Goal: Task Accomplishment & Management: Manage account settings

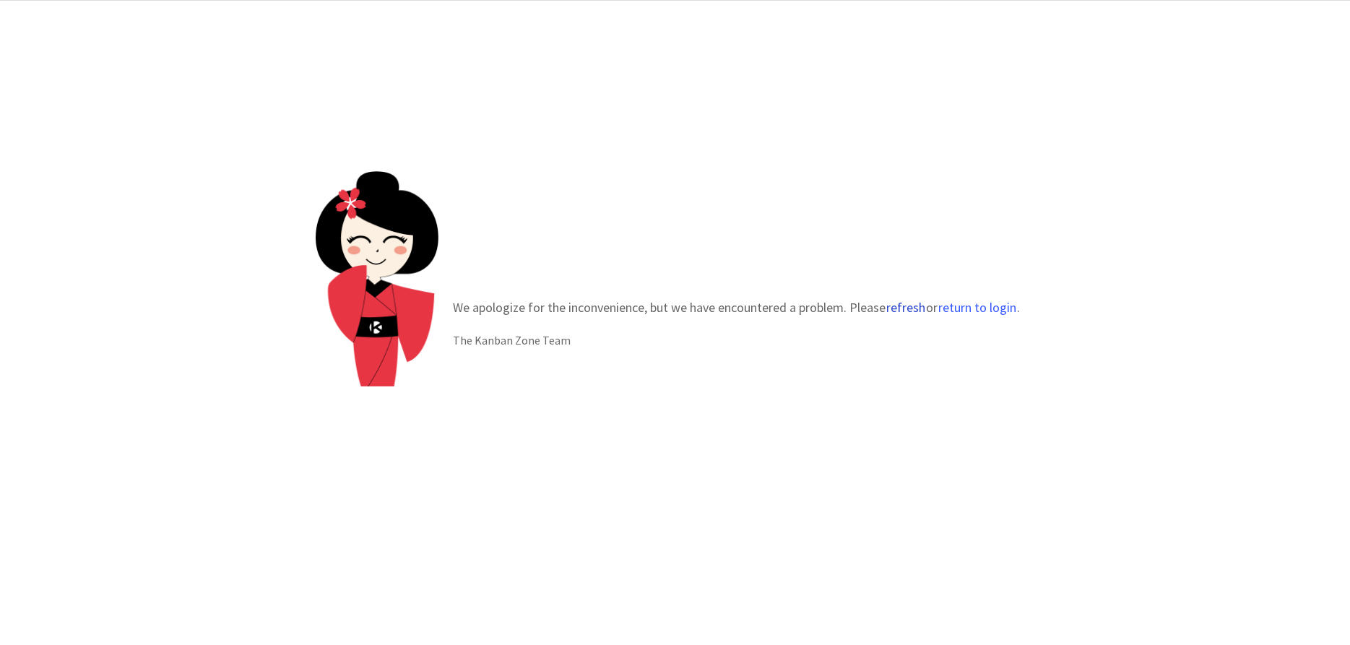
click at [898, 303] on button "refresh" at bounding box center [905, 307] width 40 height 14
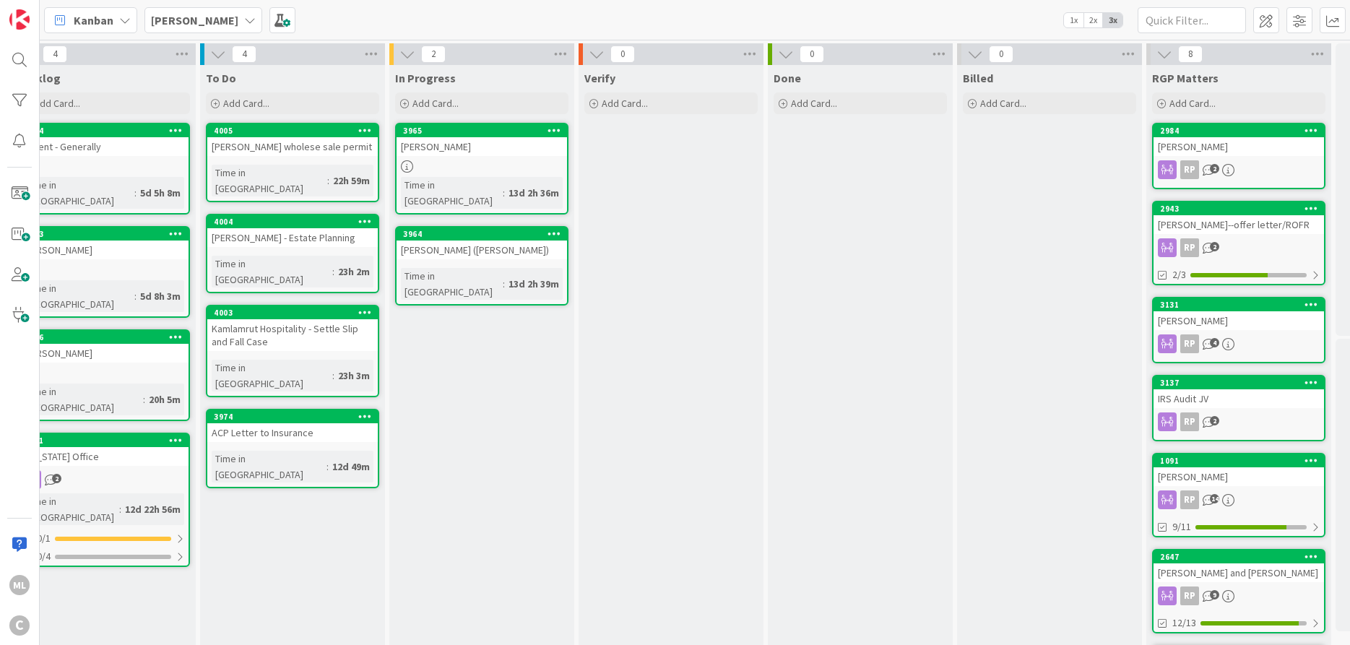
scroll to position [0, 1]
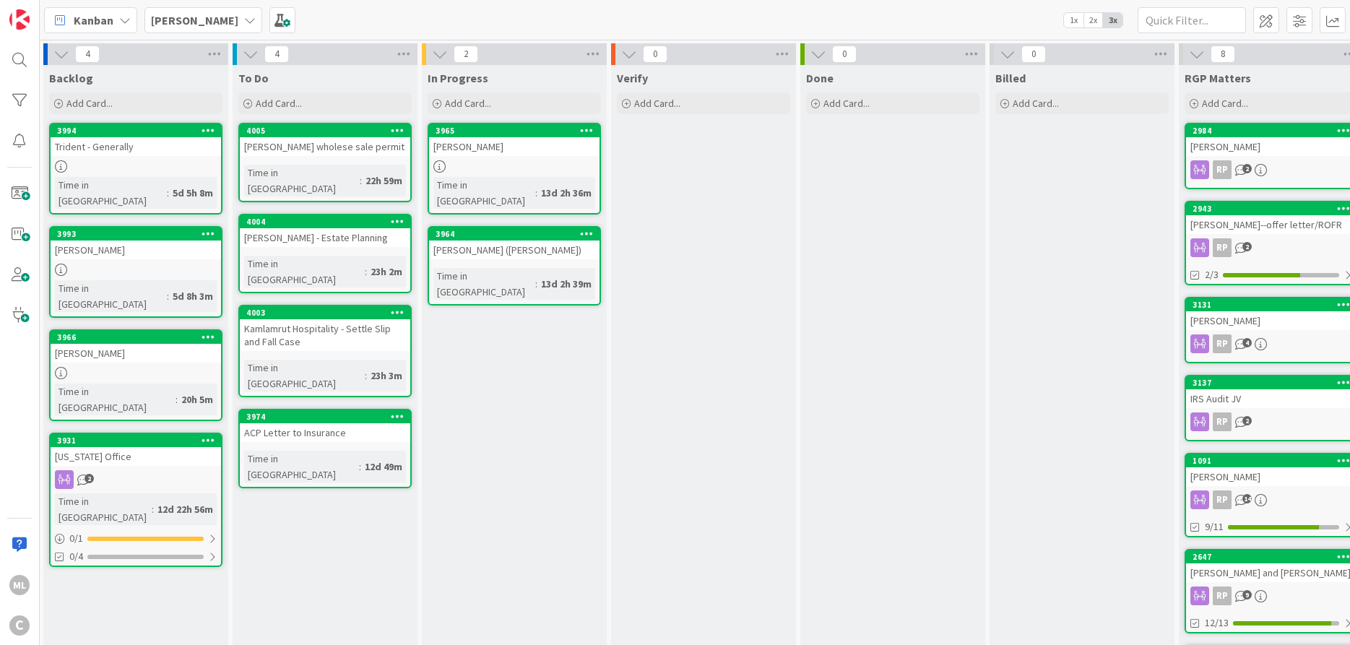
click at [235, 21] on div "[PERSON_NAME]" at bounding box center [203, 20] width 118 height 26
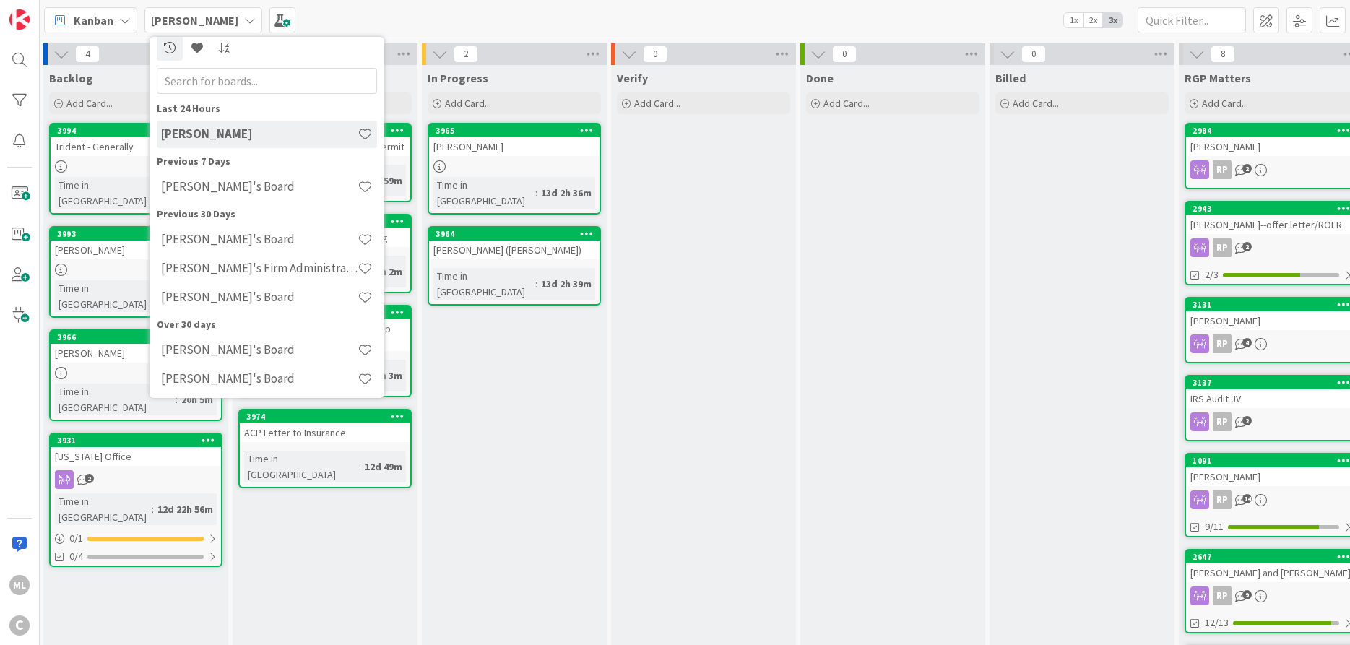
scroll to position [13, 0]
click at [224, 345] on h4 "[PERSON_NAME]'s Board" at bounding box center [259, 346] width 196 height 14
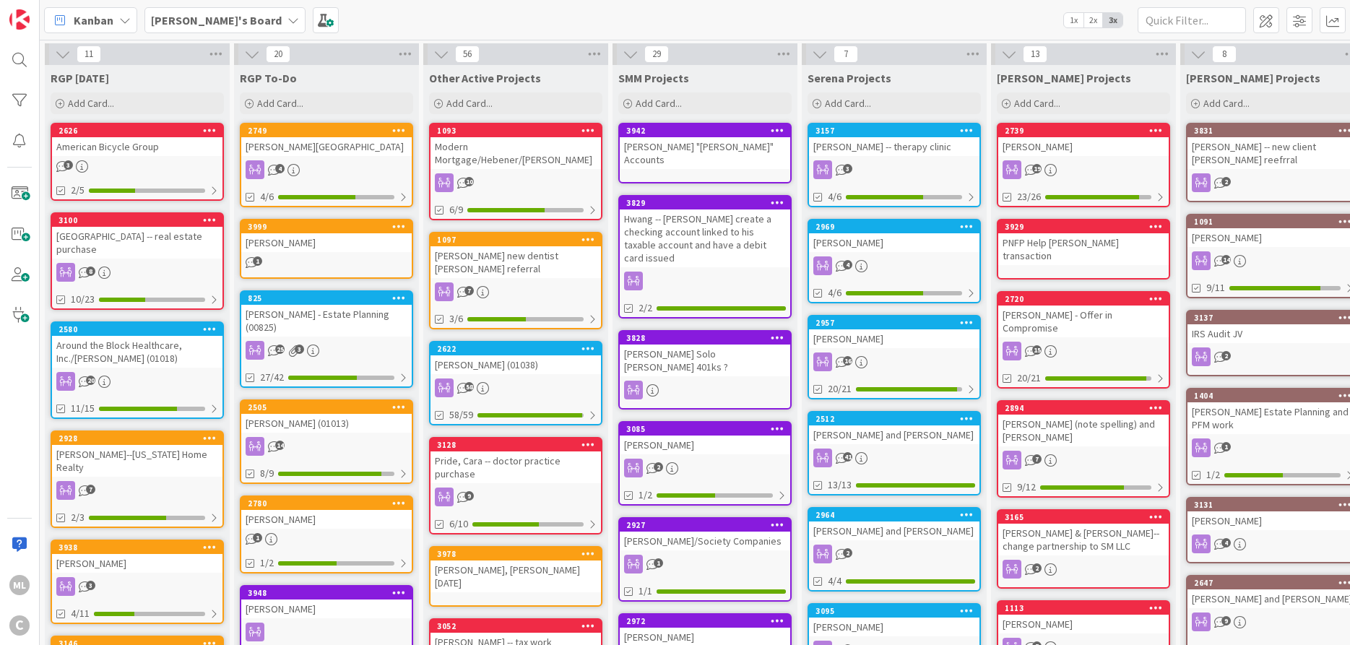
click at [200, 20] on b "[PERSON_NAME]'s Board" at bounding box center [216, 20] width 131 height 14
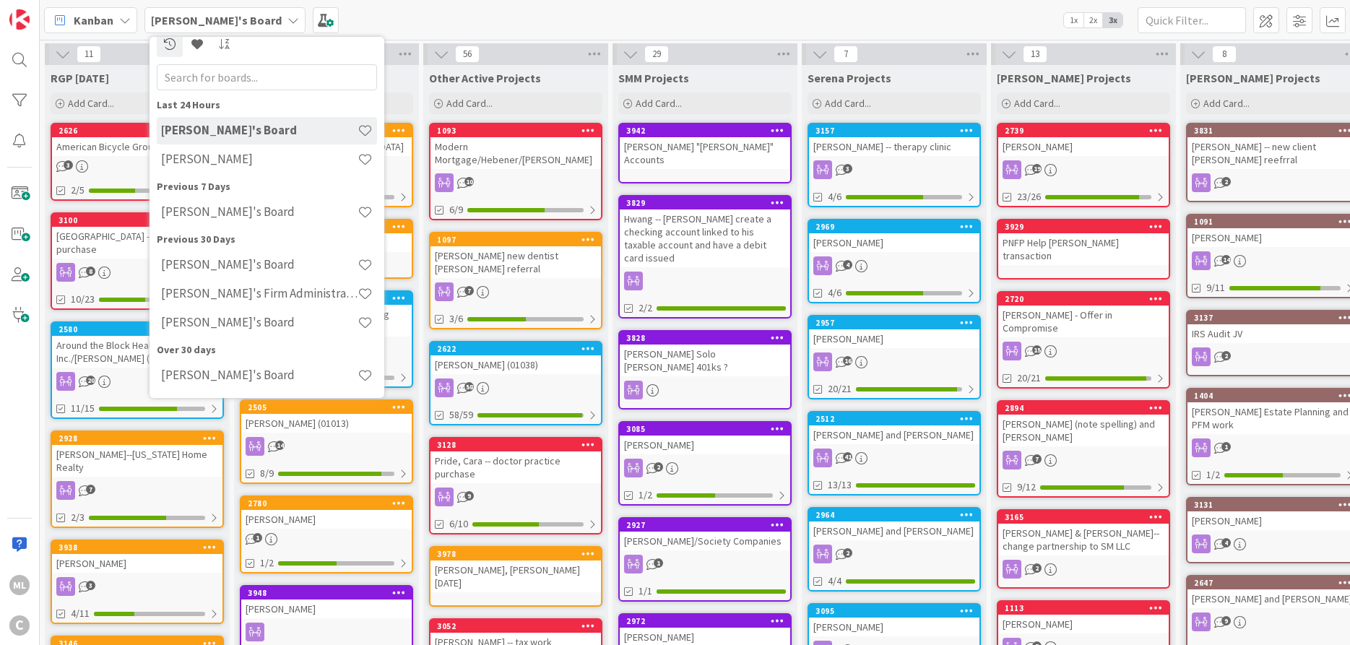
click at [436, 21] on div "[PERSON_NAME]'s Board Last 24 Hours [PERSON_NAME]'s Board [PERSON_NAME] Previou…" at bounding box center [695, 20] width 1310 height 40
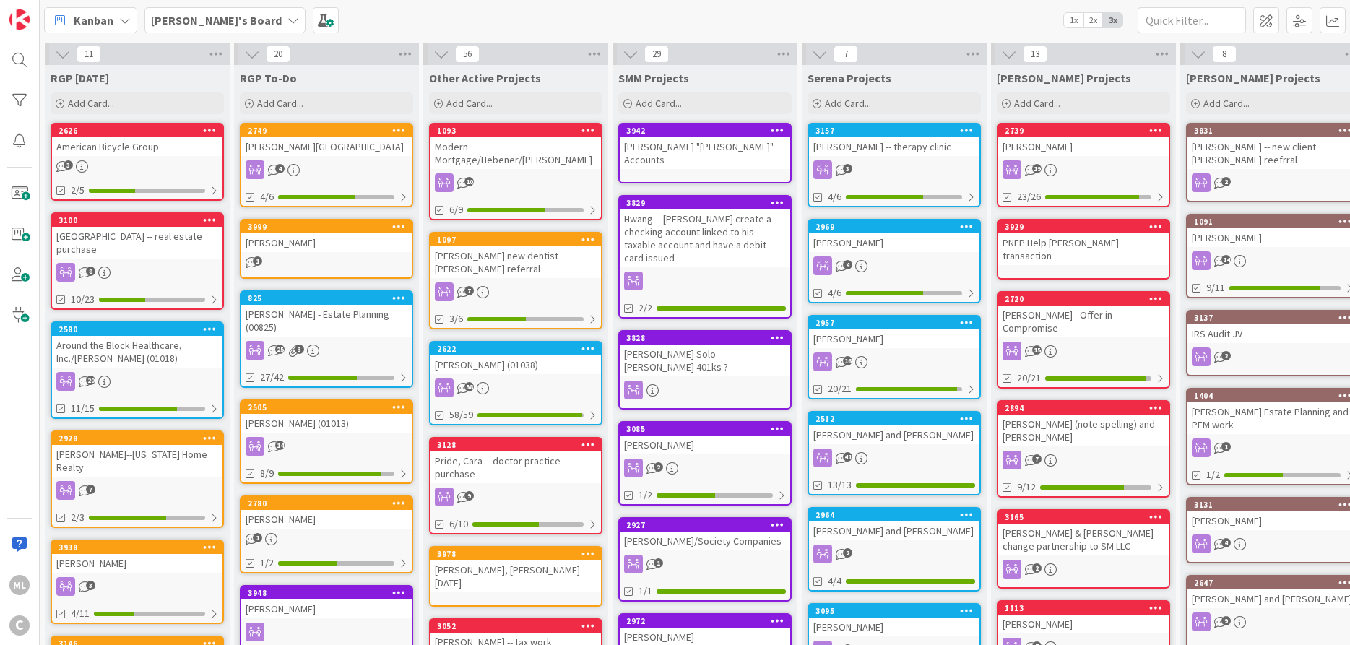
click at [287, 23] on icon at bounding box center [293, 20] width 12 height 12
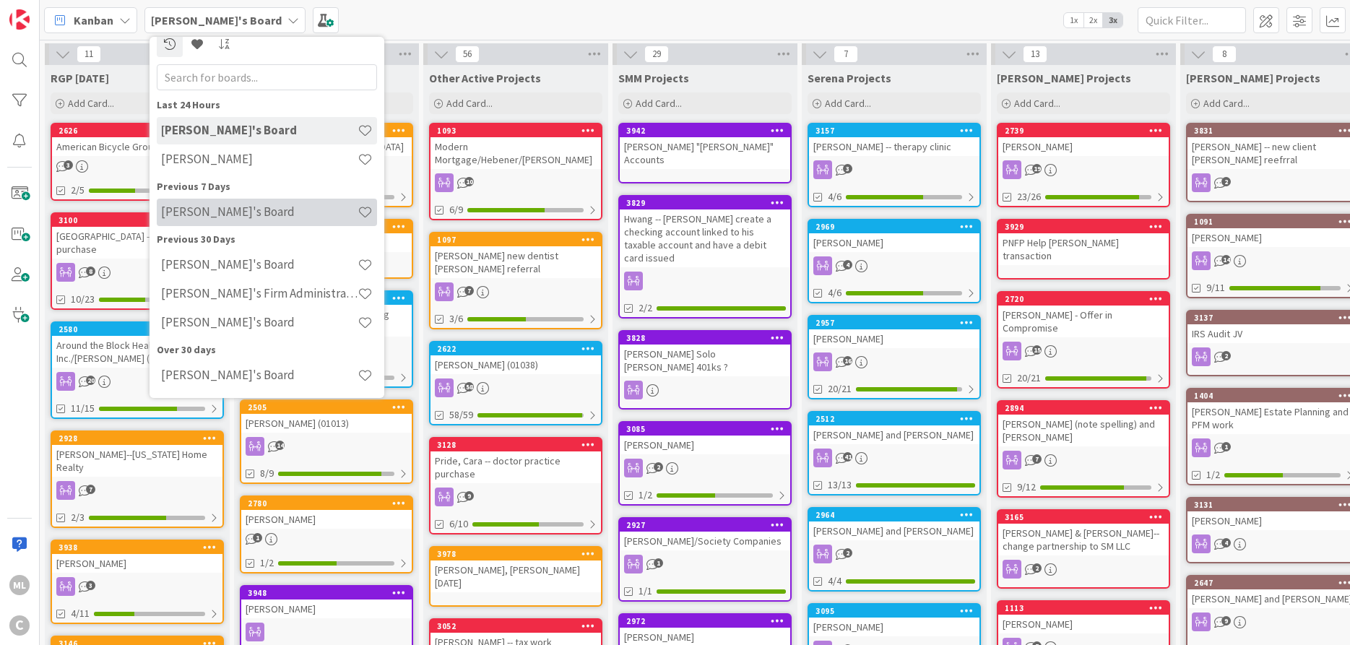
click at [251, 218] on h4 "[PERSON_NAME]'s Board" at bounding box center [259, 211] width 196 height 14
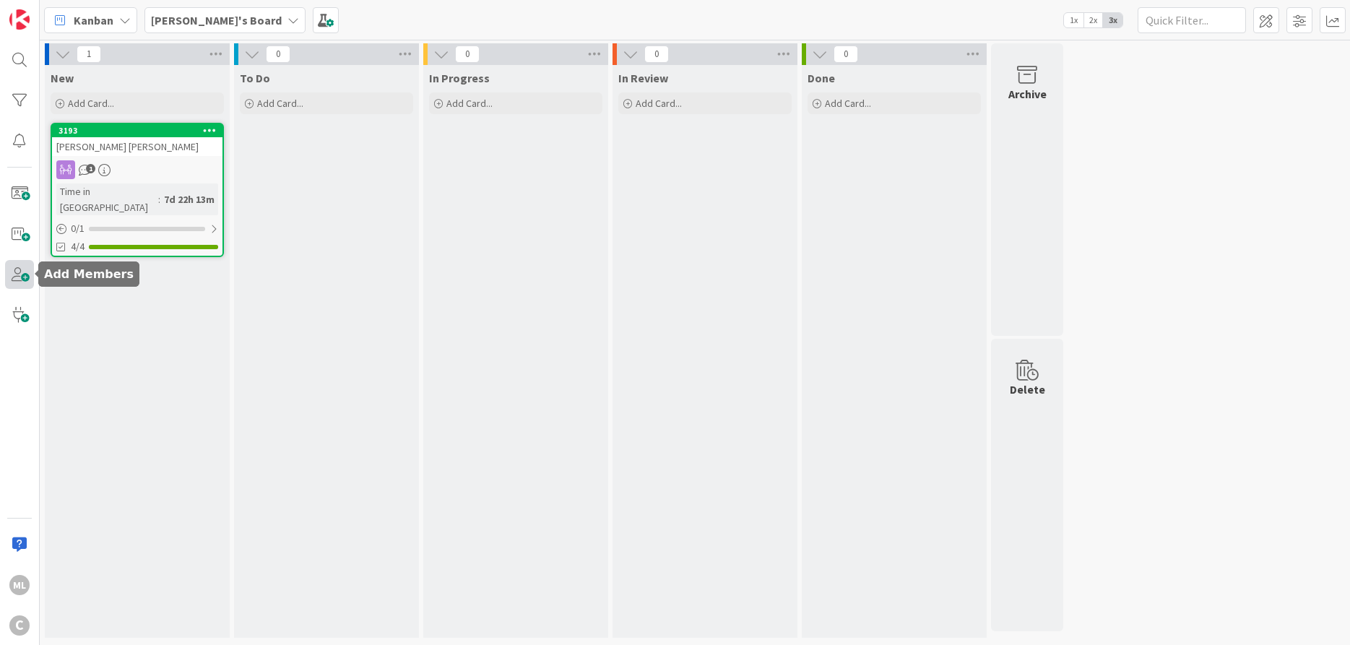
click at [21, 272] on span at bounding box center [19, 274] width 29 height 29
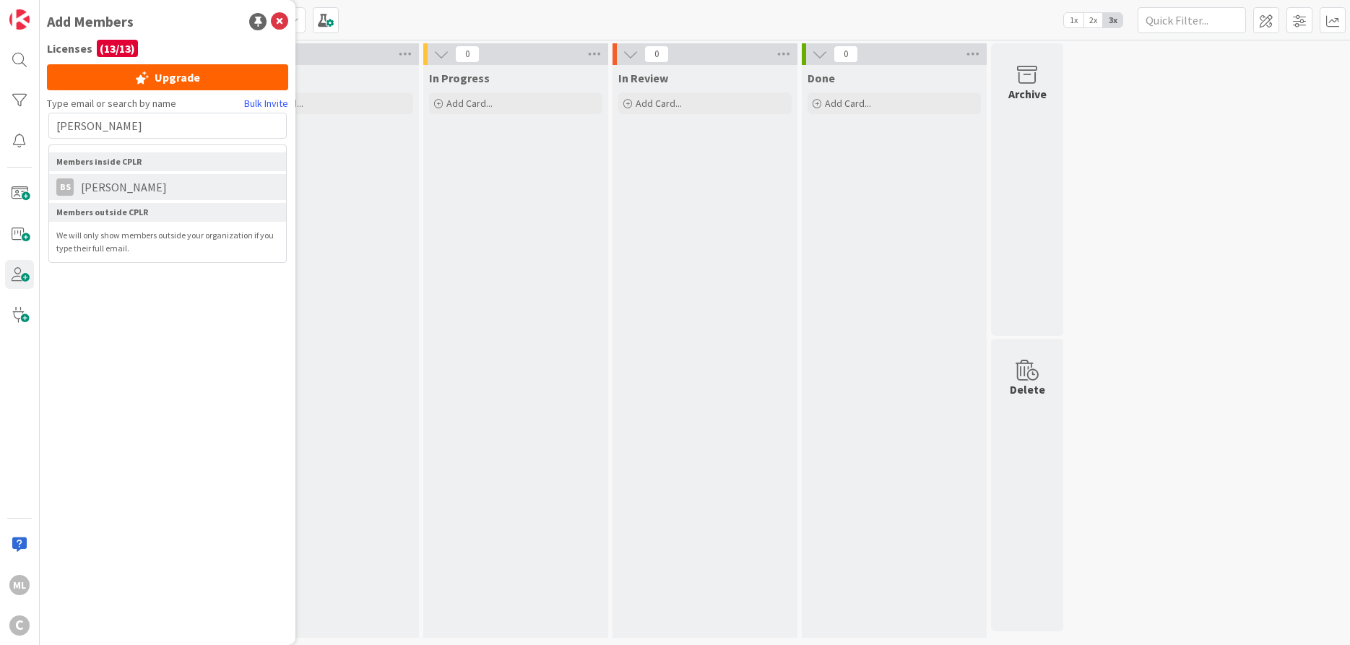
type input "[PERSON_NAME]"
click at [92, 183] on span "[PERSON_NAME]" at bounding box center [124, 186] width 100 height 17
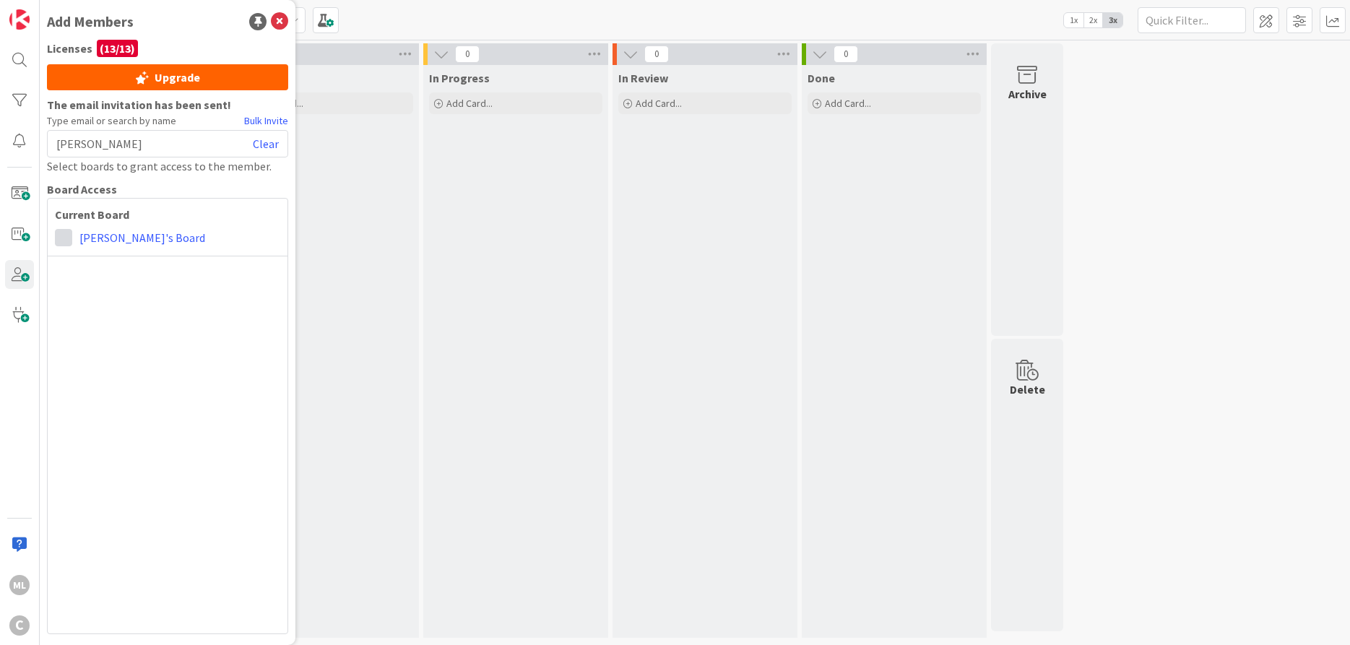
click at [69, 238] on span at bounding box center [63, 237] width 17 height 17
click at [117, 289] on span "Collaborator" at bounding box center [158, 293] width 110 height 22
click at [127, 143] on div "[PERSON_NAME] Clear" at bounding box center [167, 143] width 241 height 27
click at [95, 148] on span "[PERSON_NAME]" at bounding box center [99, 143] width 86 height 17
click at [260, 142] on link "Clear" at bounding box center [266, 143] width 26 height 17
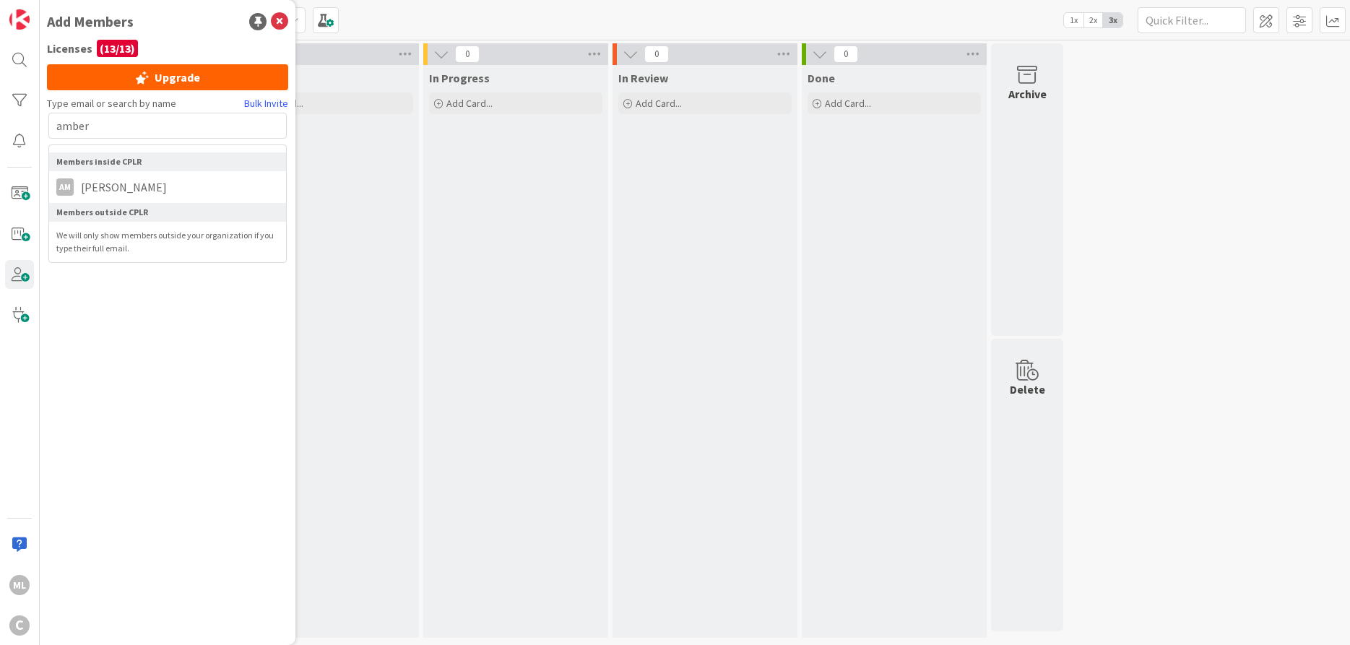
type input "amber"
click at [191, 190] on li "AM [PERSON_NAME]" at bounding box center [167, 187] width 237 height 26
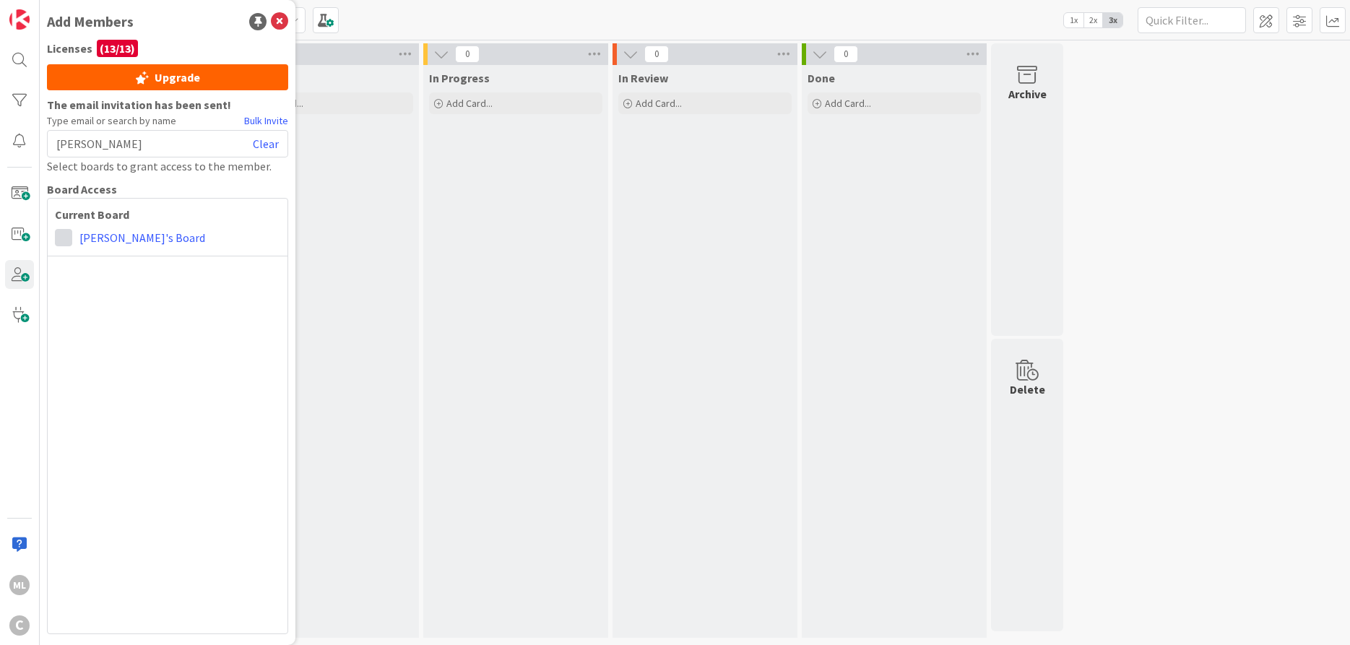
click at [68, 238] on span at bounding box center [63, 237] width 17 height 17
click at [100, 293] on link "Collaborator" at bounding box center [138, 293] width 165 height 26
click at [271, 145] on link "Clear" at bounding box center [266, 143] width 26 height 17
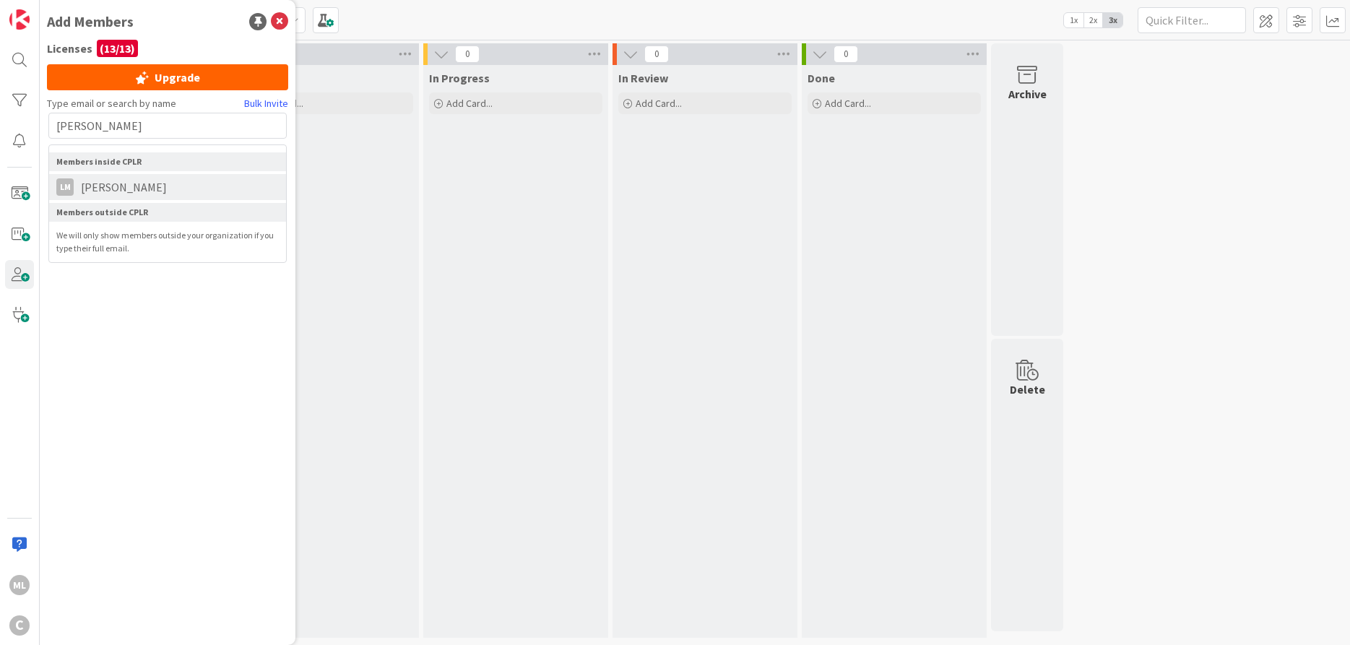
type input "[PERSON_NAME]"
click at [160, 195] on li "[PERSON_NAME]" at bounding box center [167, 187] width 237 height 26
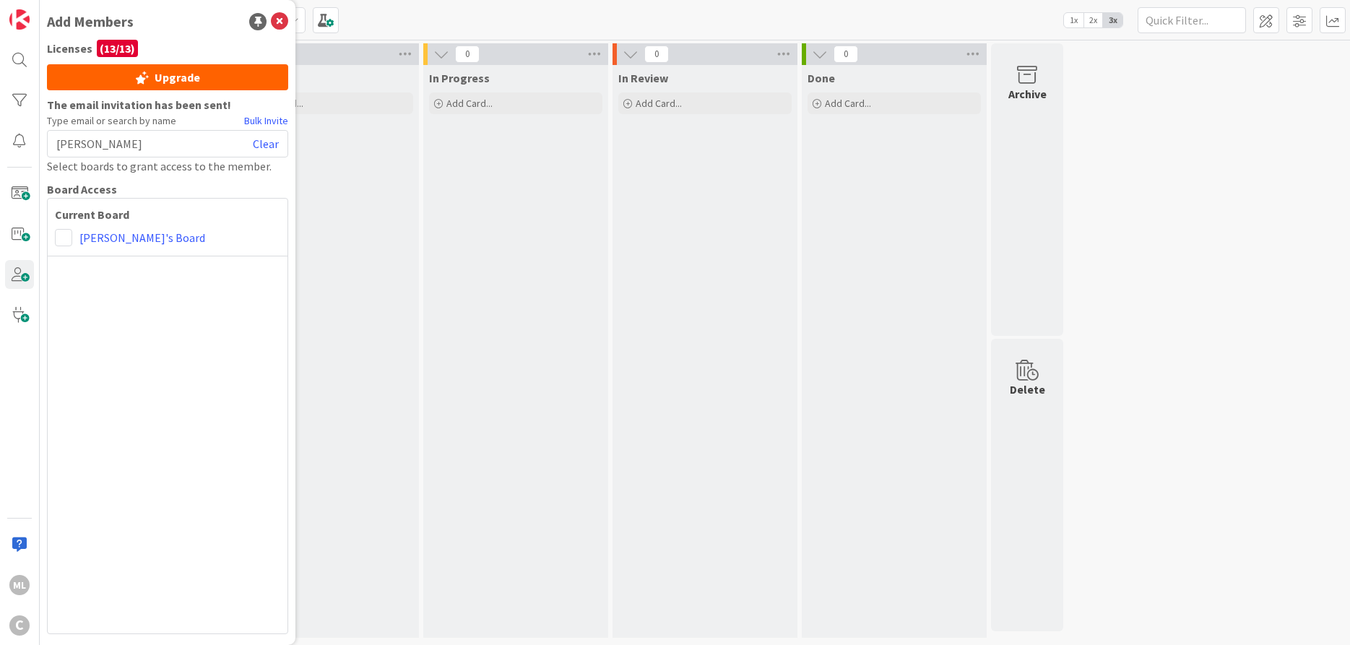
click at [72, 240] on div "[PERSON_NAME]'s Board" at bounding box center [167, 237] width 225 height 17
click at [69, 240] on span at bounding box center [63, 237] width 17 height 17
click at [84, 286] on link "Collaborator" at bounding box center [138, 293] width 165 height 26
click at [273, 139] on link "Clear" at bounding box center [266, 143] width 26 height 17
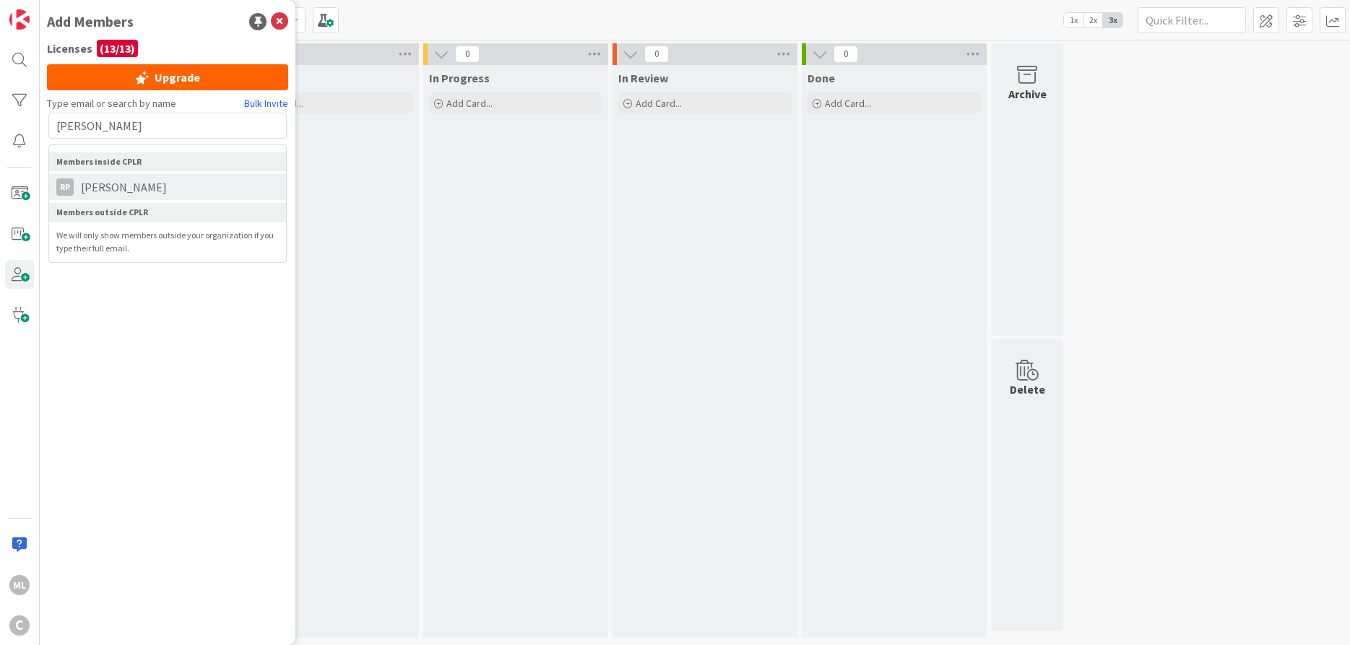
type input "[PERSON_NAME]"
click at [131, 188] on span "[PERSON_NAME]" at bounding box center [124, 186] width 100 height 17
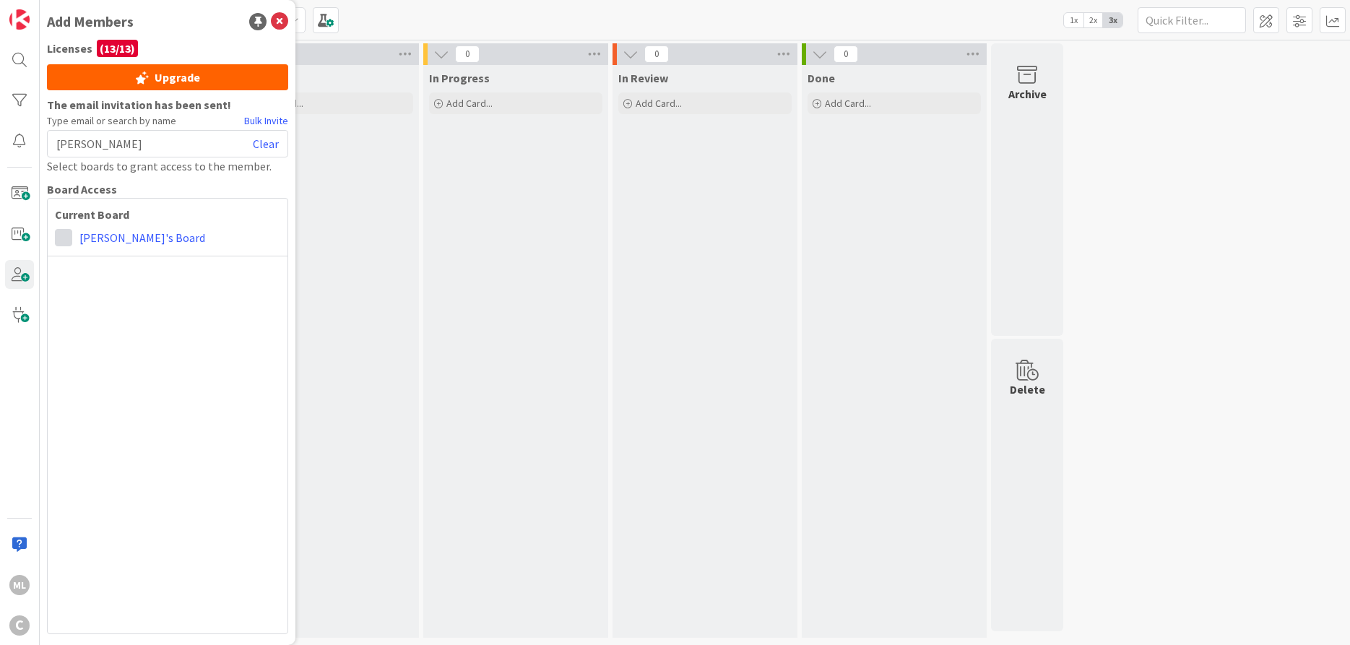
click at [69, 238] on span at bounding box center [63, 237] width 17 height 17
click at [108, 289] on span "Collaborator" at bounding box center [158, 293] width 110 height 22
click at [267, 144] on link "Clear" at bounding box center [266, 143] width 26 height 17
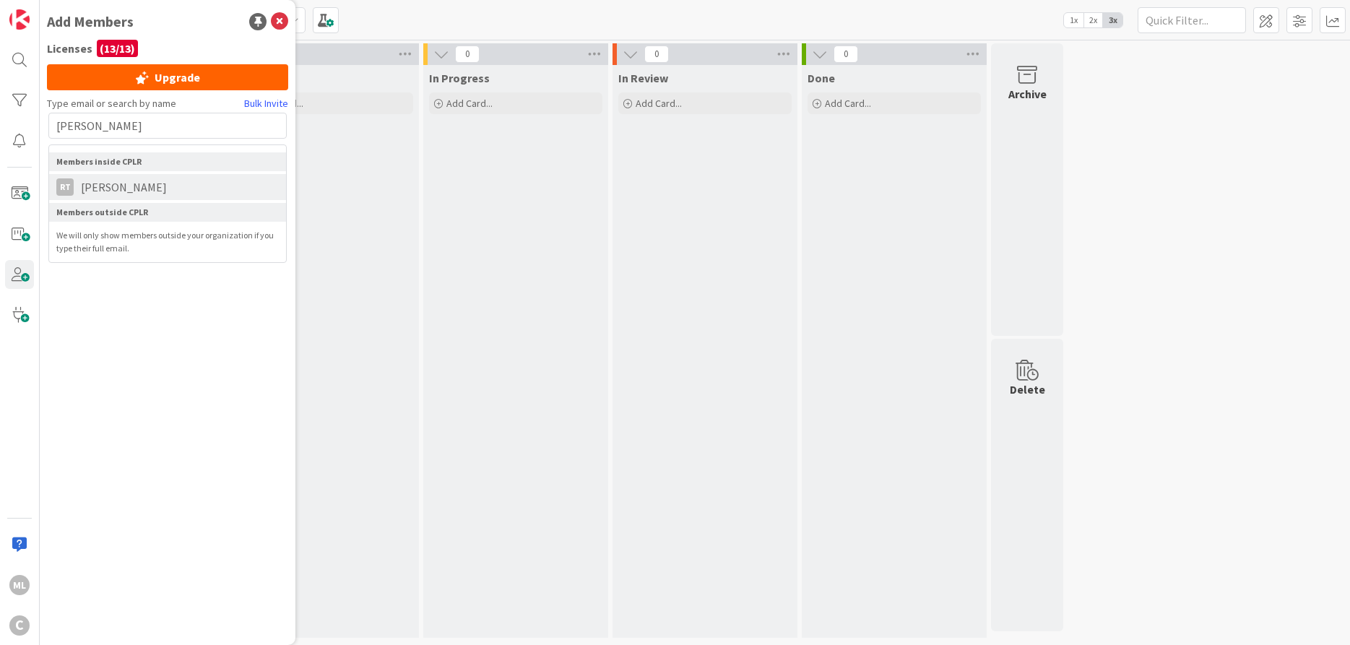
type input "[PERSON_NAME]"
click at [105, 191] on span "[PERSON_NAME]" at bounding box center [124, 186] width 100 height 17
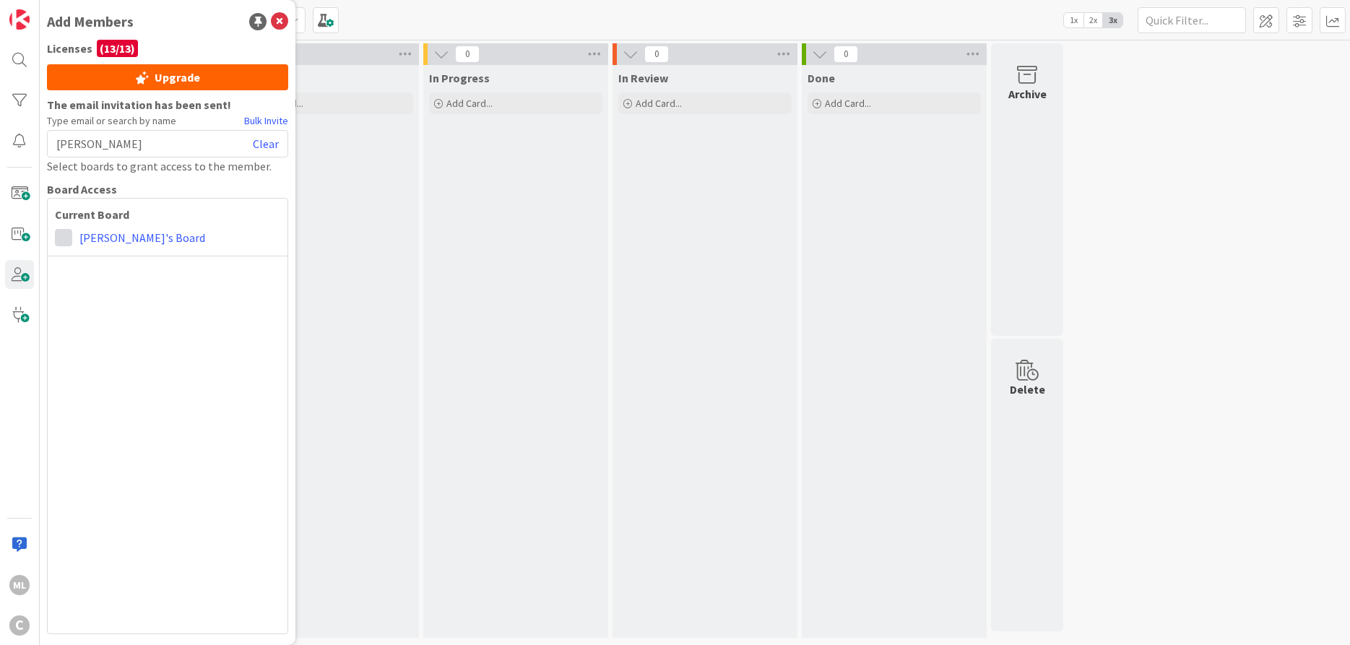
click at [66, 239] on span at bounding box center [63, 237] width 17 height 17
click at [99, 297] on link "Collaborator" at bounding box center [138, 293] width 165 height 26
click at [274, 143] on link "Clear" at bounding box center [266, 143] width 26 height 17
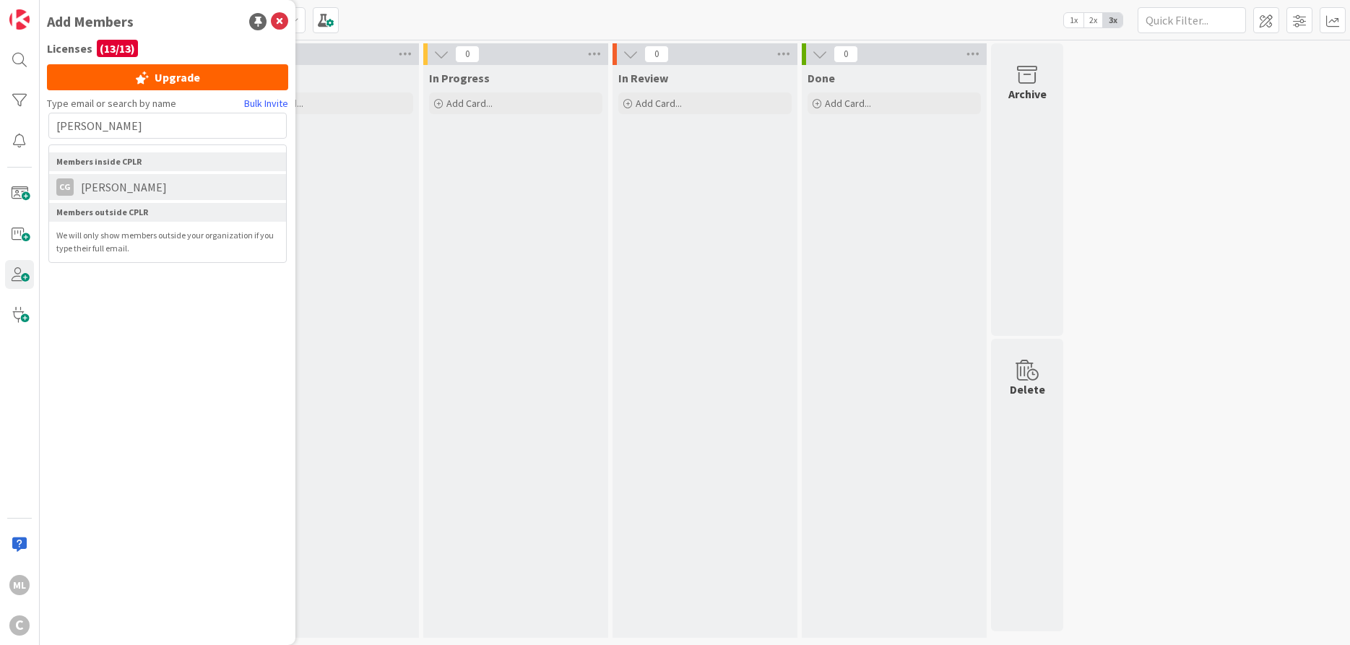
type input "[PERSON_NAME]"
click at [212, 192] on li "CG [PERSON_NAME]" at bounding box center [167, 187] width 237 height 26
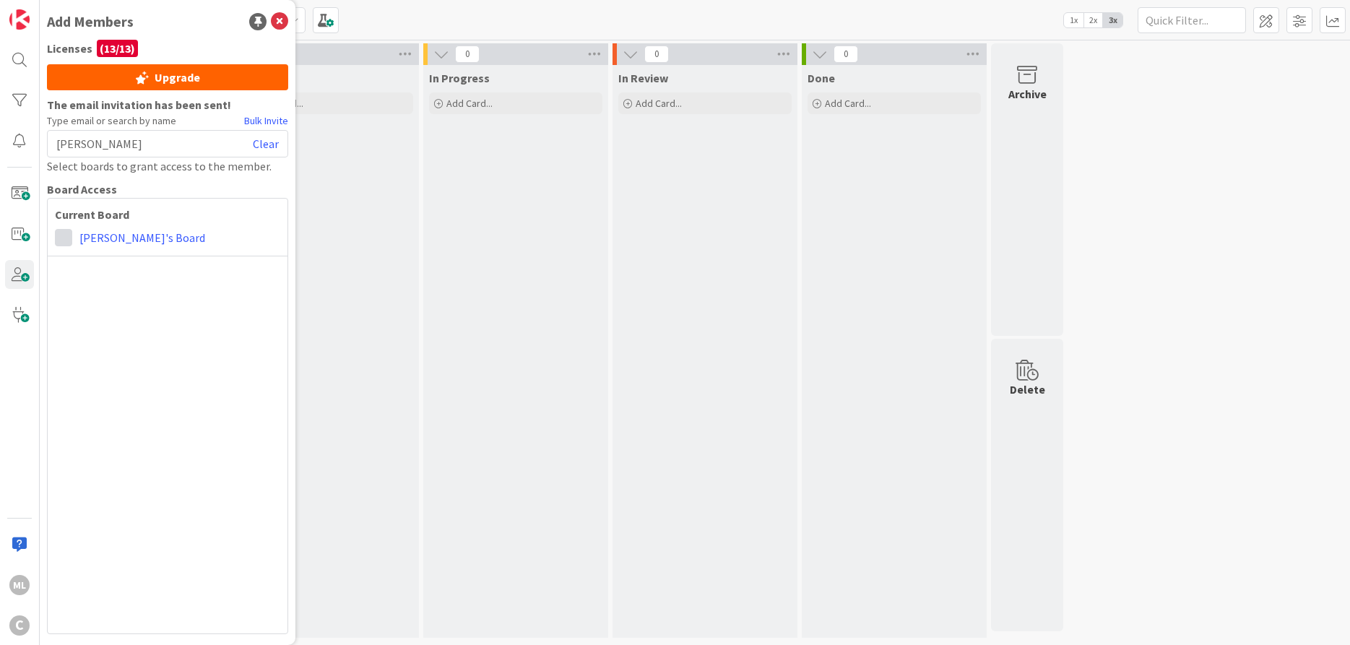
click at [69, 234] on span at bounding box center [63, 237] width 17 height 17
click at [79, 287] on link "Collaborator" at bounding box center [138, 293] width 165 height 26
click at [255, 140] on link "Clear" at bounding box center [266, 143] width 26 height 17
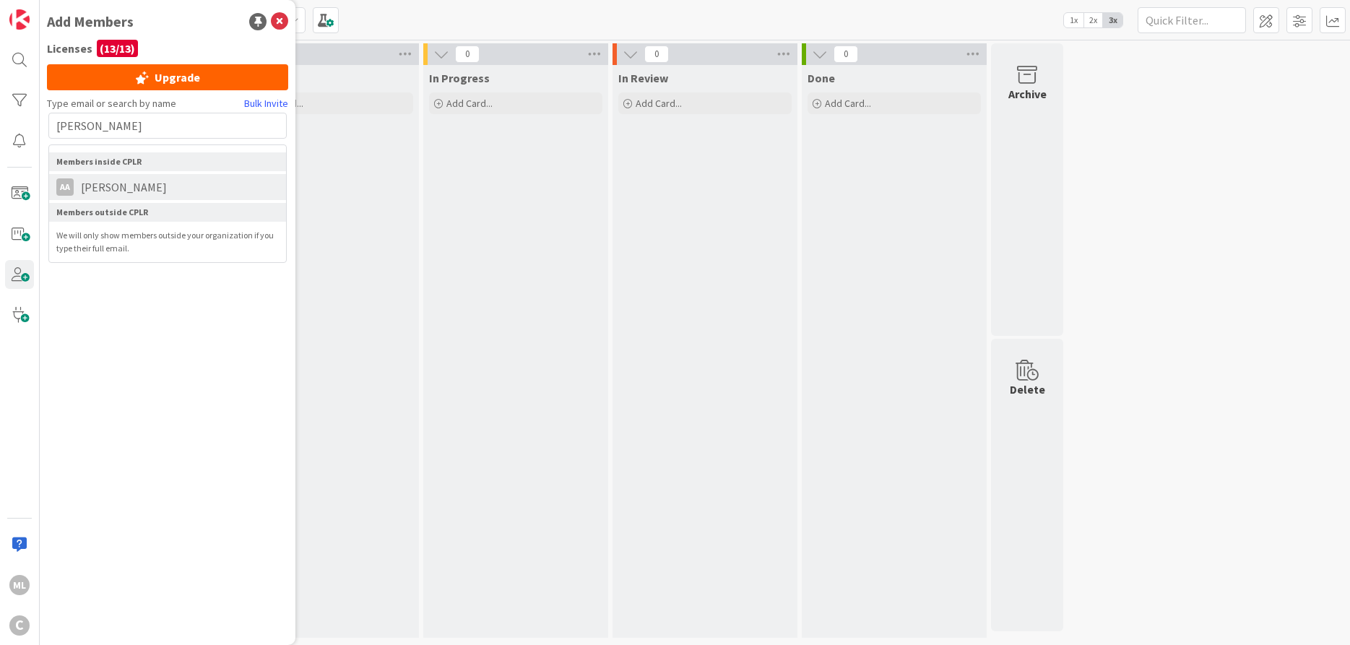
type input "[PERSON_NAME]"
click at [132, 194] on span "[PERSON_NAME]" at bounding box center [124, 186] width 100 height 17
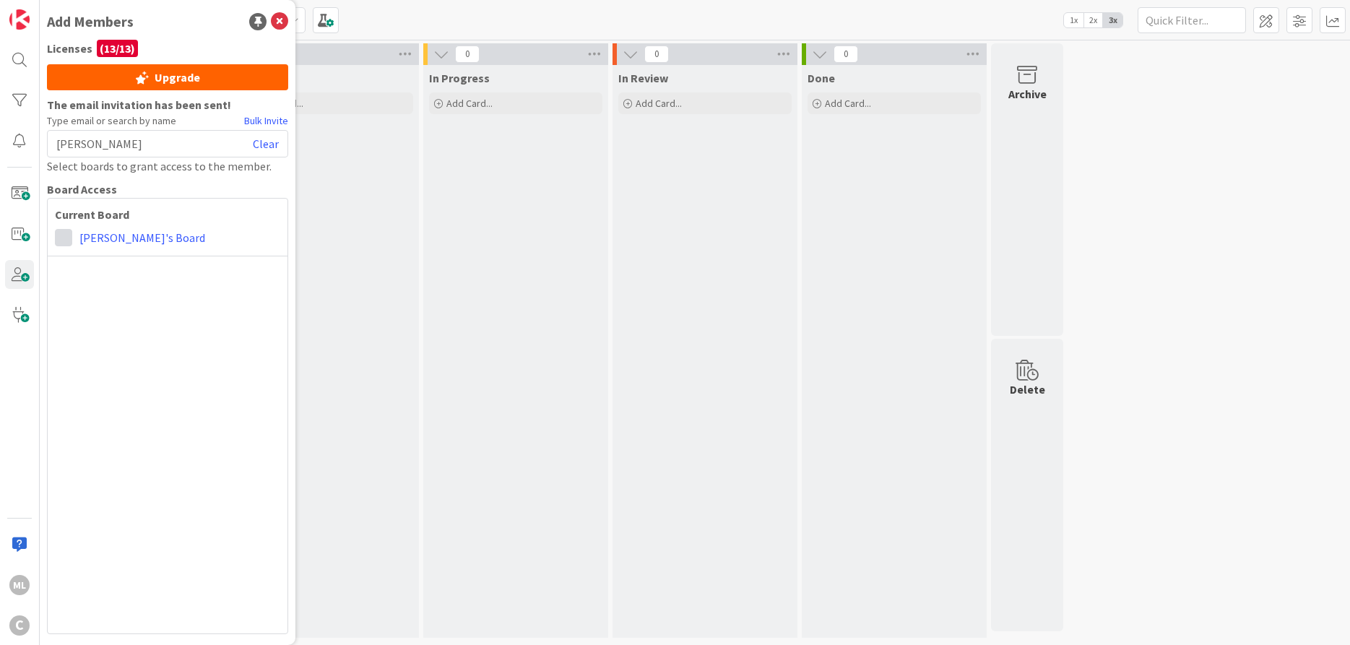
click at [66, 240] on span at bounding box center [63, 237] width 17 height 17
click at [113, 290] on span "Collaborator" at bounding box center [158, 293] width 110 height 22
click at [268, 147] on link "Clear" at bounding box center [266, 143] width 26 height 17
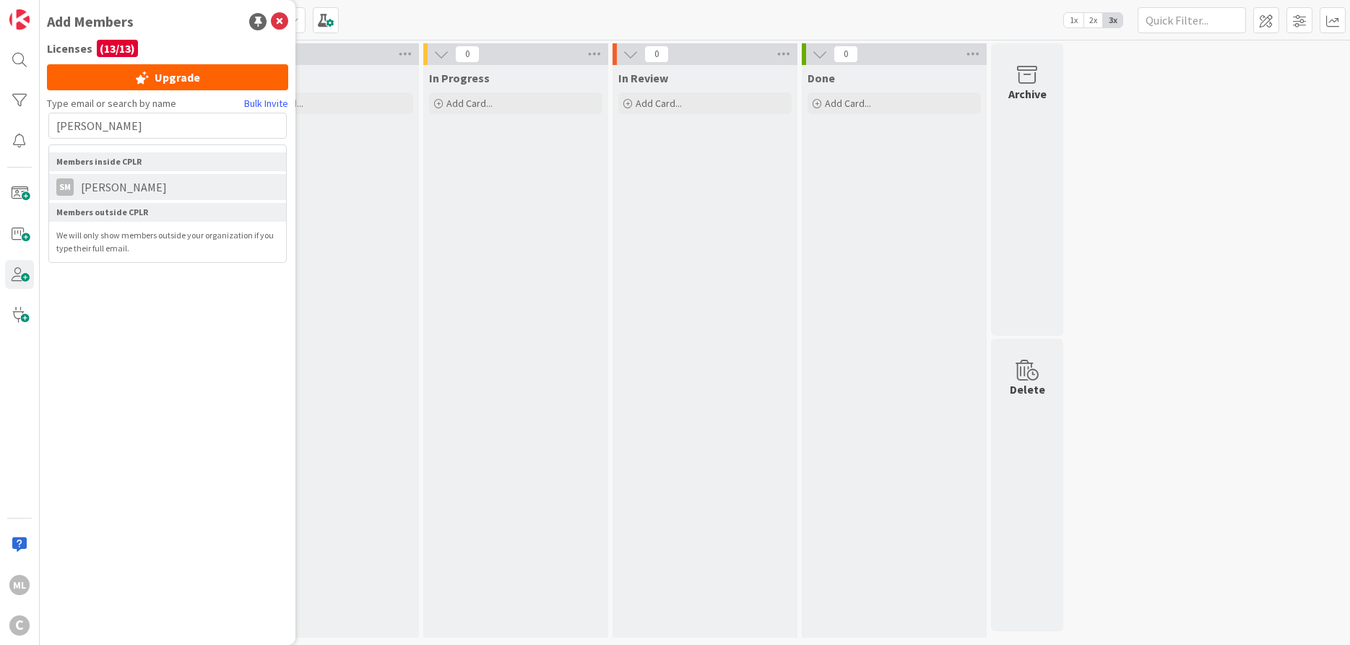
type input "[PERSON_NAME]"
click at [156, 182] on span "[PERSON_NAME]" at bounding box center [124, 186] width 100 height 17
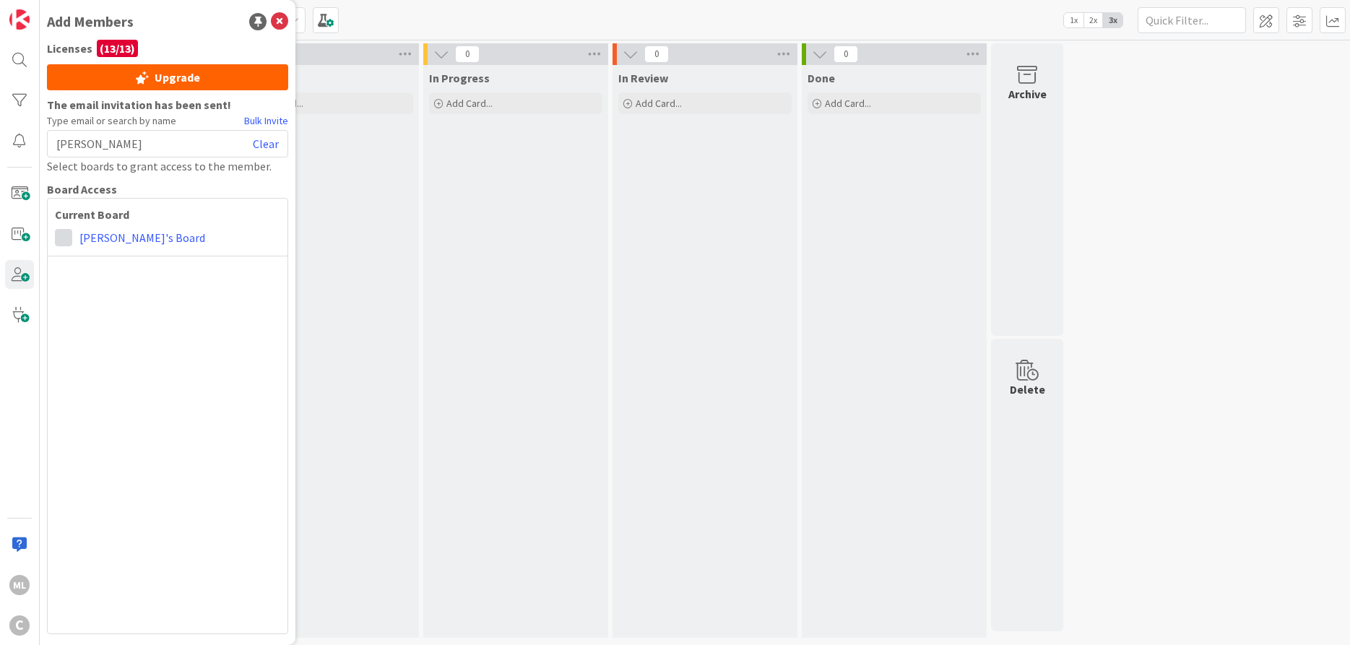
click at [64, 232] on span at bounding box center [63, 237] width 17 height 17
click at [139, 290] on span "Collaborator" at bounding box center [158, 293] width 110 height 22
click at [264, 144] on link "Clear" at bounding box center [266, 143] width 26 height 17
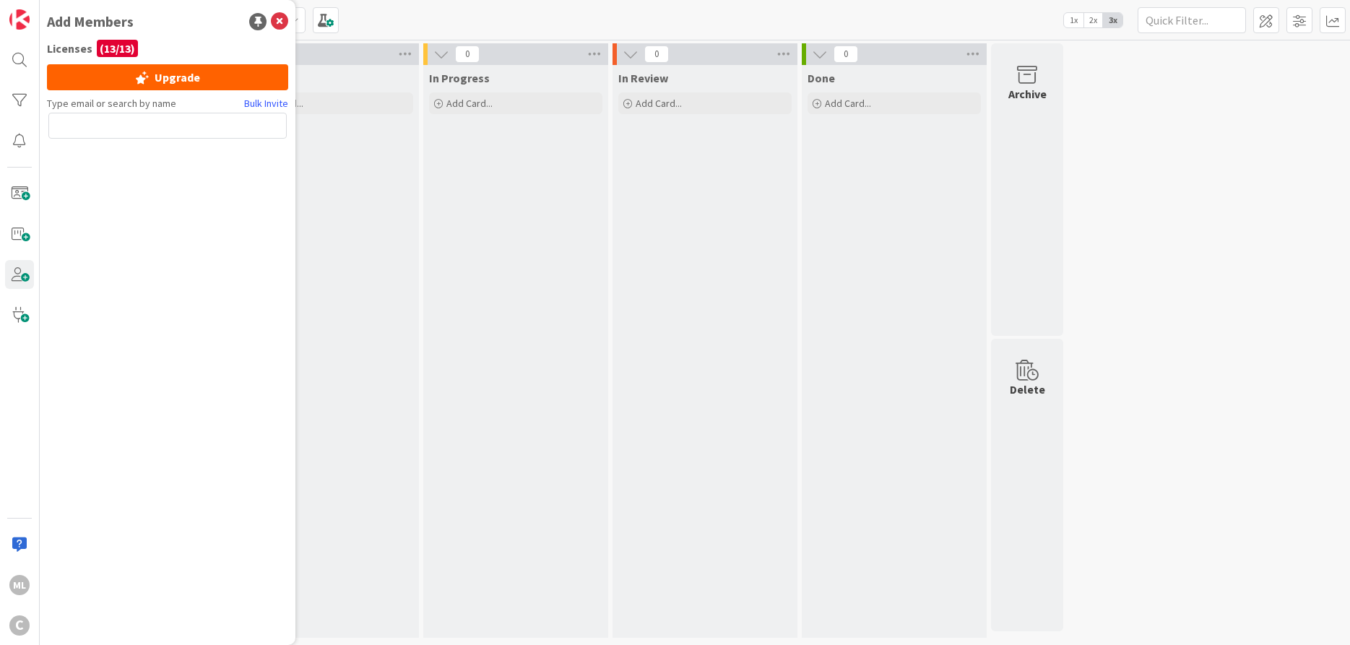
click at [320, 11] on div "Kanban [PERSON_NAME]'s Board 1x 2x 3x" at bounding box center [695, 20] width 1310 height 40
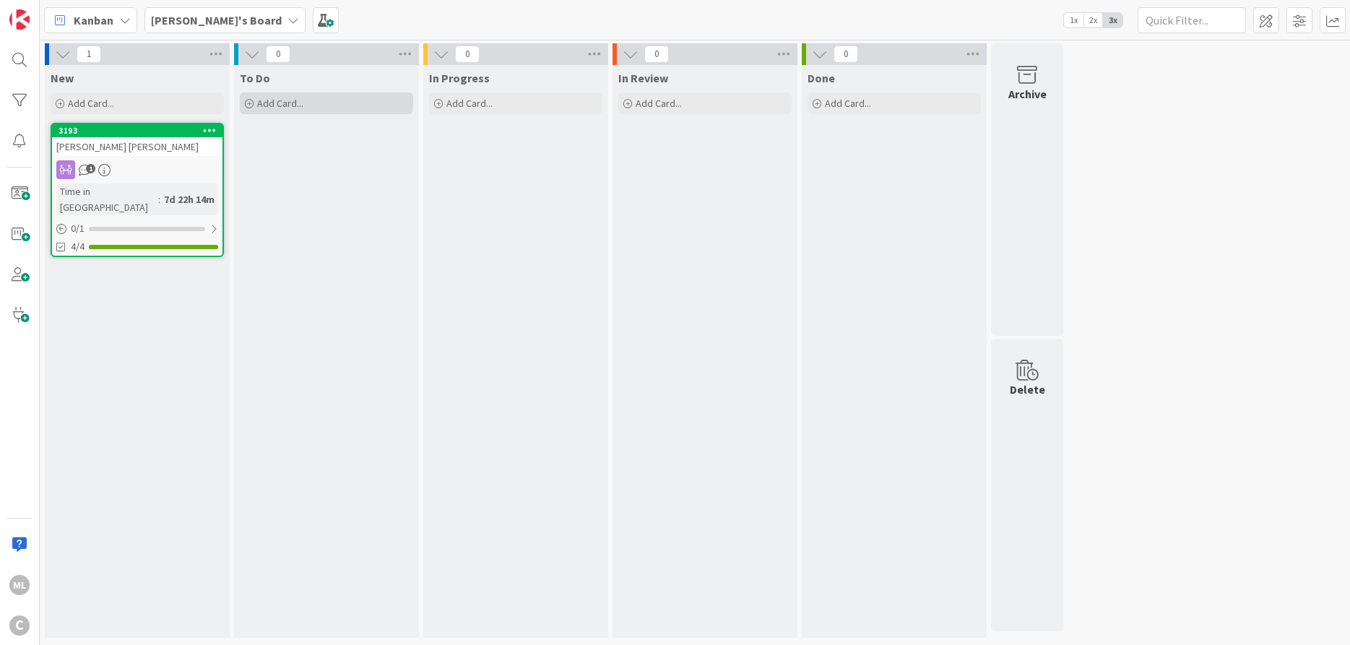
click at [251, 102] on icon at bounding box center [249, 104] width 9 height 9
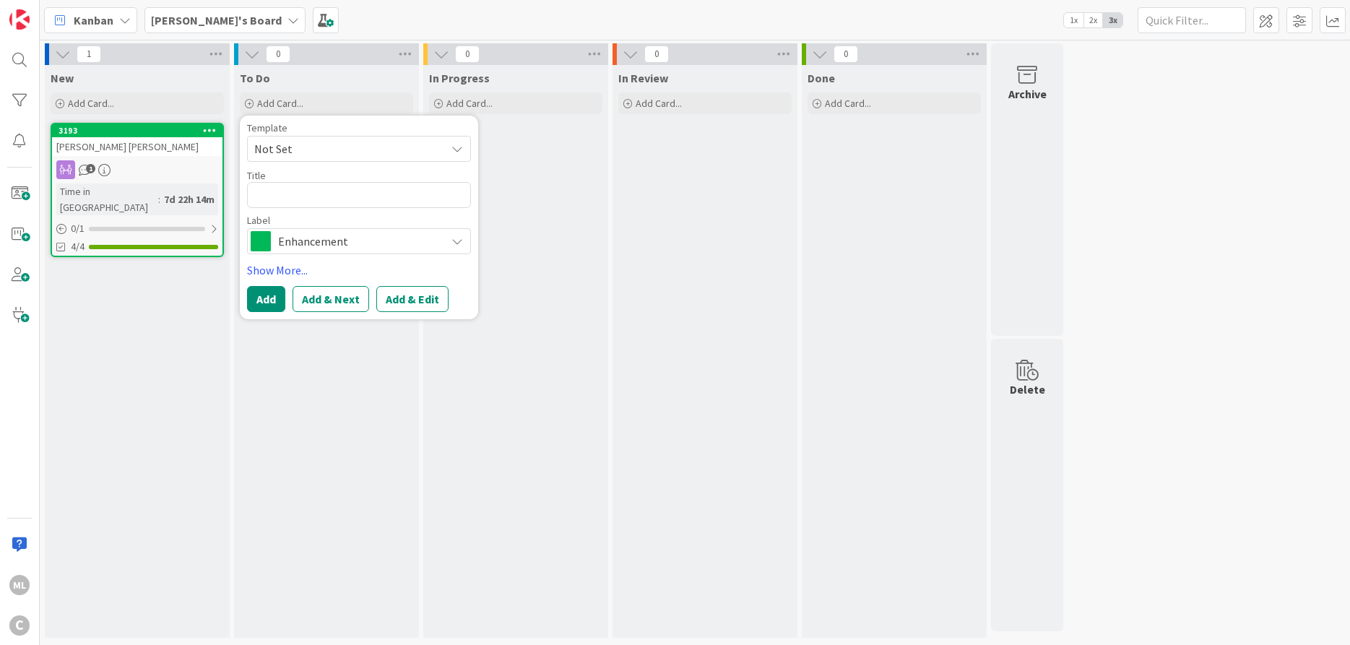
type textarea "x"
type textarea "T"
type textarea "x"
type textarea "Te"
type textarea "x"
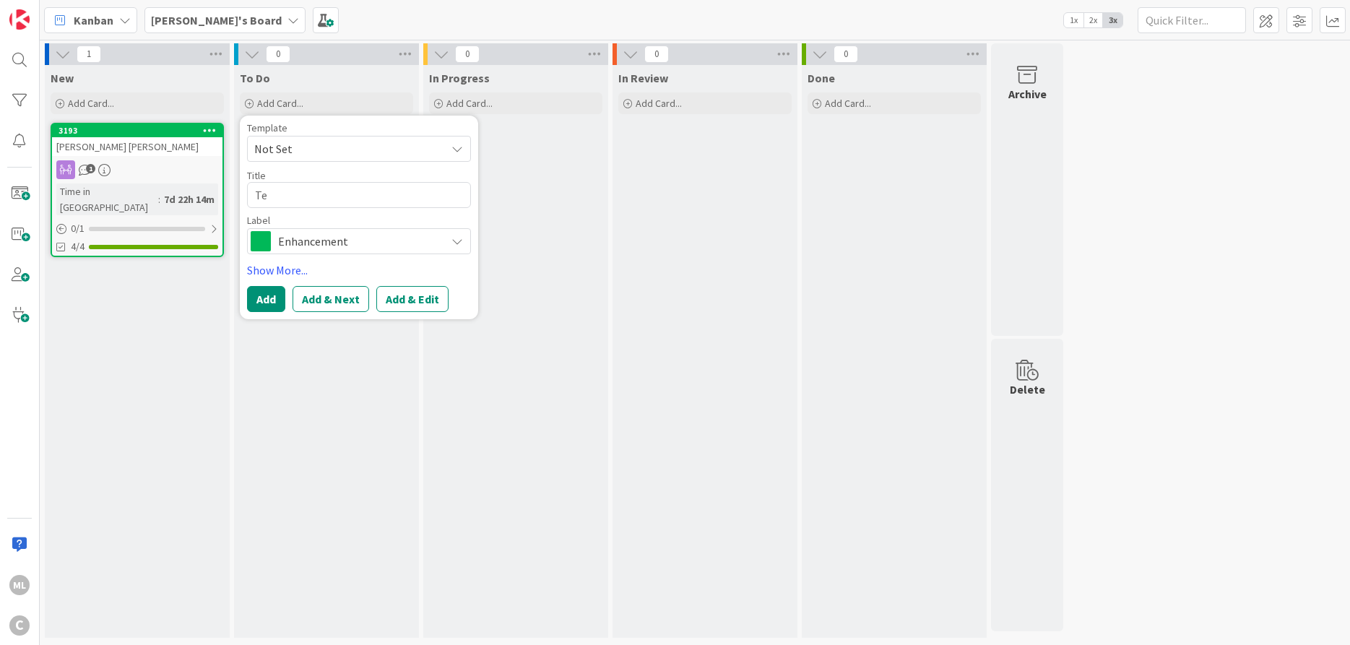
type textarea "Tes"
type textarea "x"
type textarea "Test"
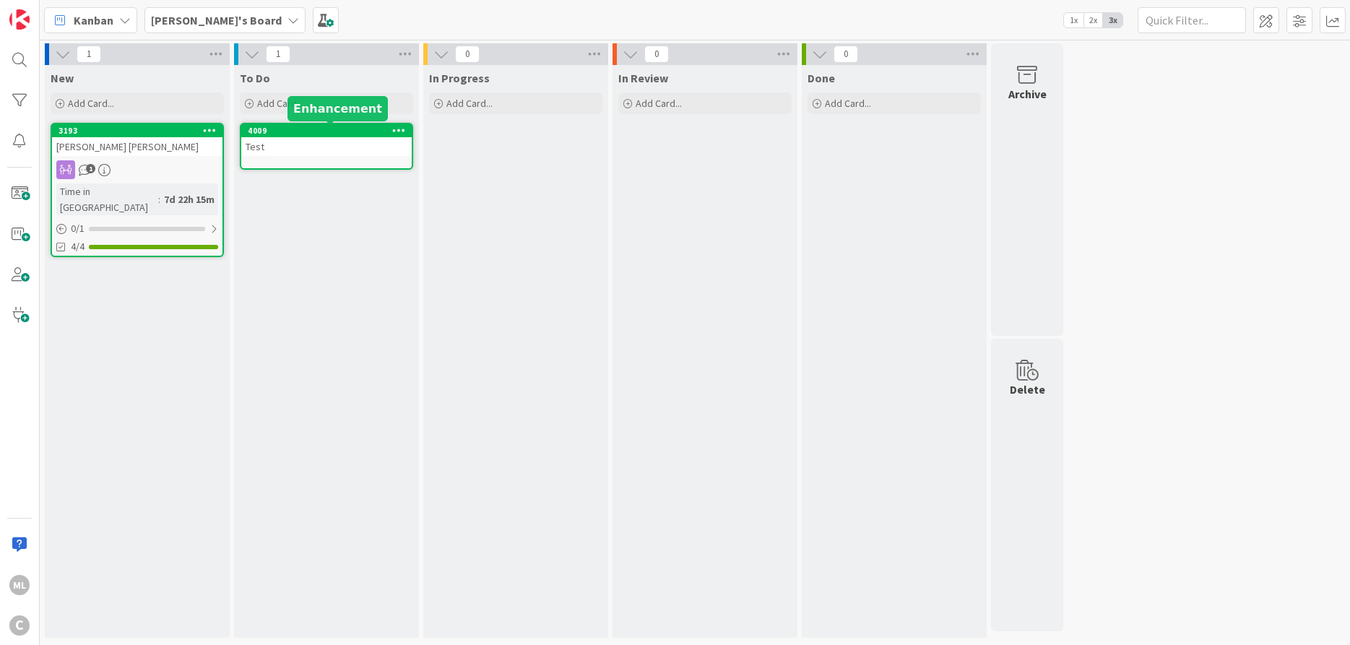
click at [313, 133] on div "4009" at bounding box center [330, 131] width 164 height 10
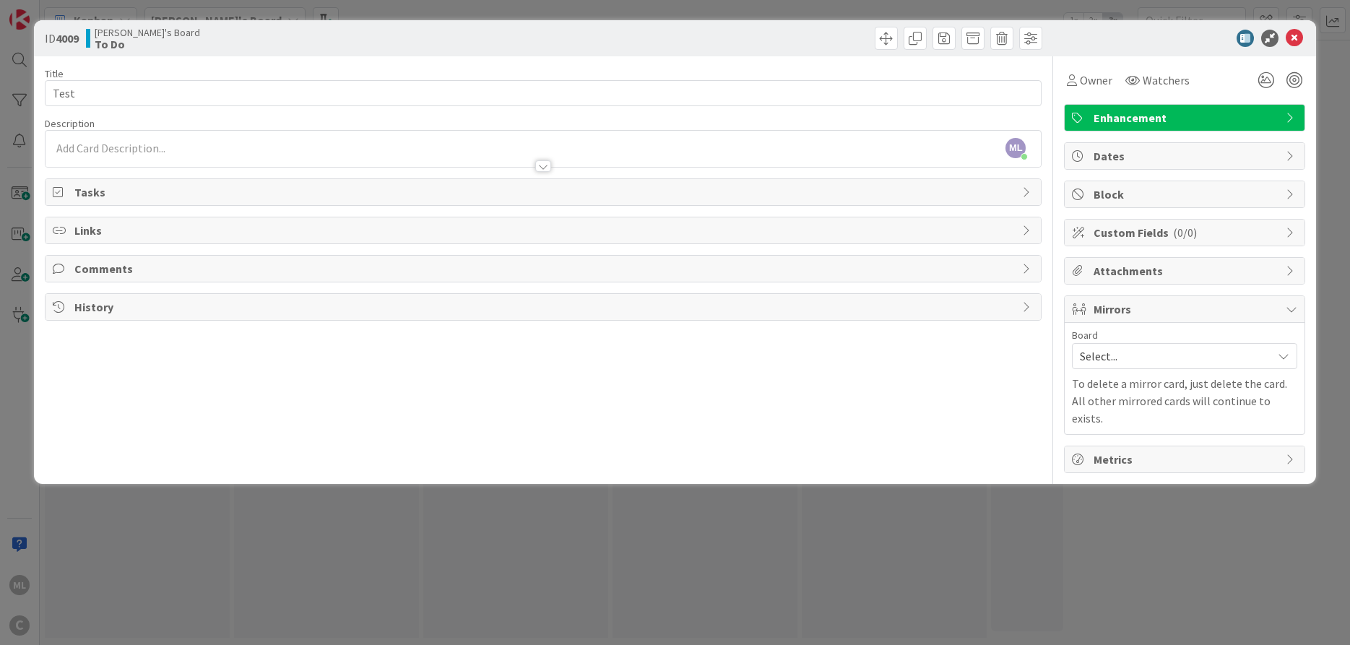
click at [1121, 349] on span "Select..." at bounding box center [1171, 356] width 185 height 20
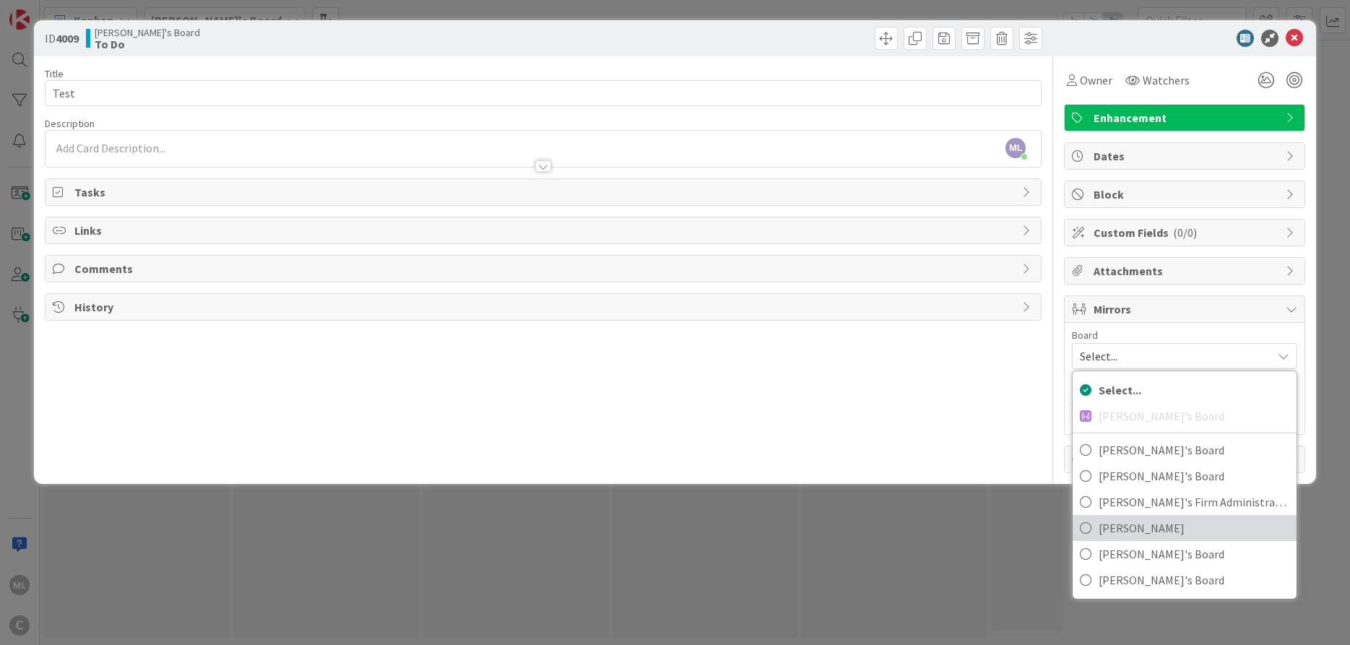
click at [1141, 531] on span "[PERSON_NAME]" at bounding box center [1193, 528] width 191 height 22
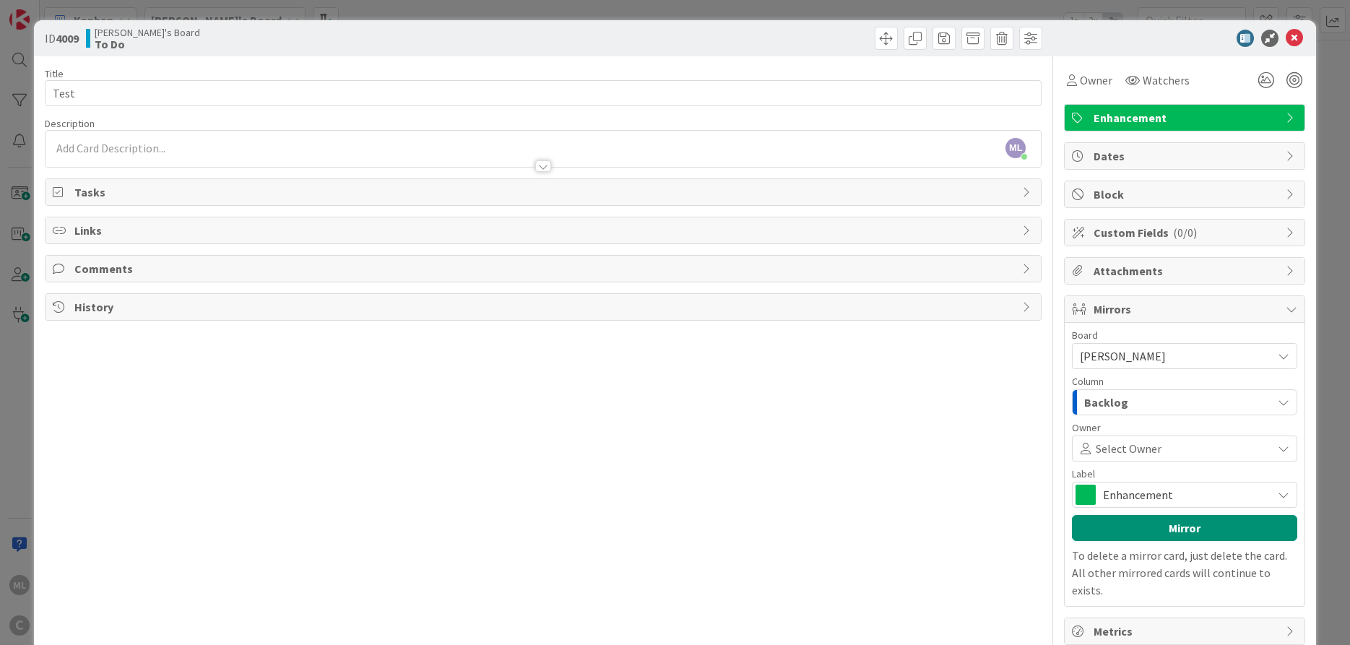
click at [1151, 399] on div "Backlog" at bounding box center [1175, 402] width 191 height 23
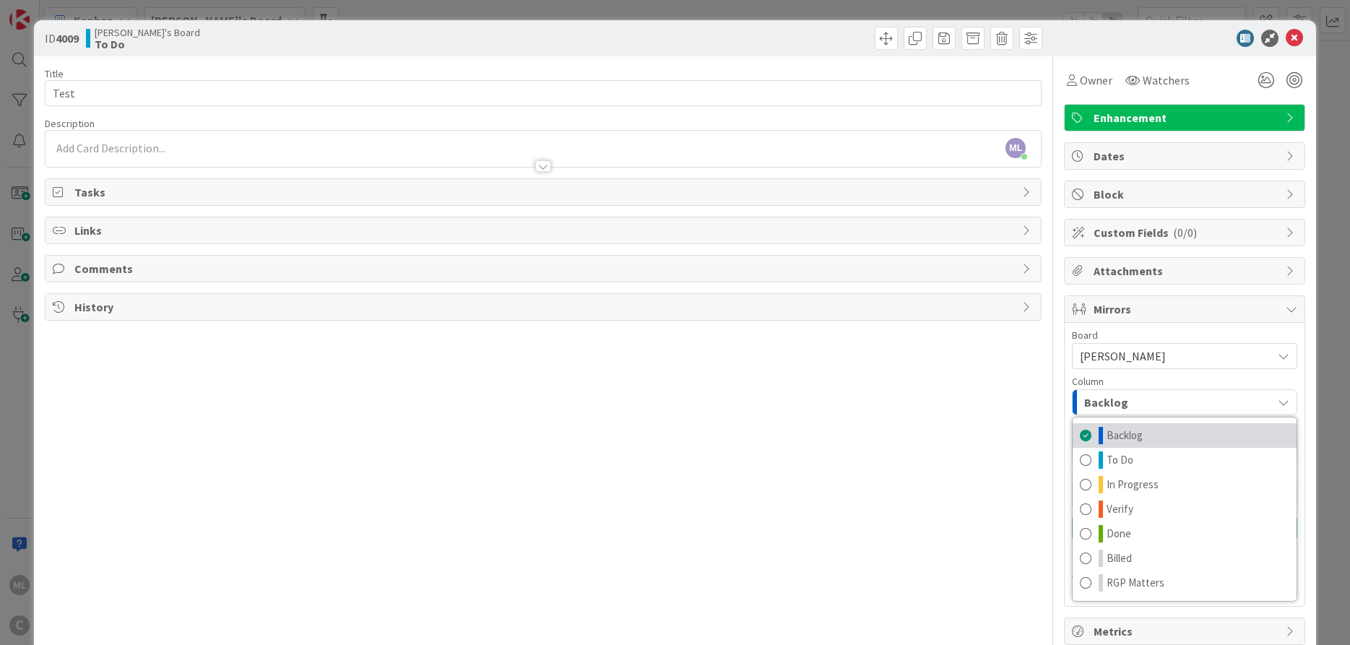
click at [1140, 440] on span "Backlog" at bounding box center [1124, 435] width 36 height 17
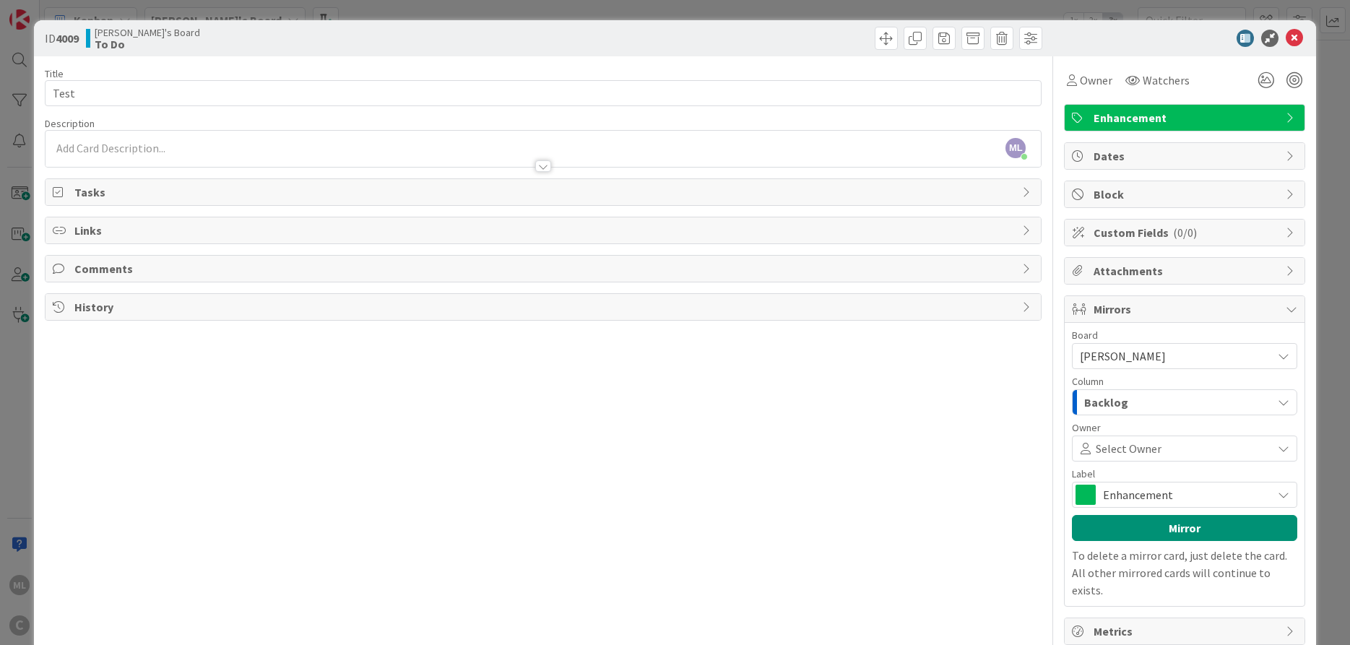
click at [1139, 441] on span "Select Owner" at bounding box center [1128, 448] width 66 height 17
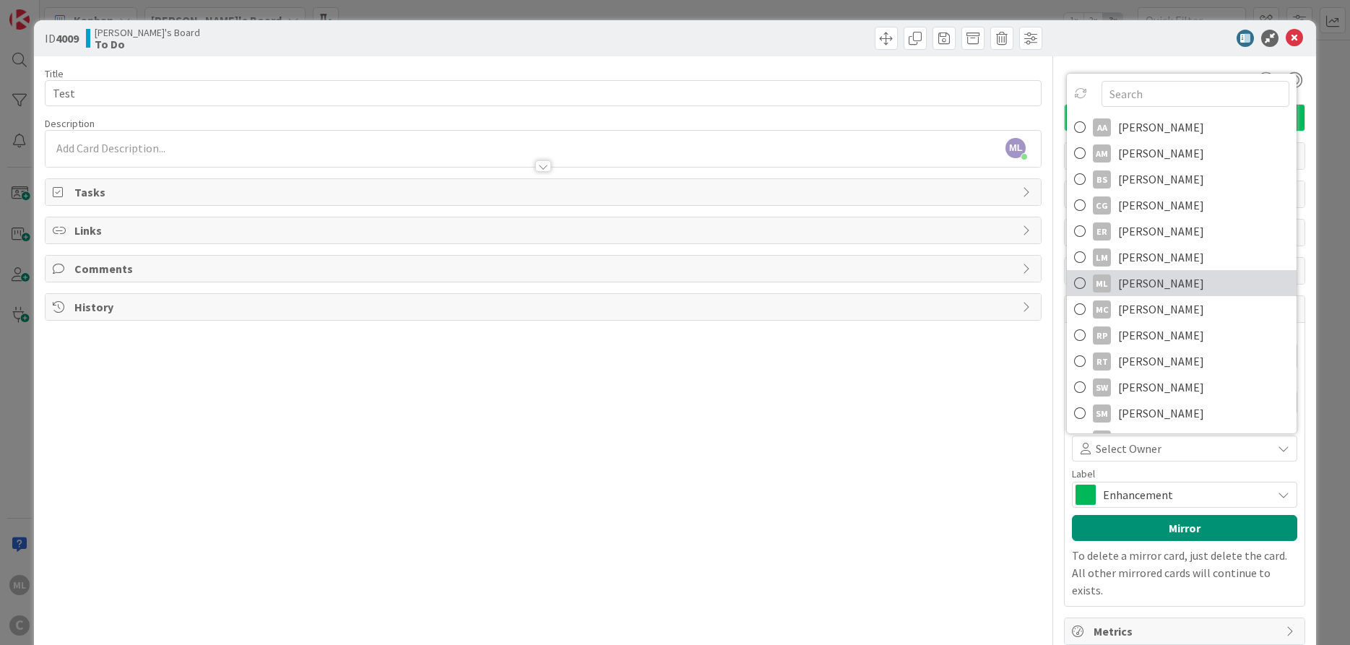
click at [1119, 280] on span "[PERSON_NAME]" at bounding box center [1161, 283] width 86 height 22
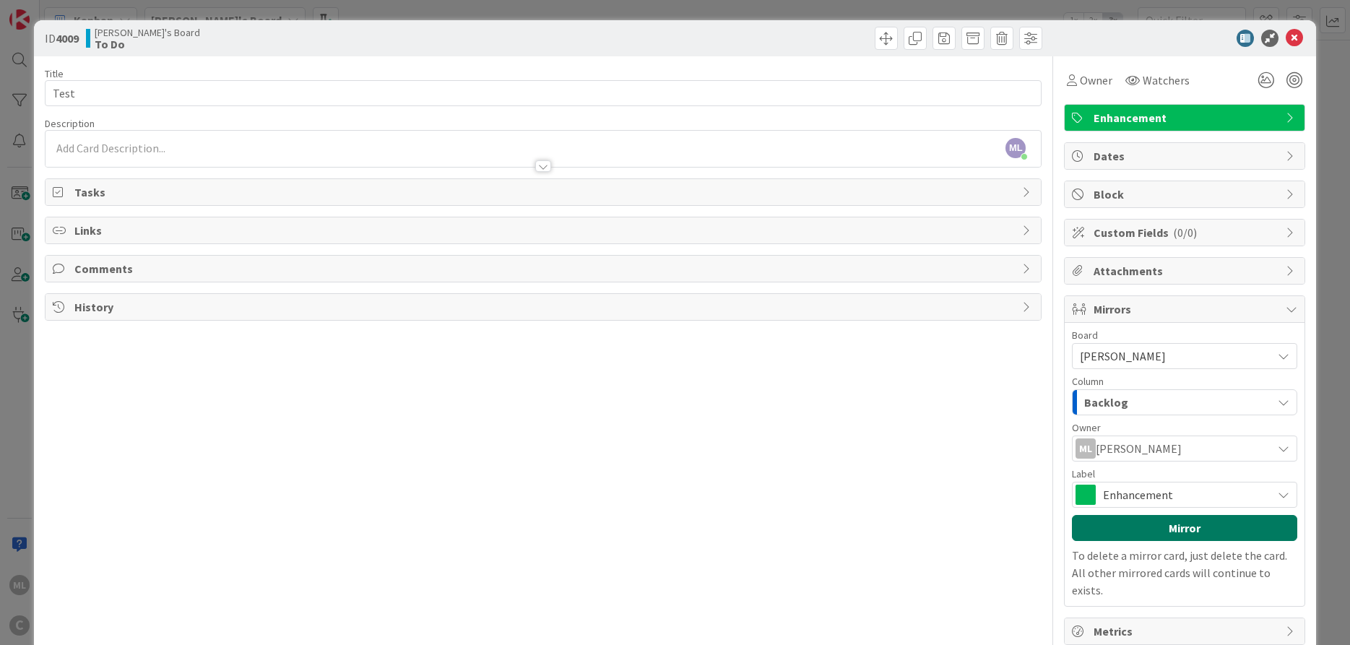
click at [1160, 533] on button "Mirror" at bounding box center [1184, 528] width 225 height 26
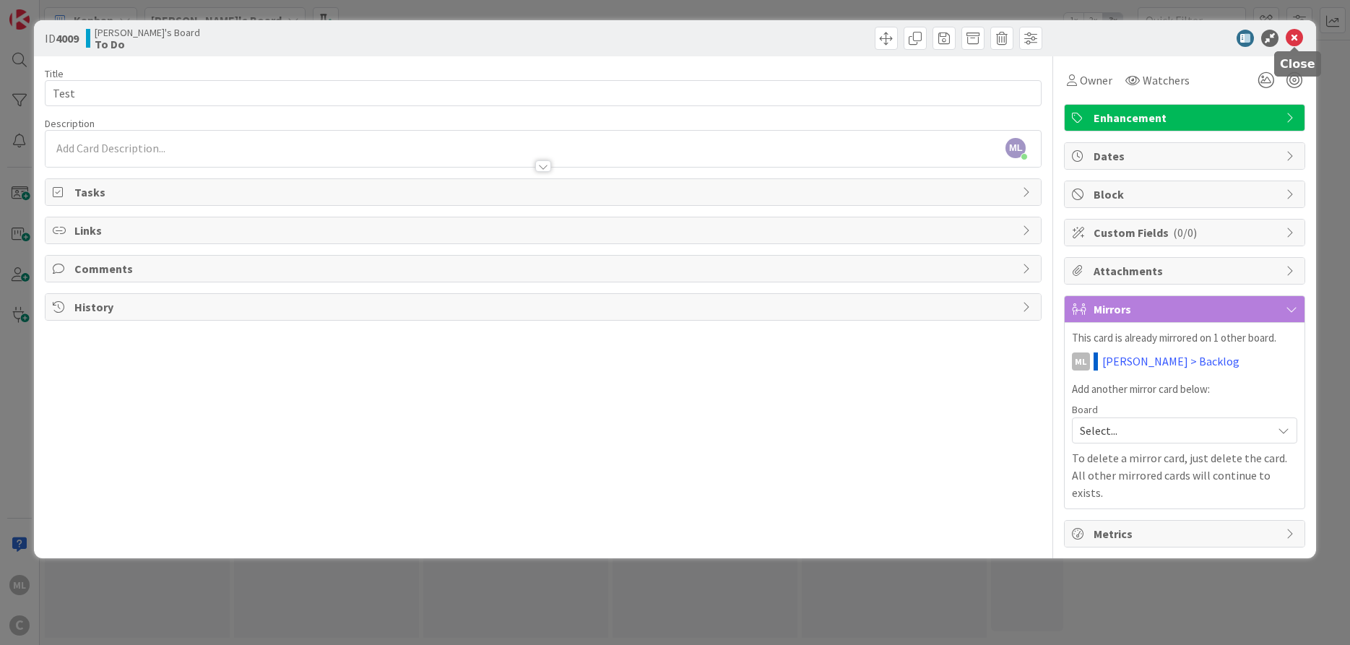
click at [1292, 30] on icon at bounding box center [1293, 38] width 17 height 17
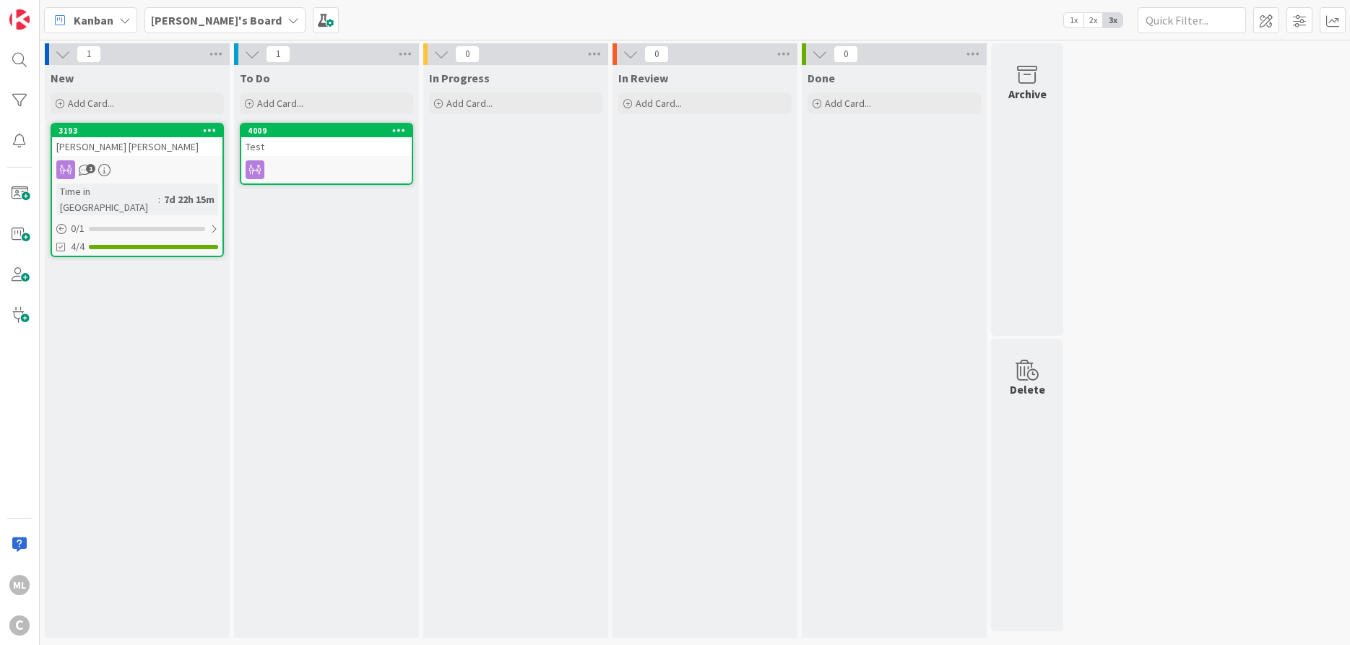
click at [221, 21] on div "[PERSON_NAME]'s Board" at bounding box center [224, 20] width 161 height 26
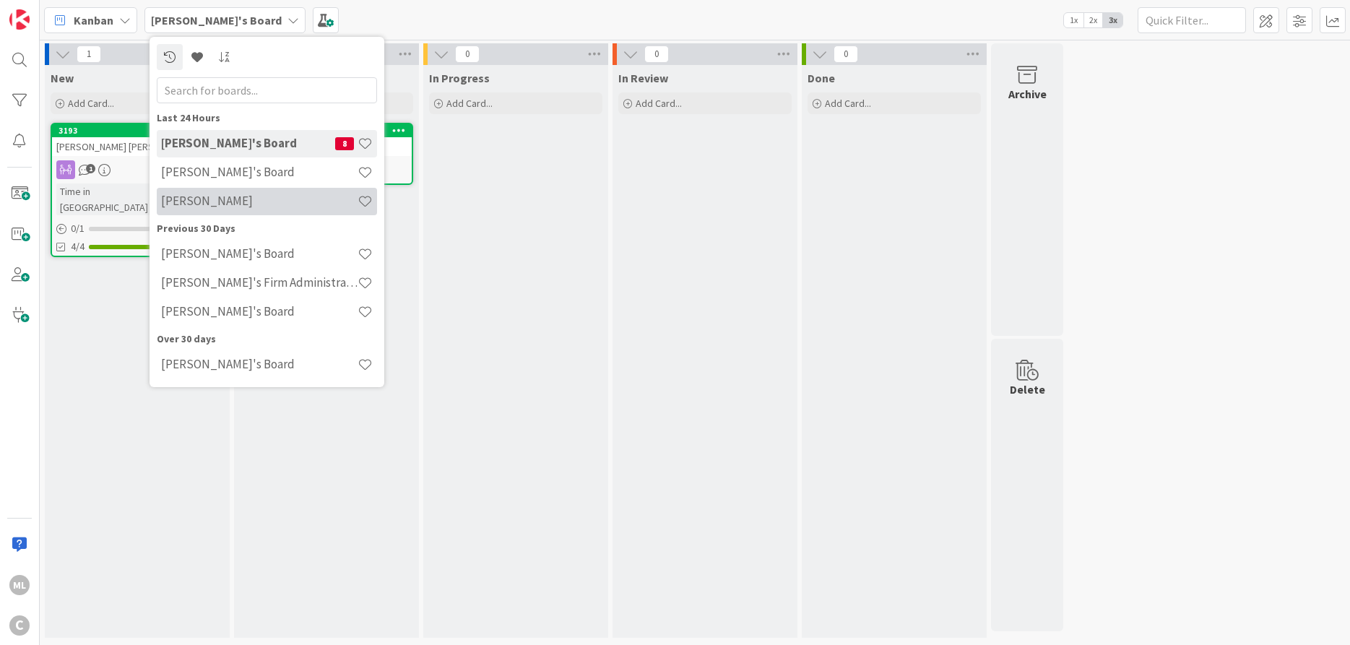
click at [220, 204] on h4 "[PERSON_NAME]" at bounding box center [259, 201] width 196 height 14
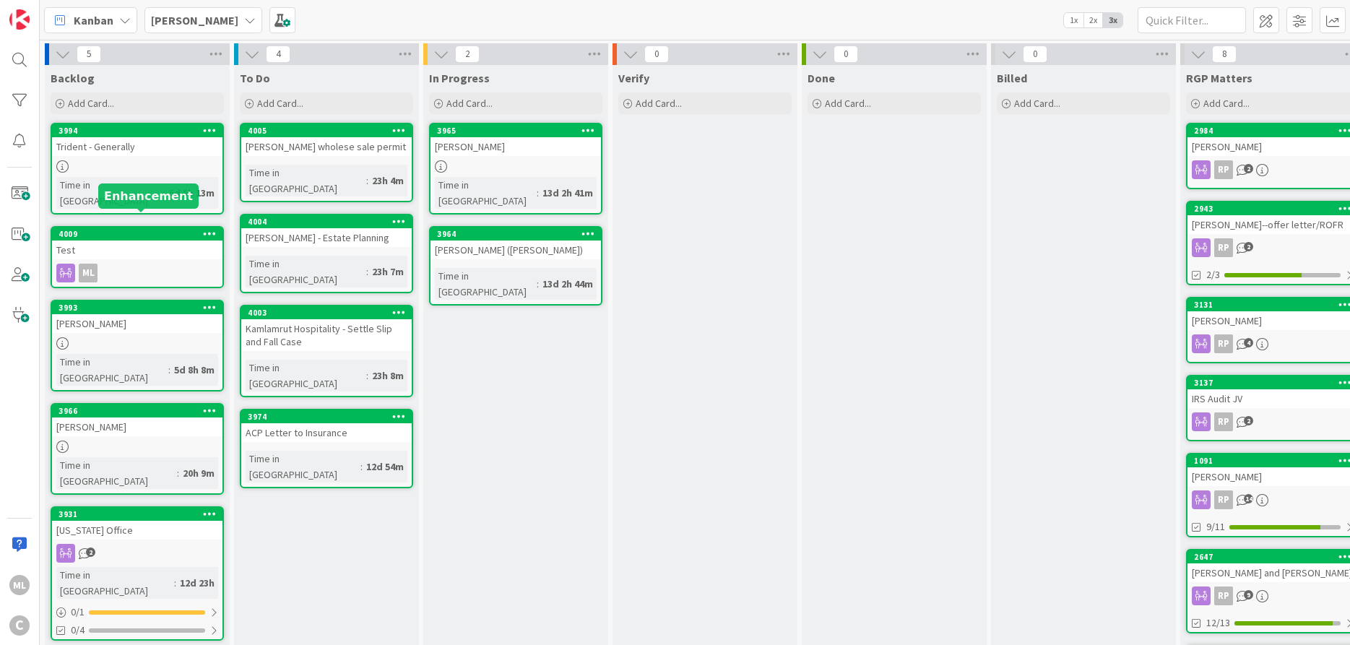
click at [140, 229] on div "4009" at bounding box center [140, 234] width 164 height 10
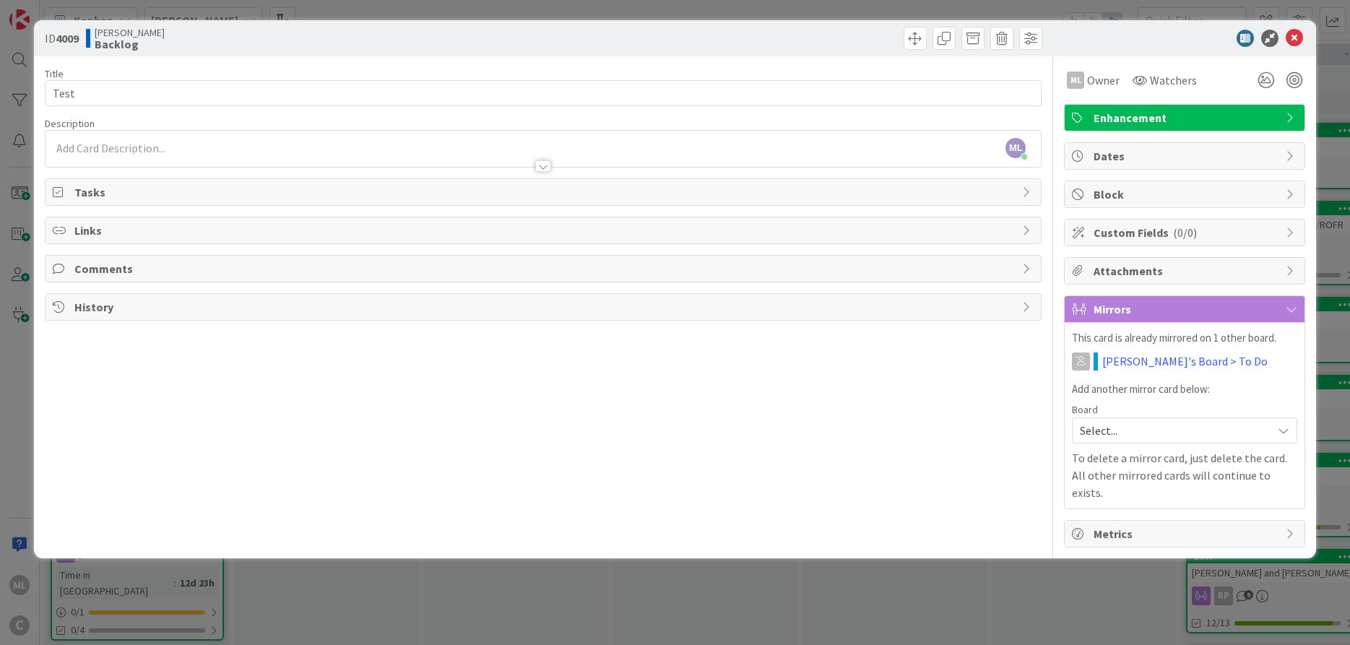
click at [1178, 429] on span "Select..." at bounding box center [1171, 430] width 185 height 20
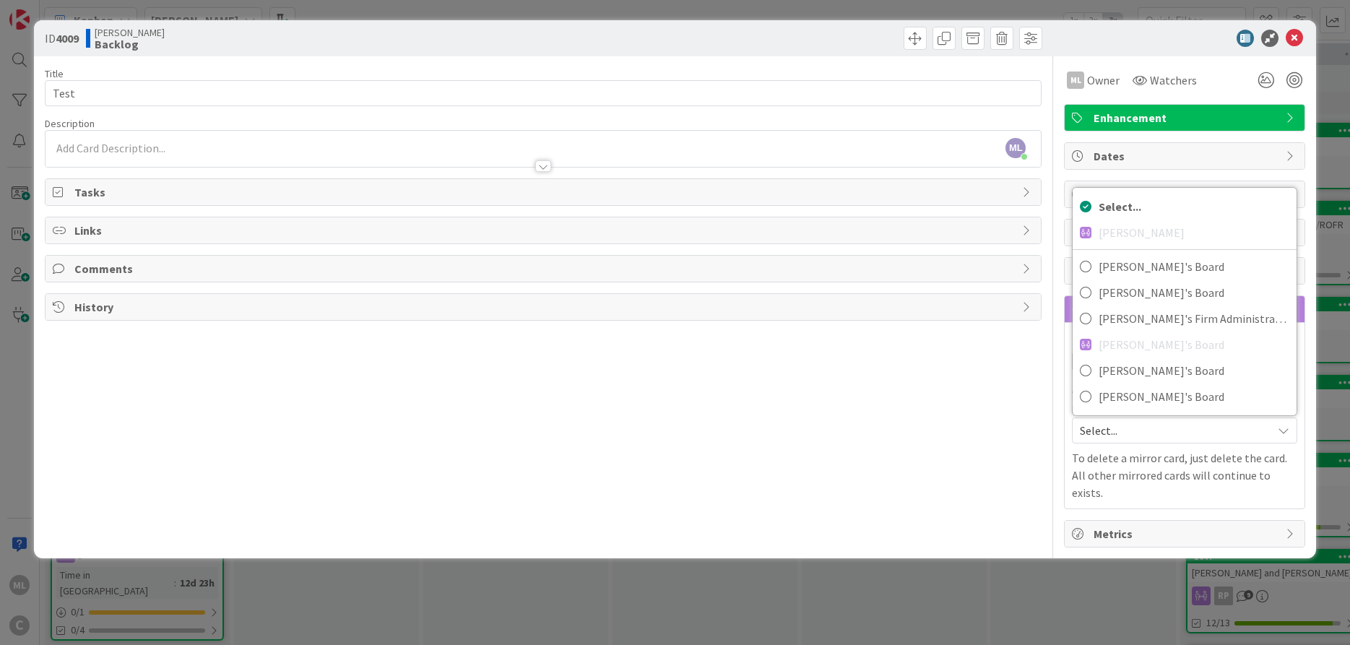
click at [839, 394] on div "Title 4 / 128 Test Description ML [PERSON_NAME] just joined ML Owner Watchers E…" at bounding box center [543, 301] width 997 height 491
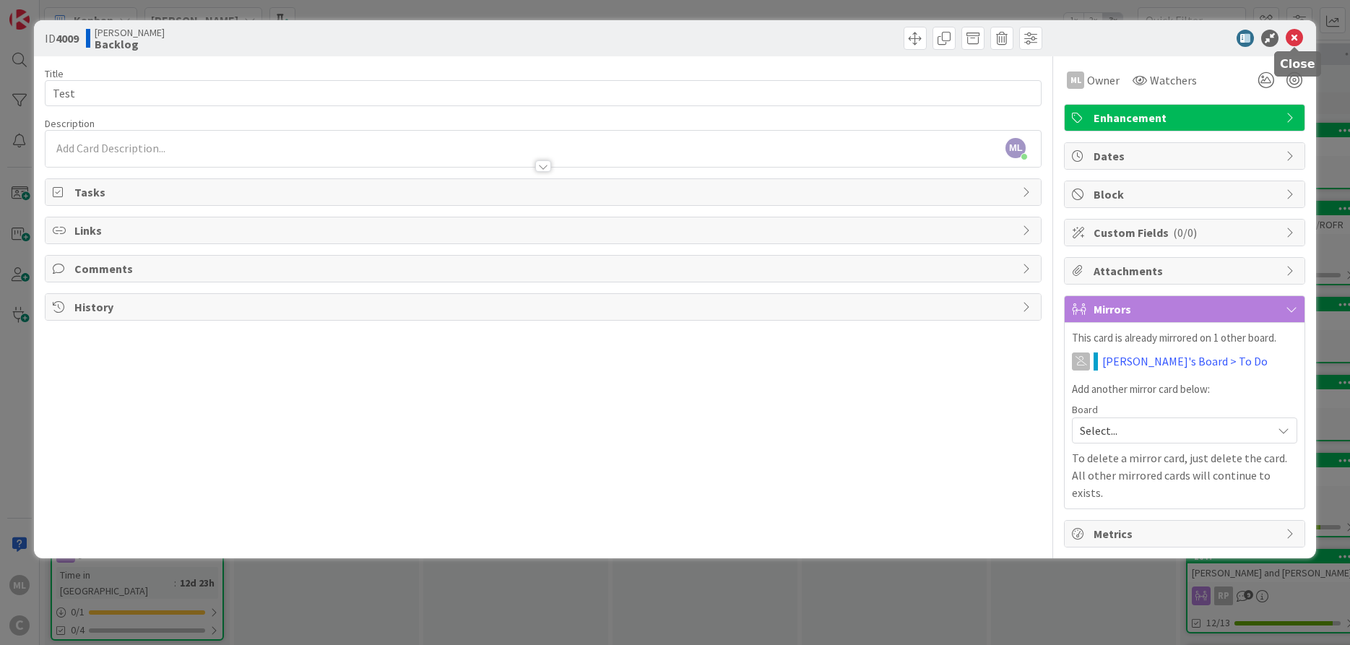
click at [1295, 35] on icon at bounding box center [1293, 38] width 17 height 17
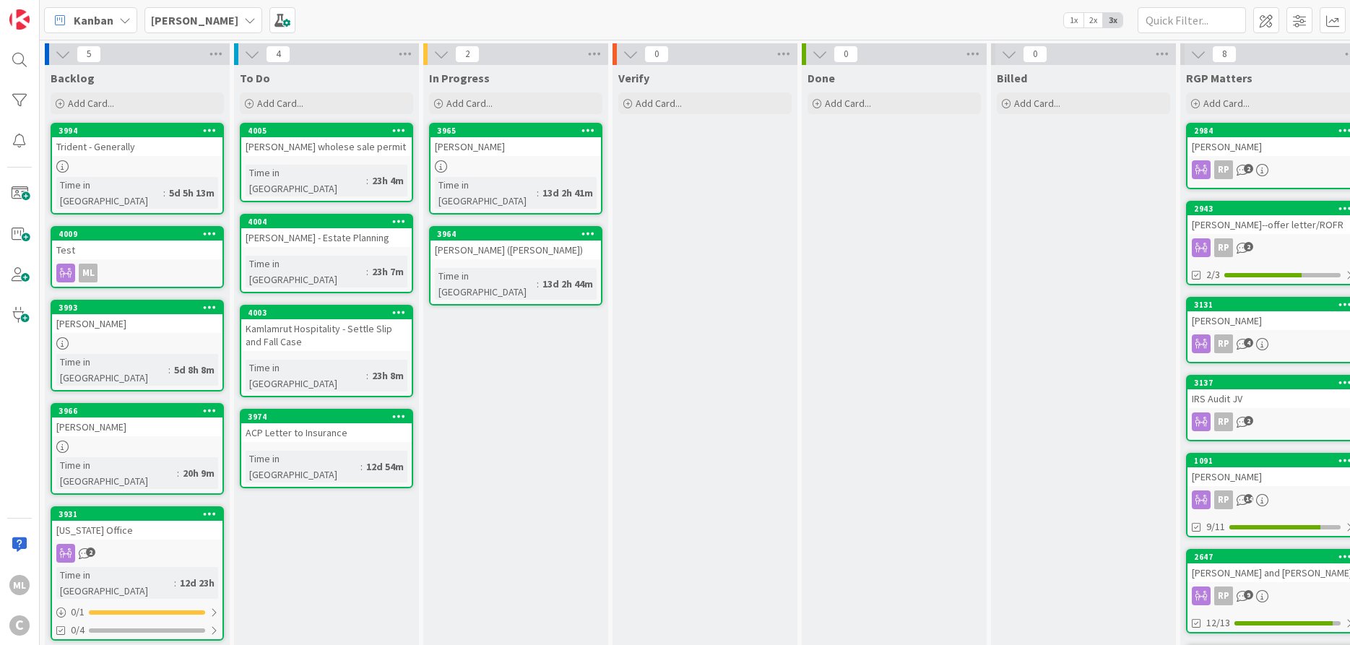
click at [196, 24] on b "[PERSON_NAME]" at bounding box center [194, 20] width 87 height 14
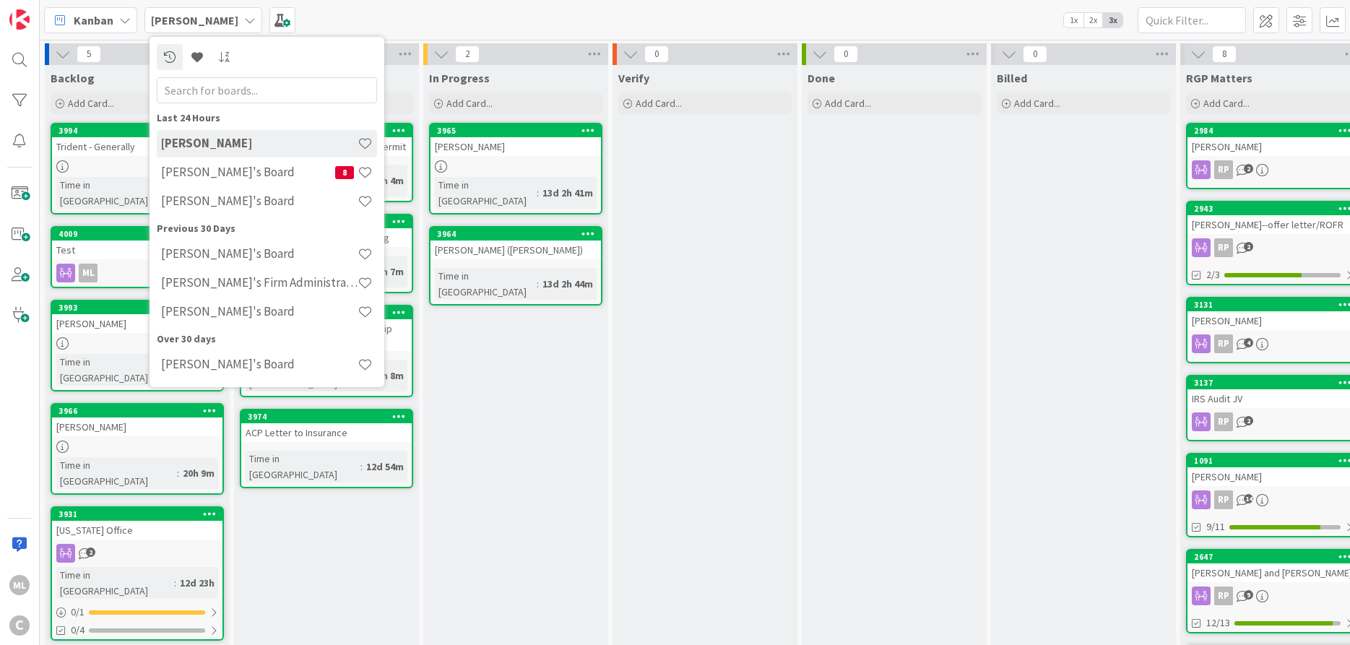
click at [791, 375] on div "Verify Add Card..." at bounding box center [704, 455] width 185 height 780
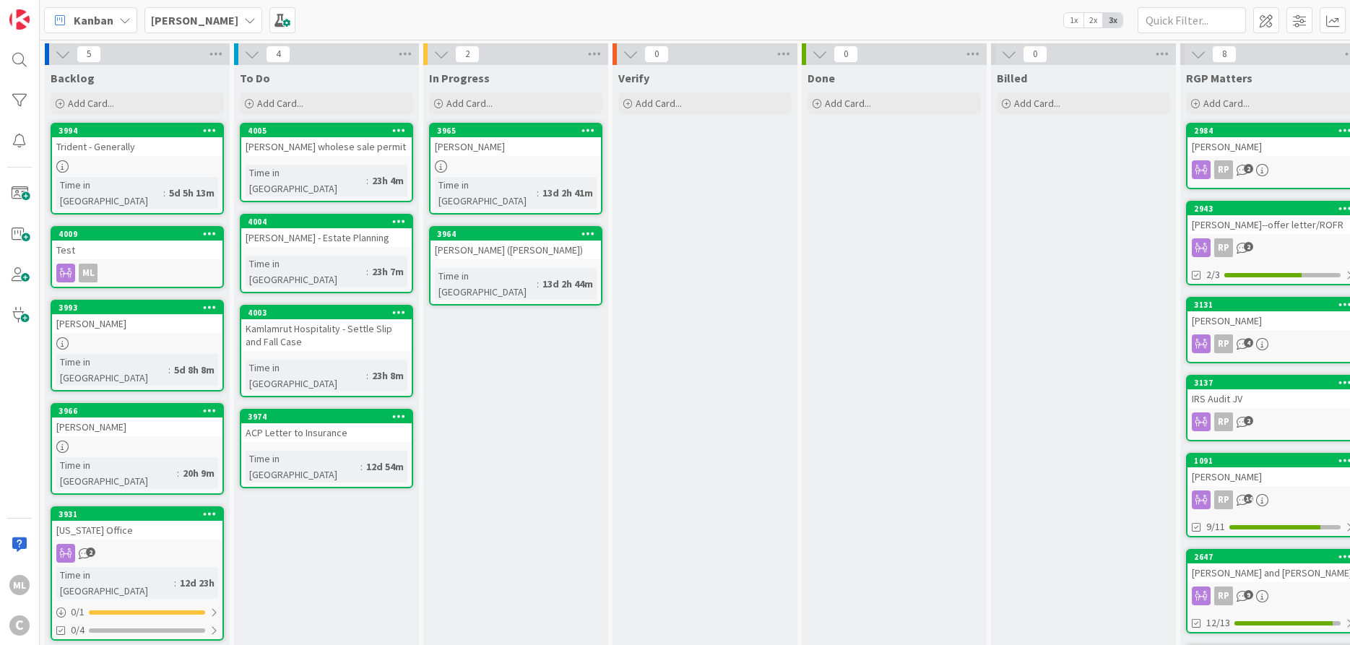
click at [209, 26] on b "[PERSON_NAME]" at bounding box center [194, 20] width 87 height 14
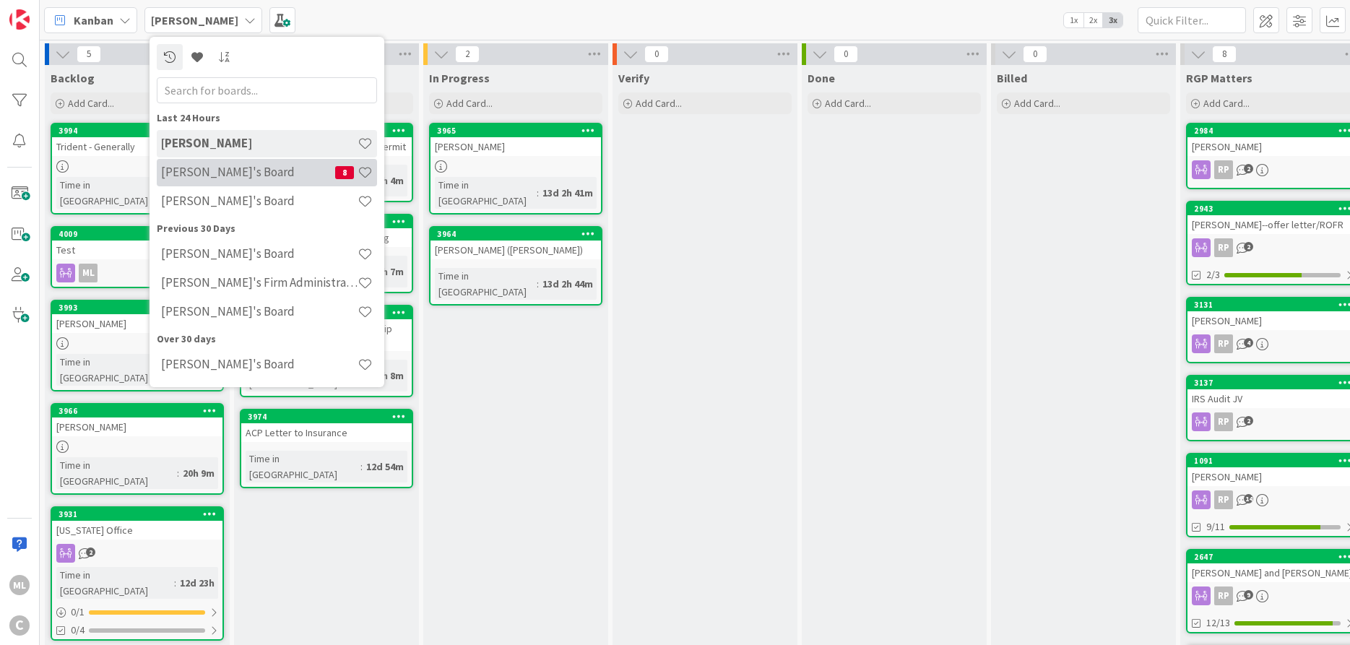
click at [203, 173] on h4 "[PERSON_NAME]'s Board" at bounding box center [248, 172] width 174 height 14
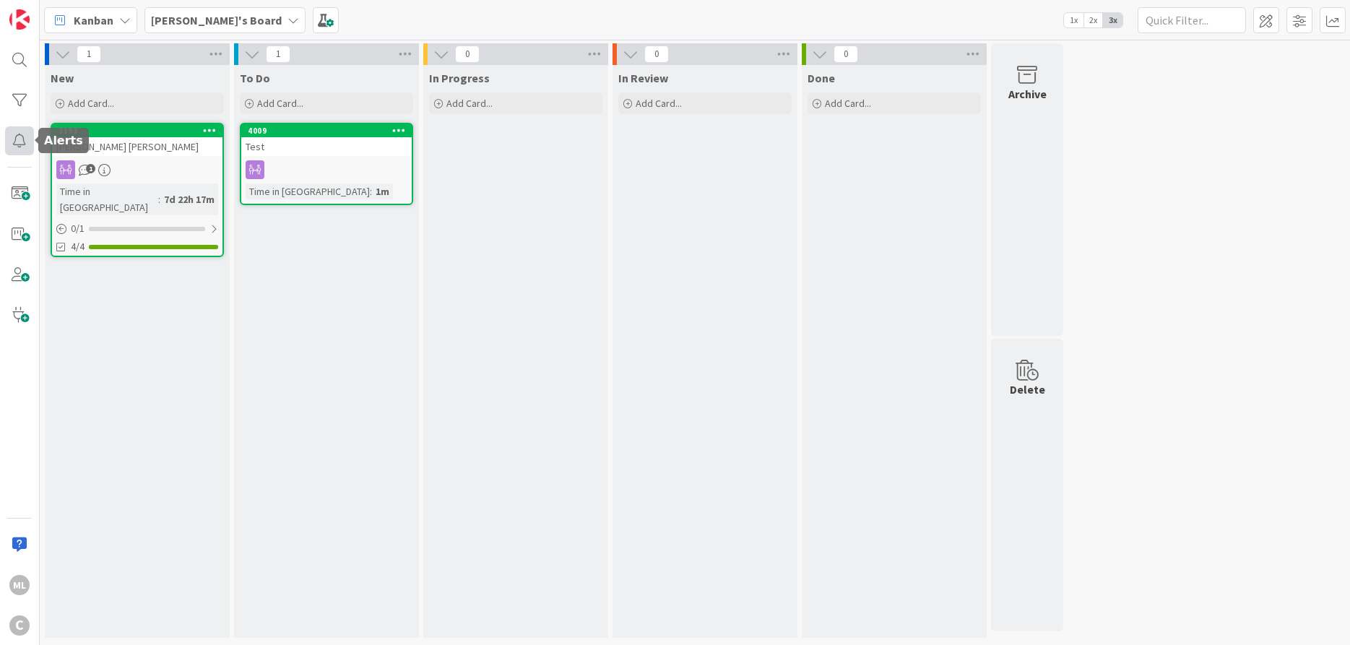
click at [25, 139] on div at bounding box center [19, 140] width 29 height 29
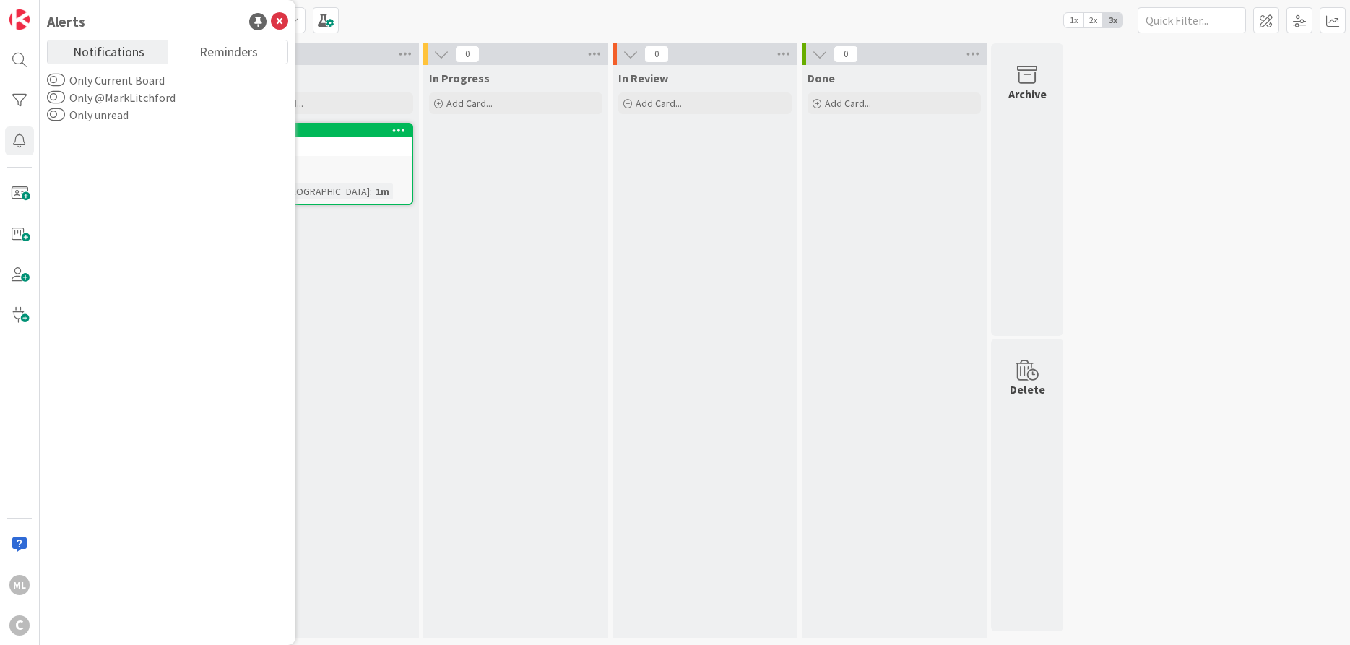
click at [372, 17] on div "Kanban [PERSON_NAME]'s Board 1x 2x 3x" at bounding box center [695, 20] width 1310 height 40
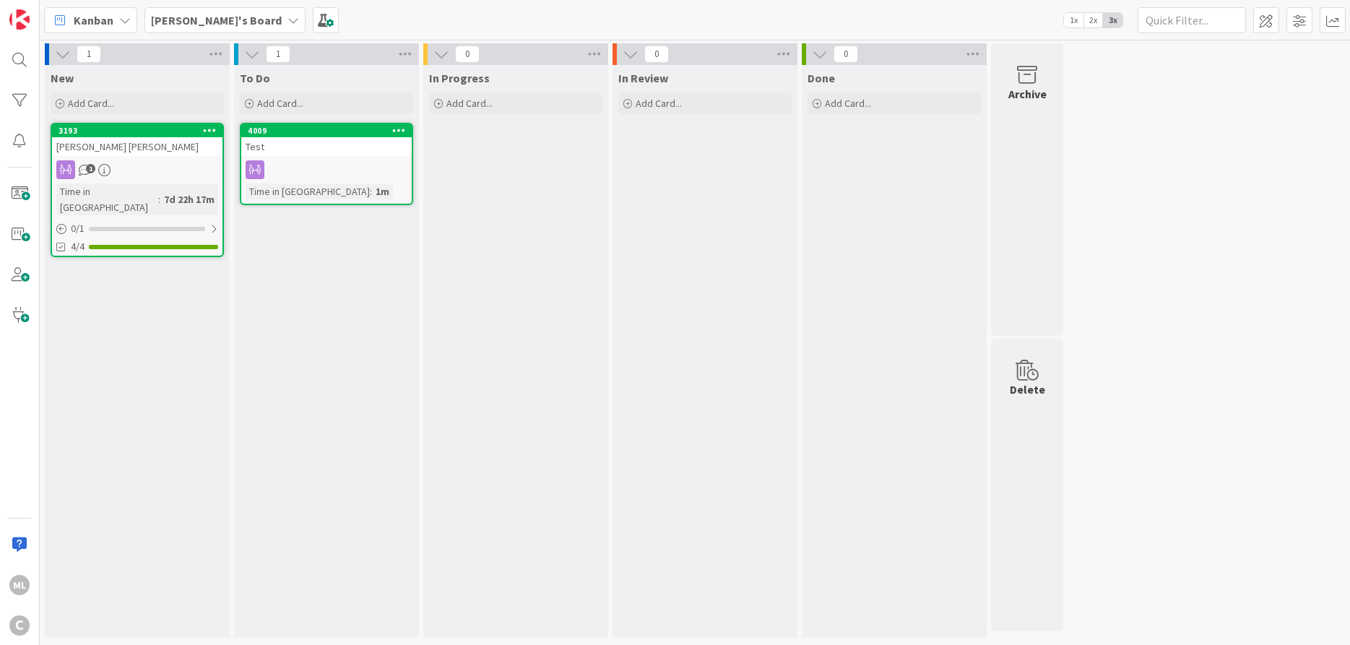
click at [396, 129] on icon at bounding box center [399, 130] width 14 height 10
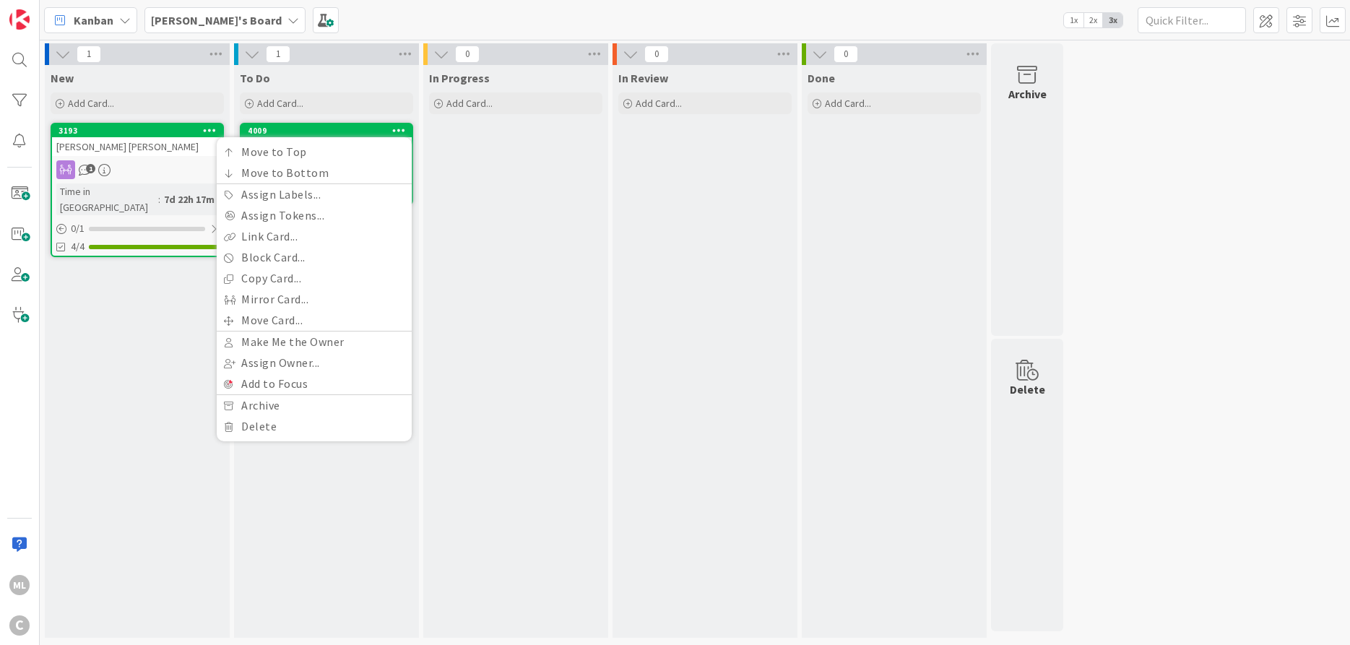
click at [345, 78] on div "To Do" at bounding box center [326, 78] width 173 height 14
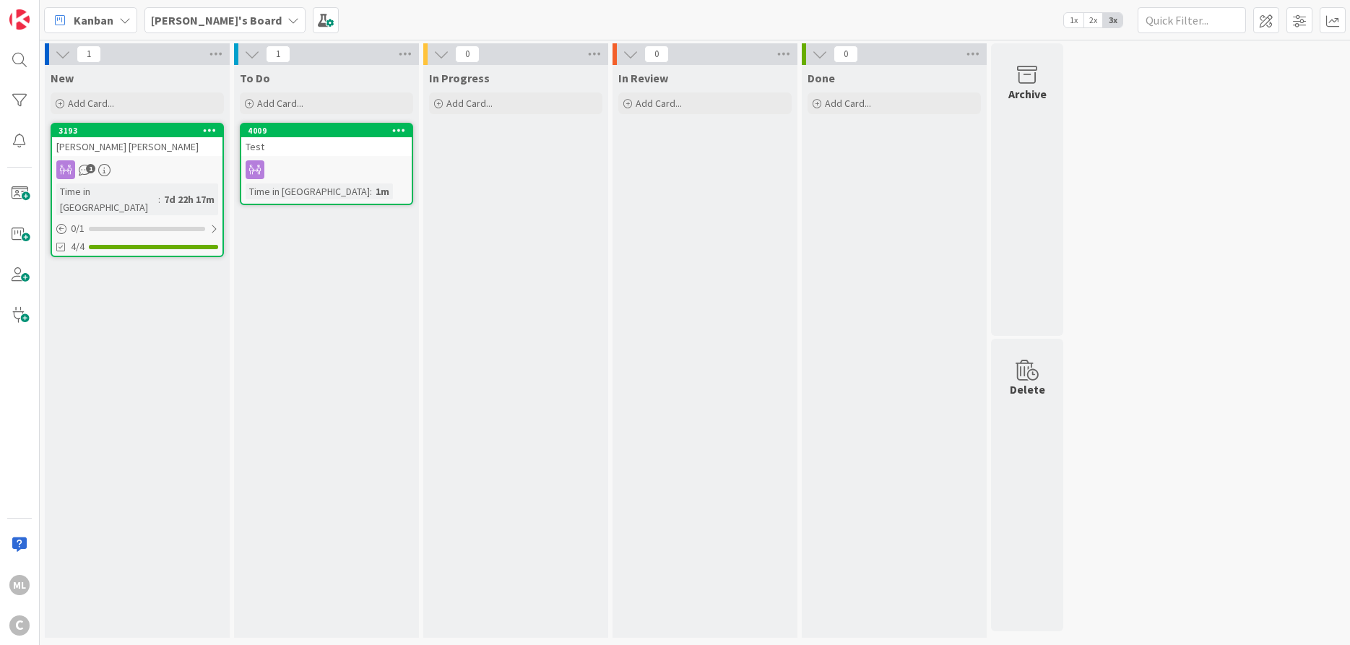
click at [253, 145] on div "Test" at bounding box center [326, 146] width 170 height 19
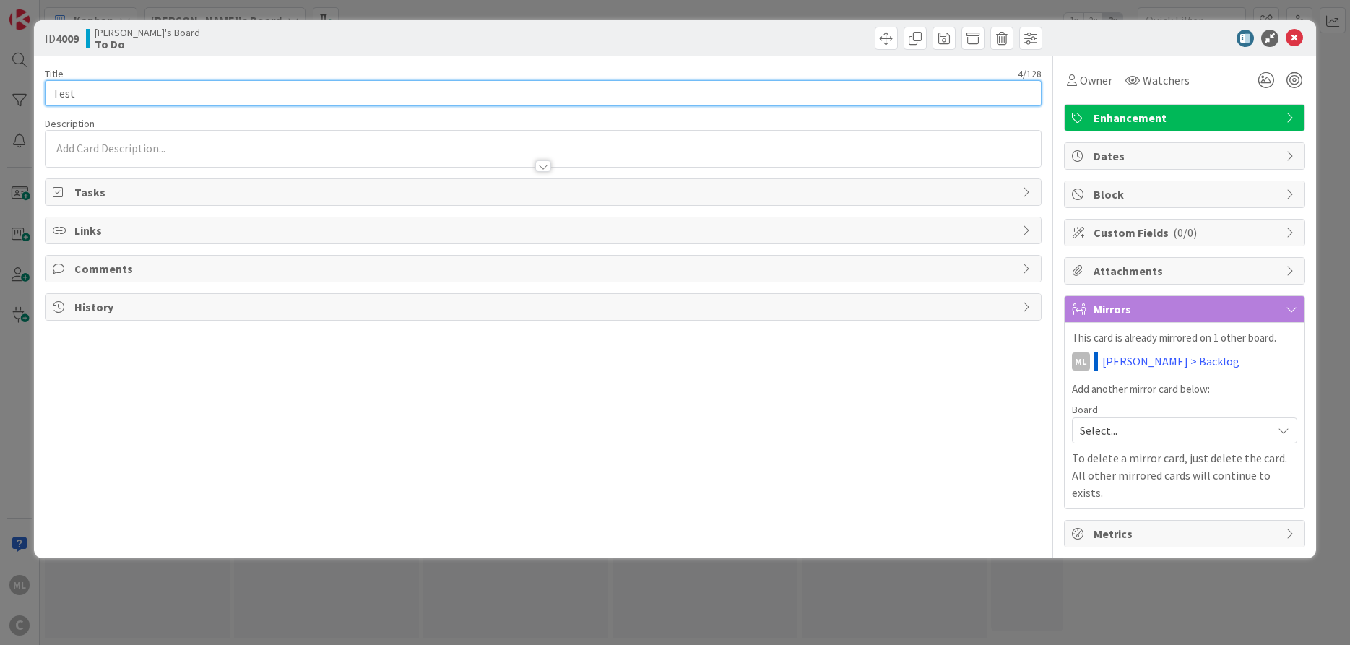
drag, startPoint x: 129, startPoint y: 91, endPoint x: -35, endPoint y: 74, distance: 164.8
drag, startPoint x: 95, startPoint y: 87, endPoint x: 27, endPoint y: 77, distance: 68.6
click at [45, 81] on input "Test" at bounding box center [543, 93] width 997 height 26
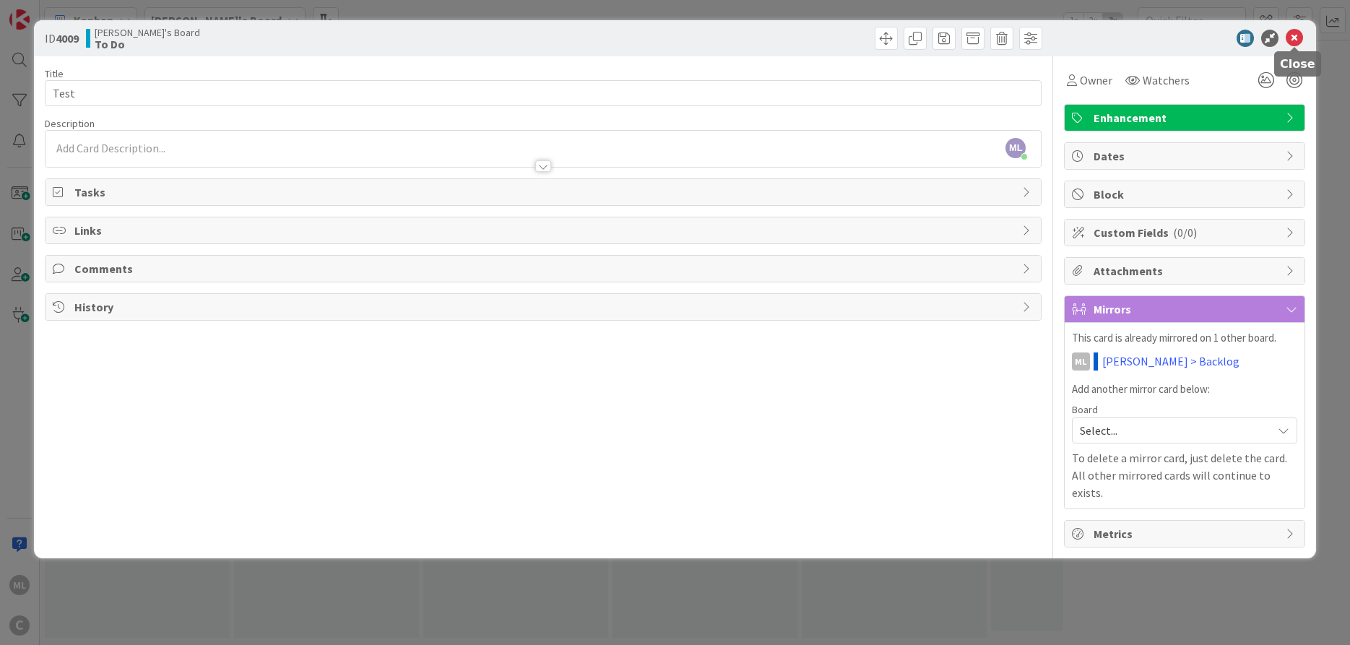
click at [1289, 39] on icon at bounding box center [1293, 38] width 17 height 17
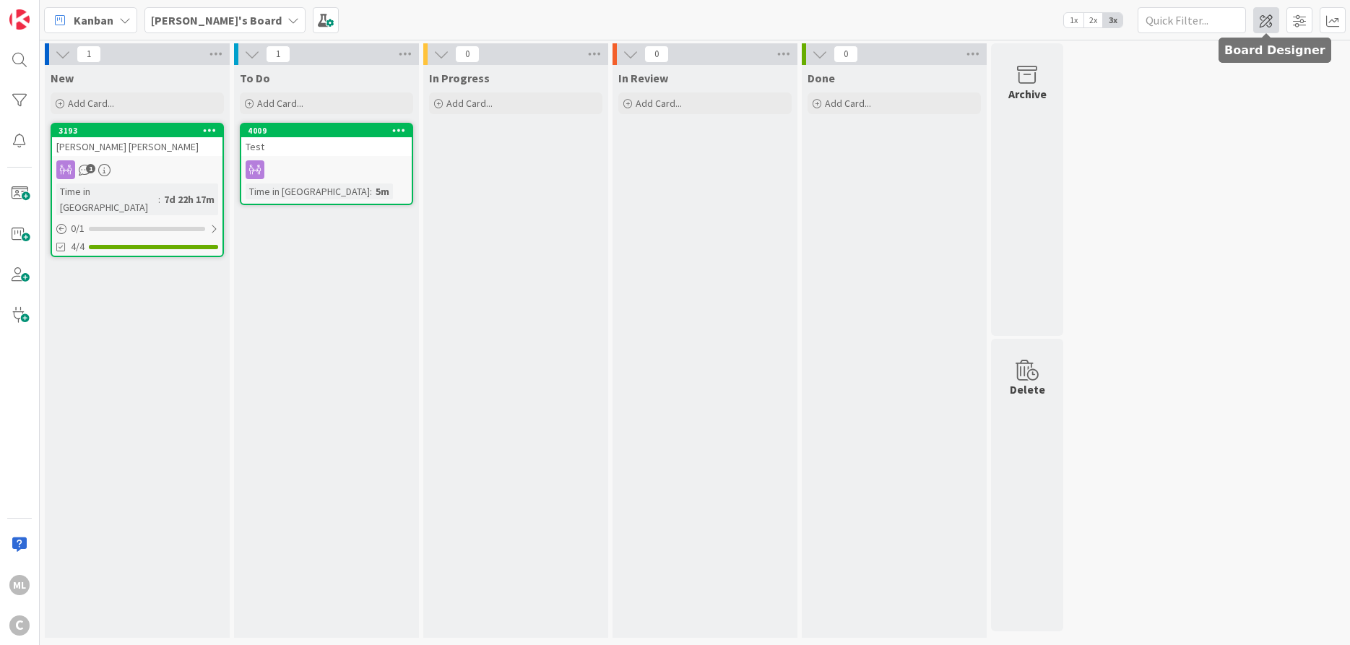
click at [1261, 27] on span at bounding box center [1266, 20] width 26 height 26
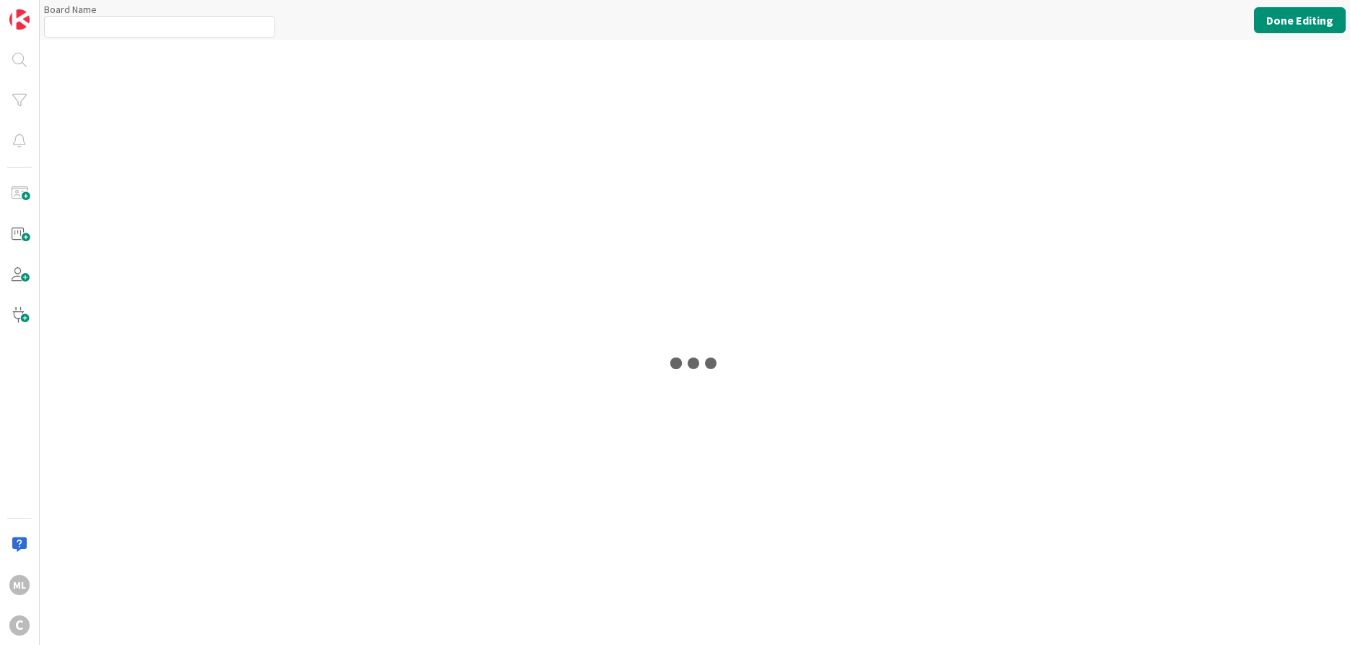
type input "[PERSON_NAME]'s Board"
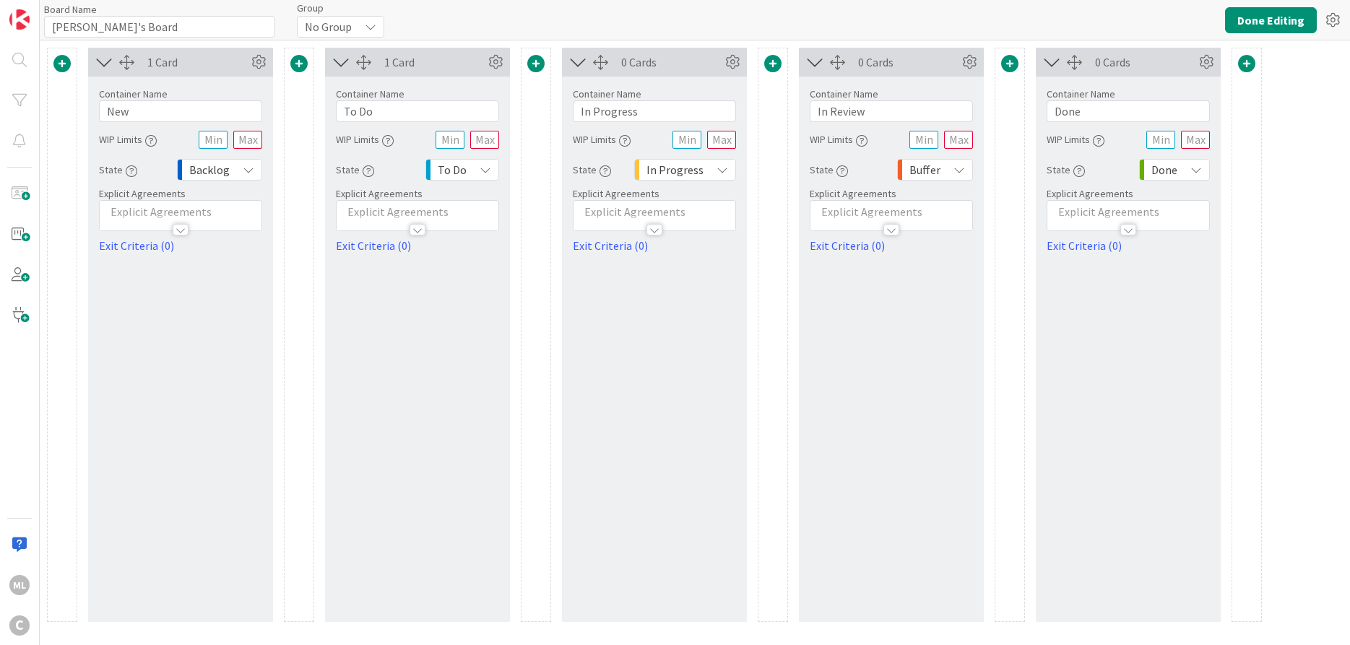
click at [1245, 58] on span at bounding box center [1246, 63] width 17 height 17
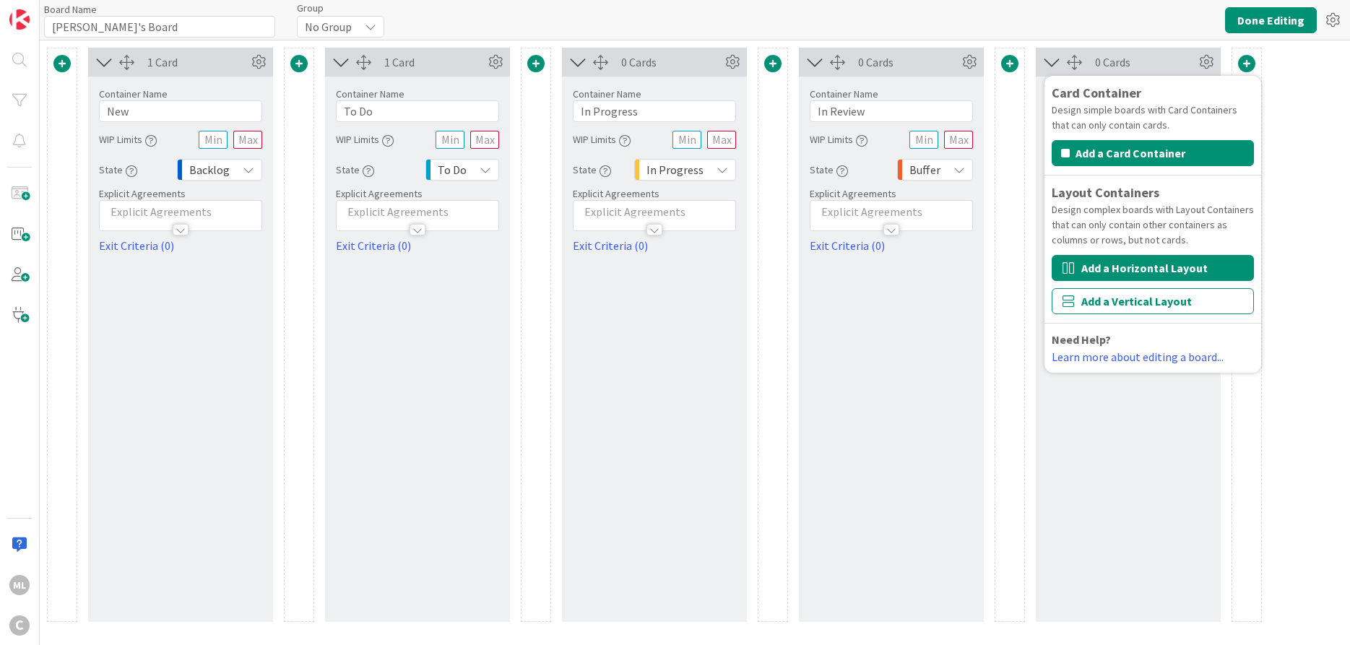
click at [1109, 271] on button "Add a Horizontal Layout" at bounding box center [1152, 268] width 202 height 26
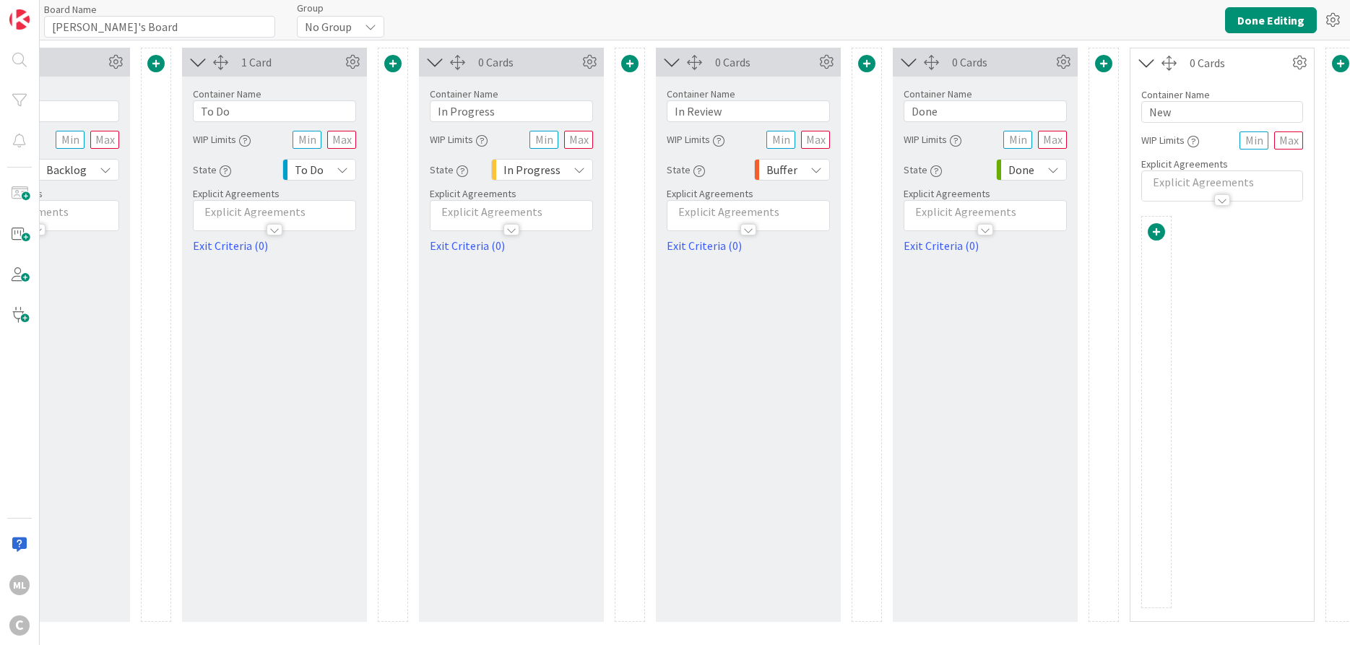
scroll to position [0, 156]
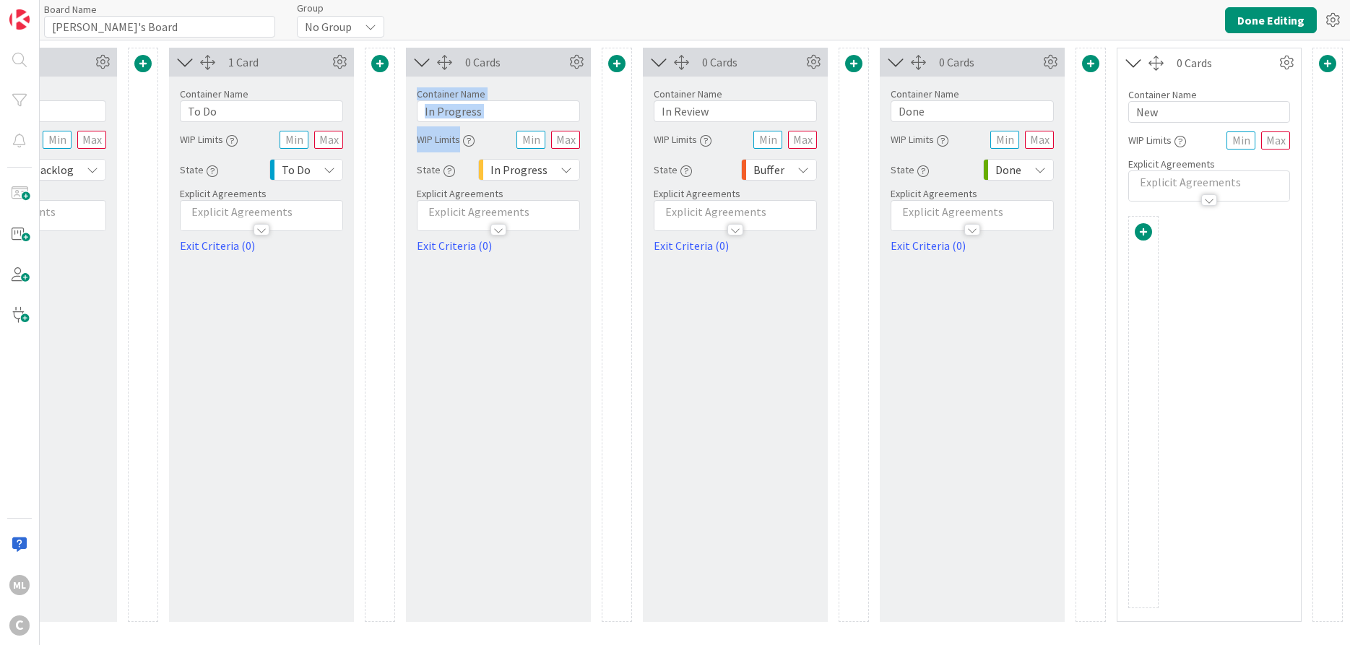
drag, startPoint x: 1225, startPoint y: 64, endPoint x: 757, endPoint y: 53, distance: 468.7
click at [521, 46] on div "1 Card Container Name 3 / 64 New WIP Limits State Backlog Explicit Agreements E…" at bounding box center [617, 334] width 1466 height 588
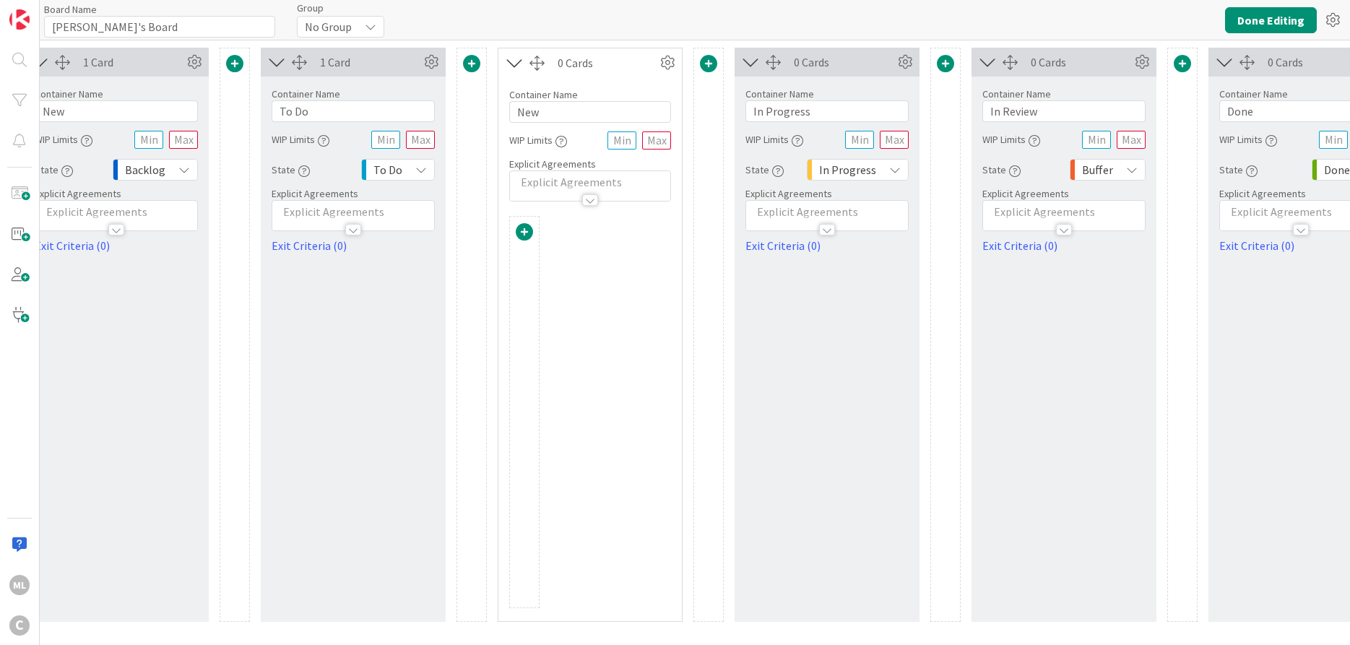
scroll to position [0, 0]
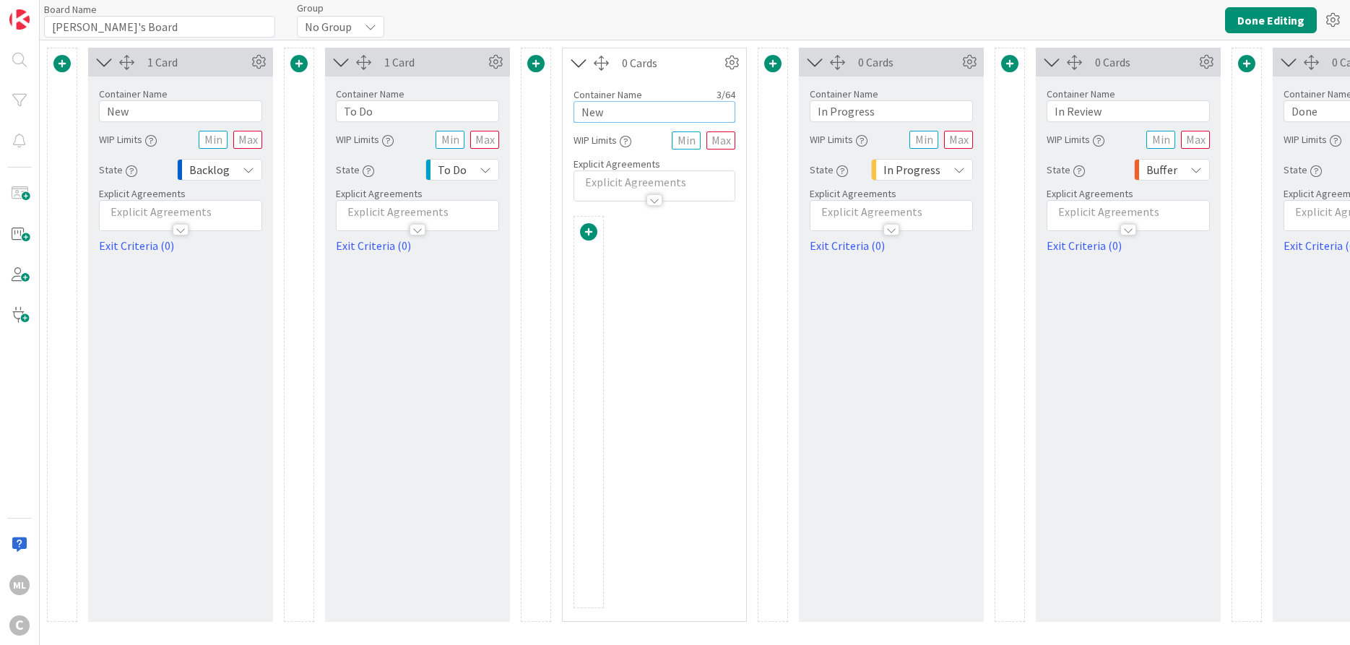
drag, startPoint x: 618, startPoint y: 119, endPoint x: 313, endPoint y: 90, distance: 306.1
click at [573, 101] on input "New" at bounding box center [654, 112] width 162 height 22
type input "[PERSON_NAME] ([PERSON_NAME])"
click at [591, 235] on span at bounding box center [588, 231] width 17 height 17
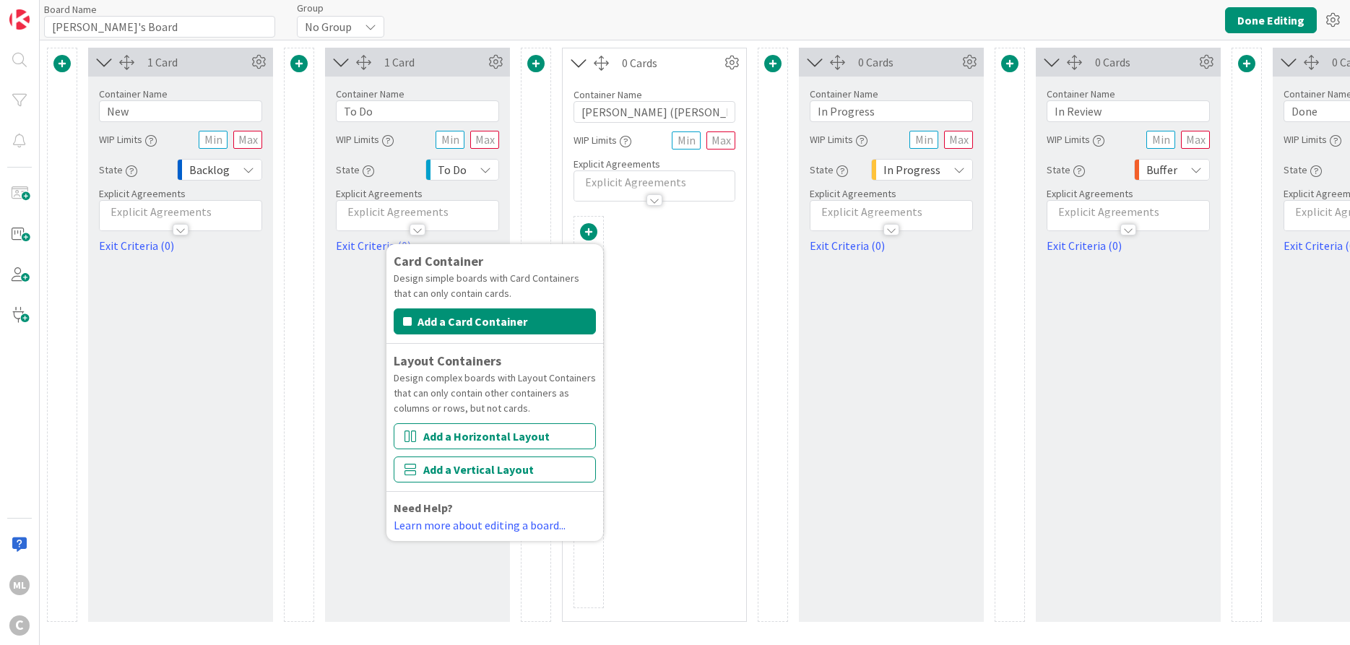
click at [652, 287] on div "Card Container Design simple boards with Card Containers that can only contain …" at bounding box center [654, 412] width 162 height 392
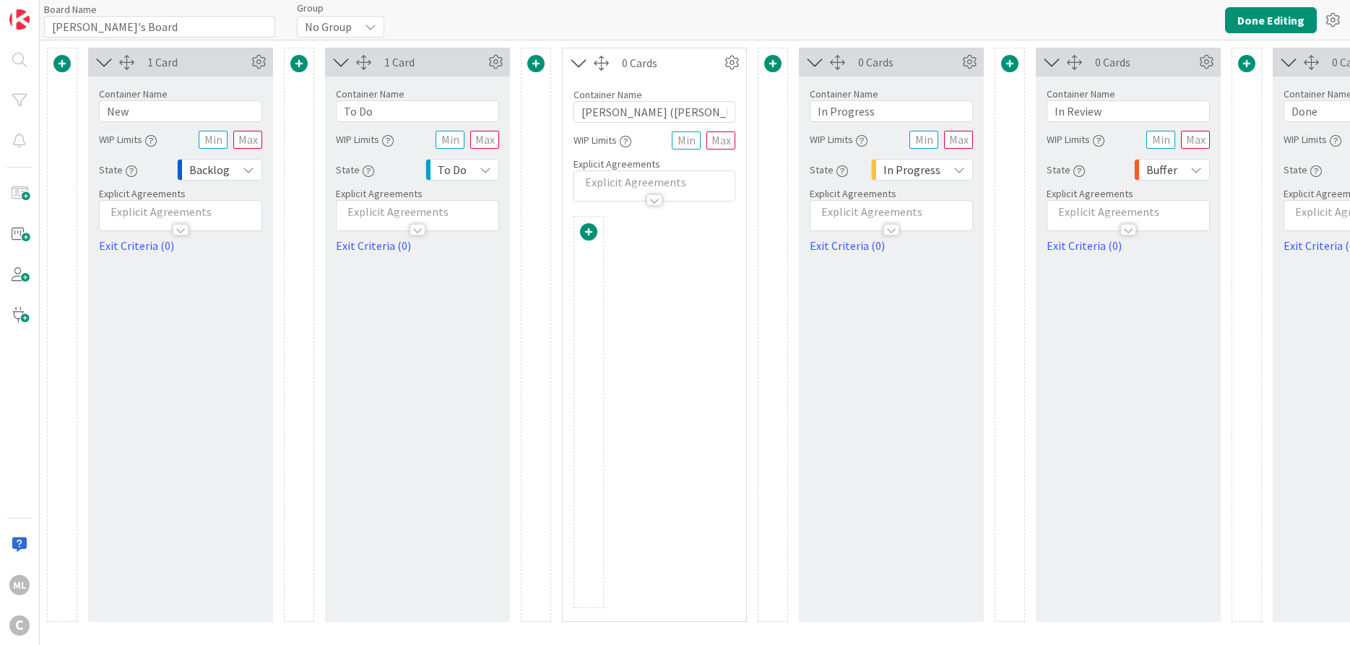
click at [664, 243] on div "Card Container Design simple boards with Card Containers that can only contain …" at bounding box center [654, 412] width 162 height 392
click at [736, 64] on icon at bounding box center [732, 63] width 22 height 22
click at [677, 108] on div "Custom" at bounding box center [690, 113] width 90 height 20
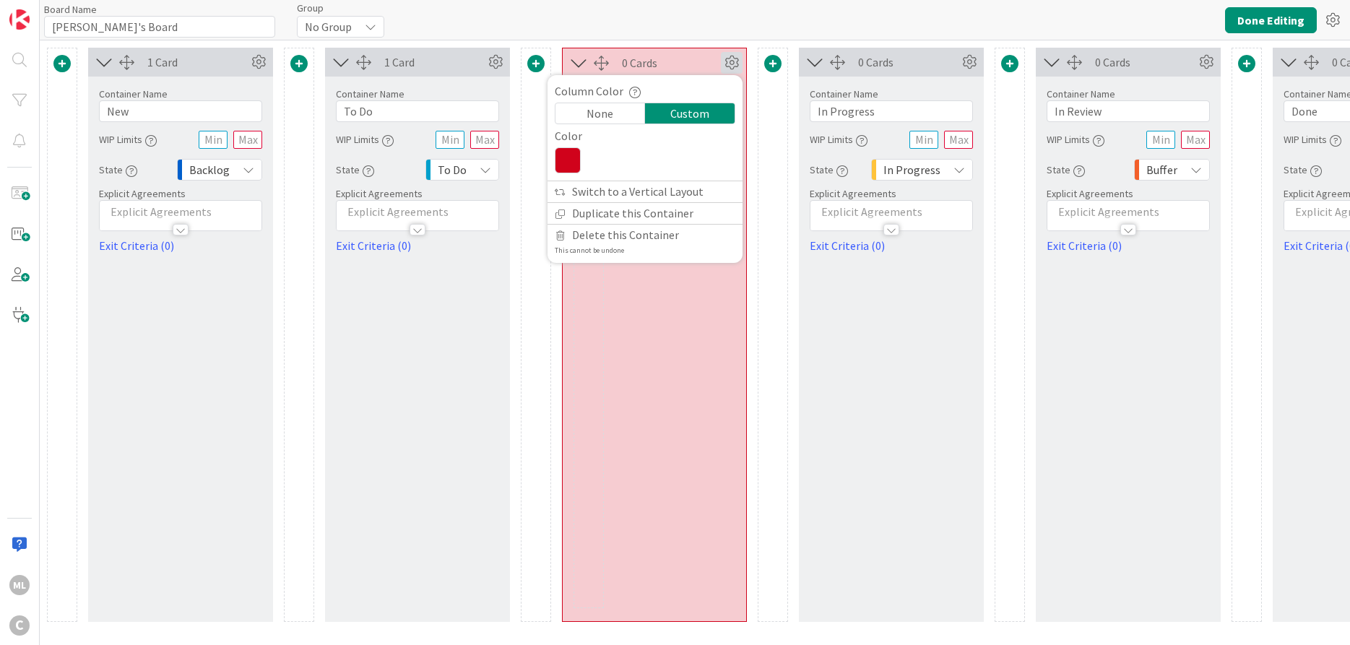
click at [597, 113] on div "None" at bounding box center [600, 113] width 90 height 20
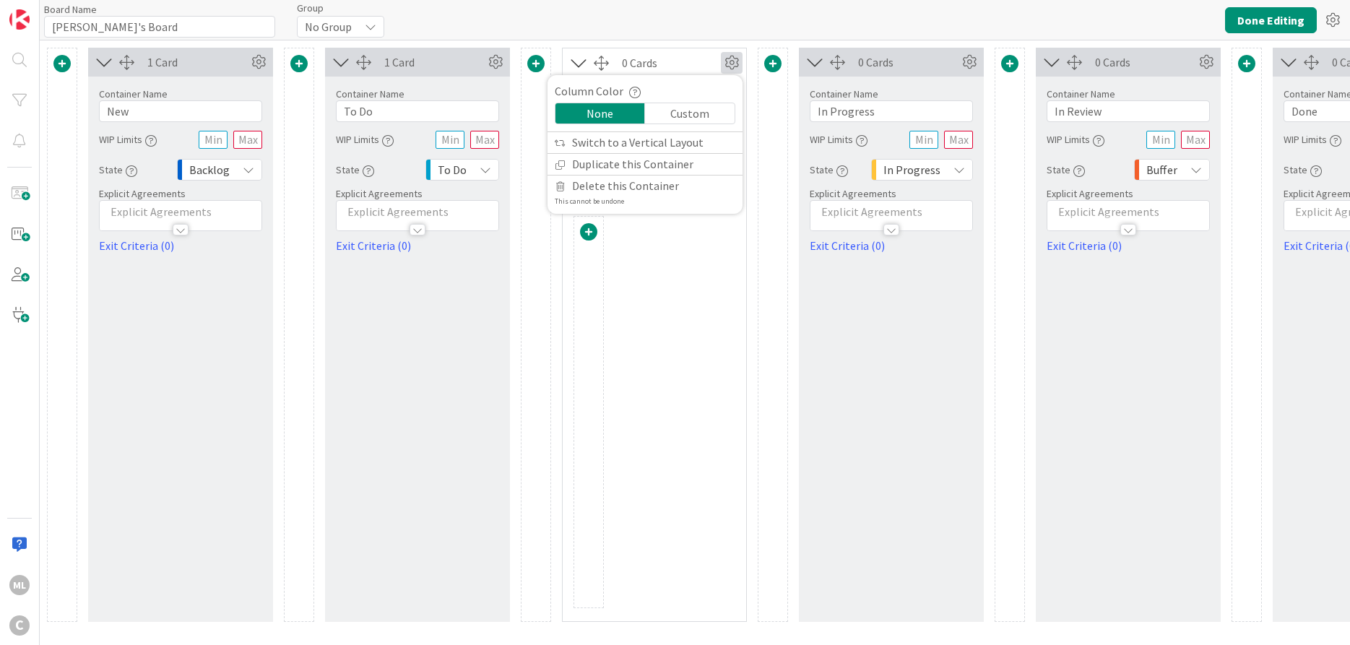
click at [660, 283] on div "Card Container Design simple boards with Card Containers that can only contain …" at bounding box center [654, 412] width 162 height 392
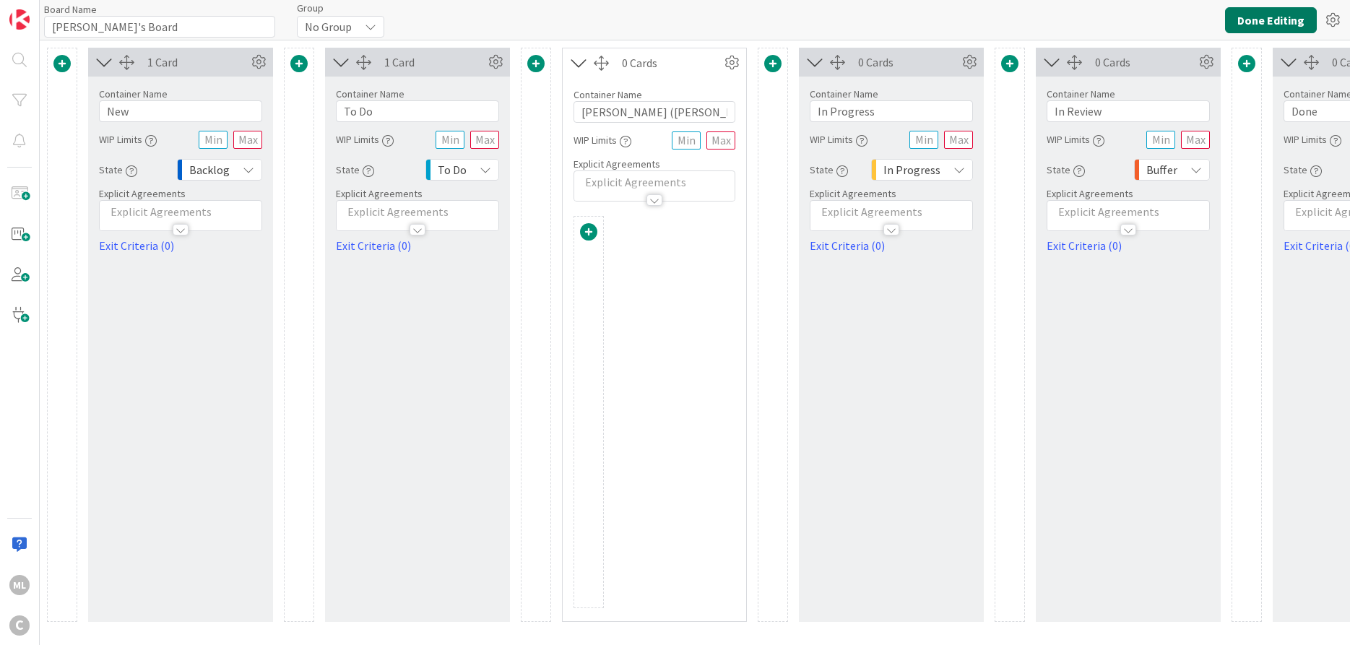
drag, startPoint x: 1272, startPoint y: 19, endPoint x: 1265, endPoint y: 22, distance: 7.5
click at [1272, 19] on button "Done Editing" at bounding box center [1271, 20] width 92 height 26
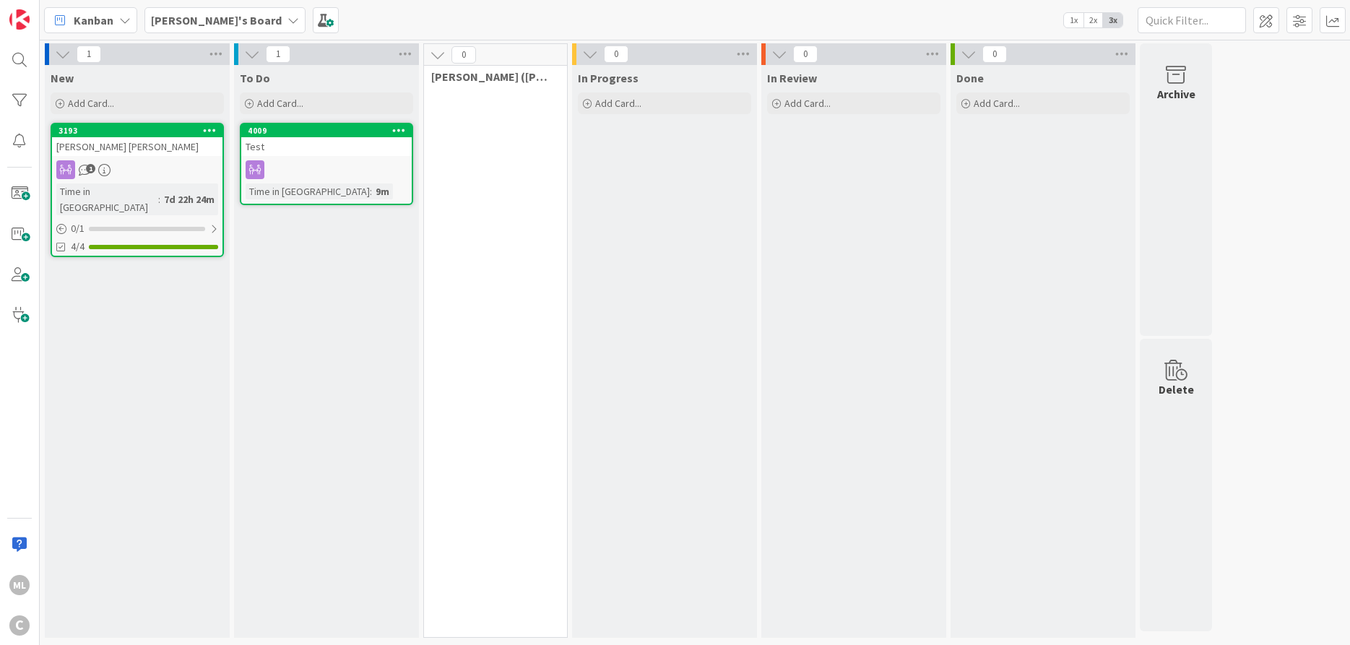
click at [490, 153] on div "0 [PERSON_NAME] ([PERSON_NAME])" at bounding box center [495, 340] width 144 height 594
click at [1269, 12] on span at bounding box center [1266, 20] width 26 height 26
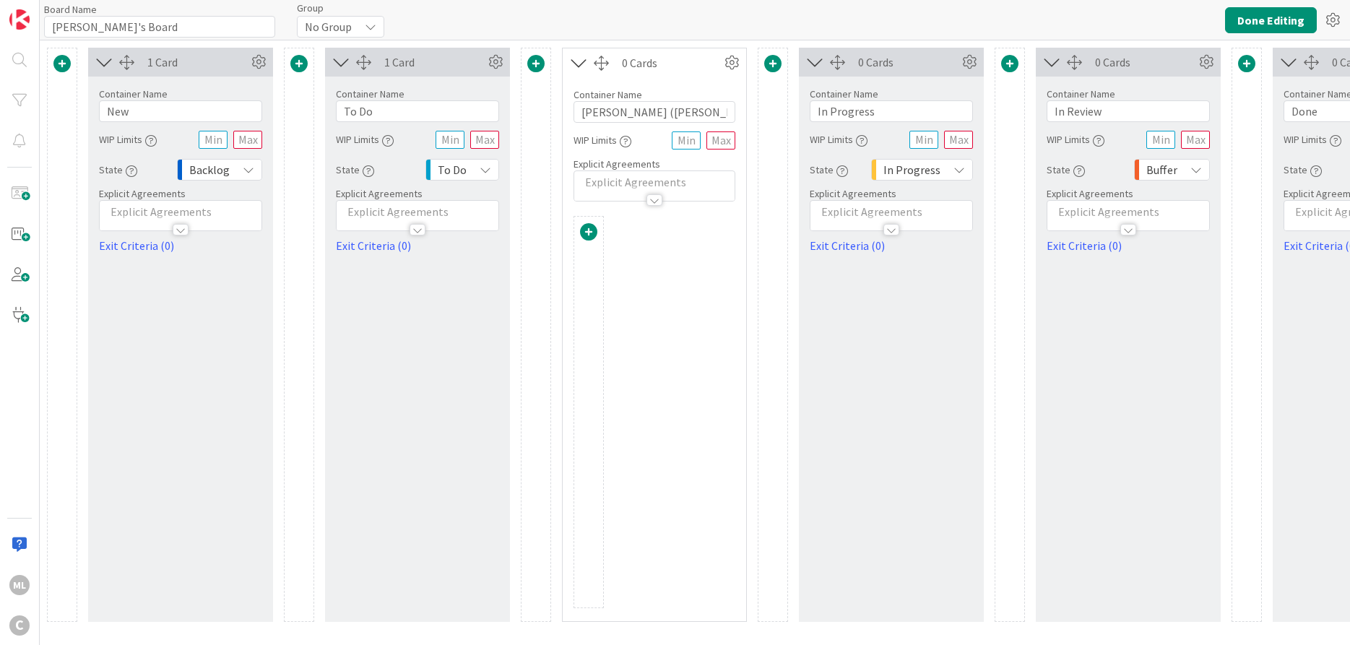
click at [581, 61] on icon at bounding box center [579, 62] width 24 height 19
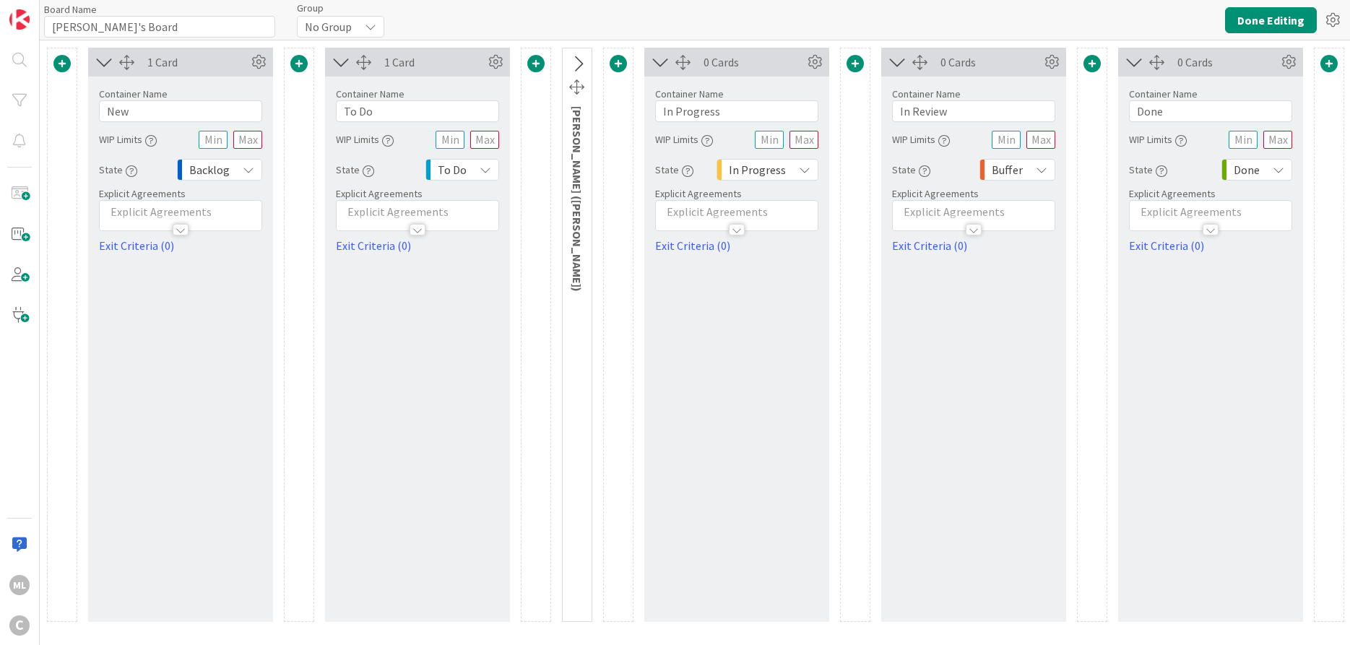
click at [581, 61] on icon at bounding box center [577, 64] width 24 height 19
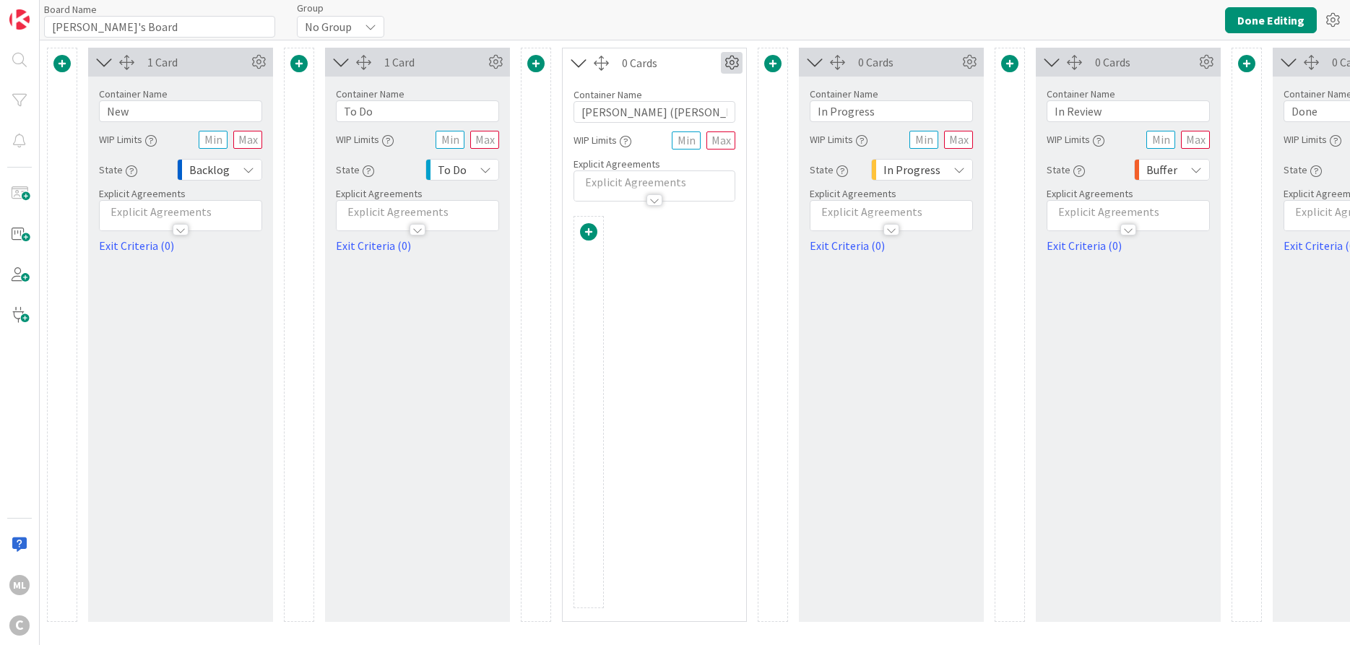
click at [725, 61] on icon at bounding box center [732, 63] width 22 height 22
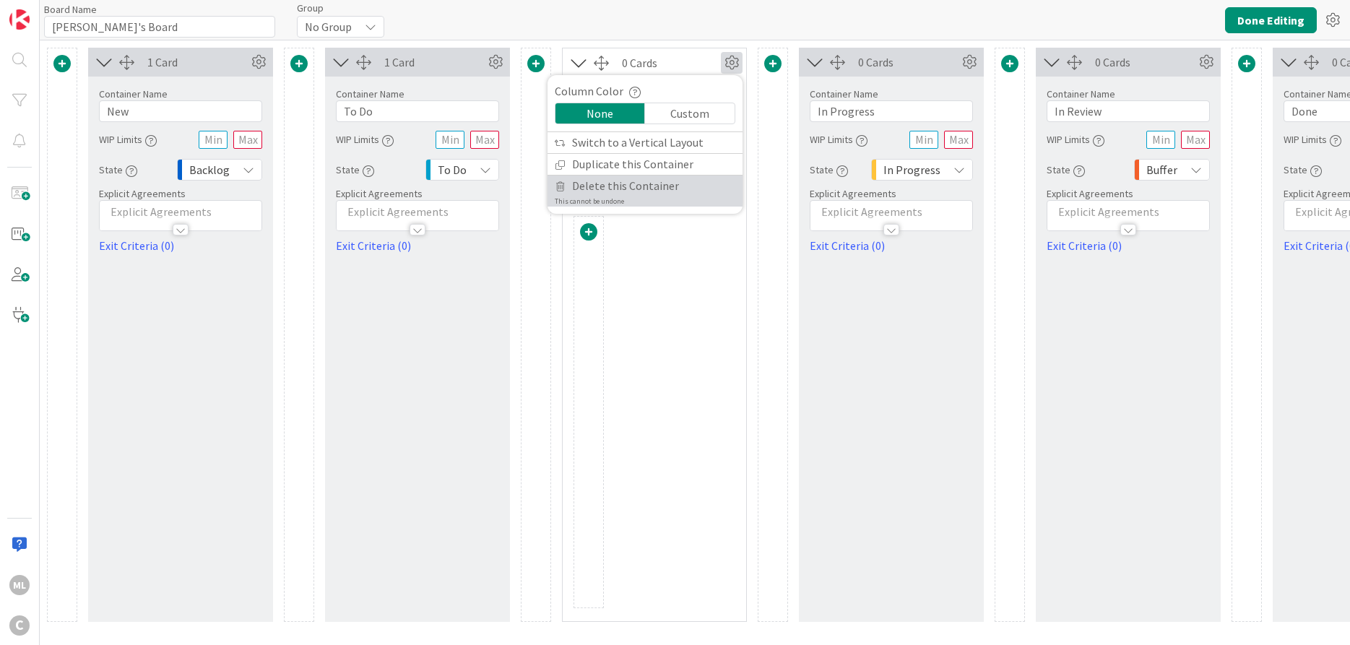
click at [669, 186] on span "Delete this Container" at bounding box center [625, 185] width 107 height 21
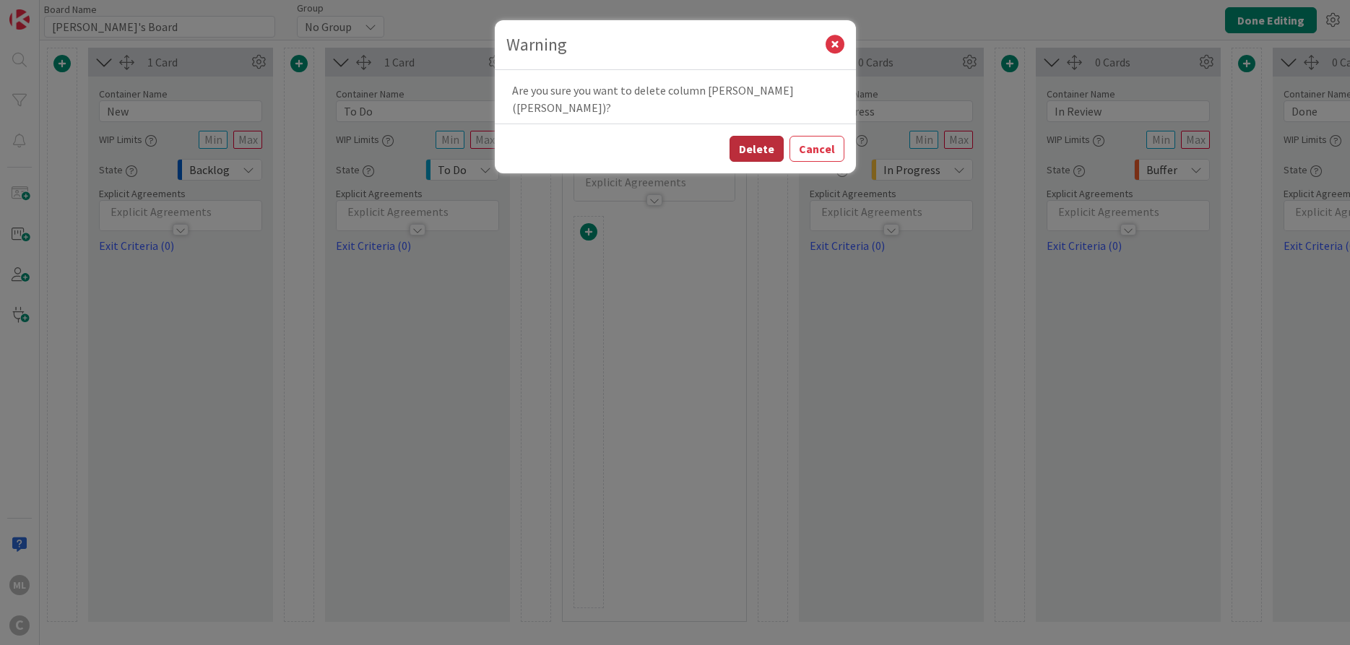
click at [767, 136] on button "Delete" at bounding box center [756, 149] width 54 height 26
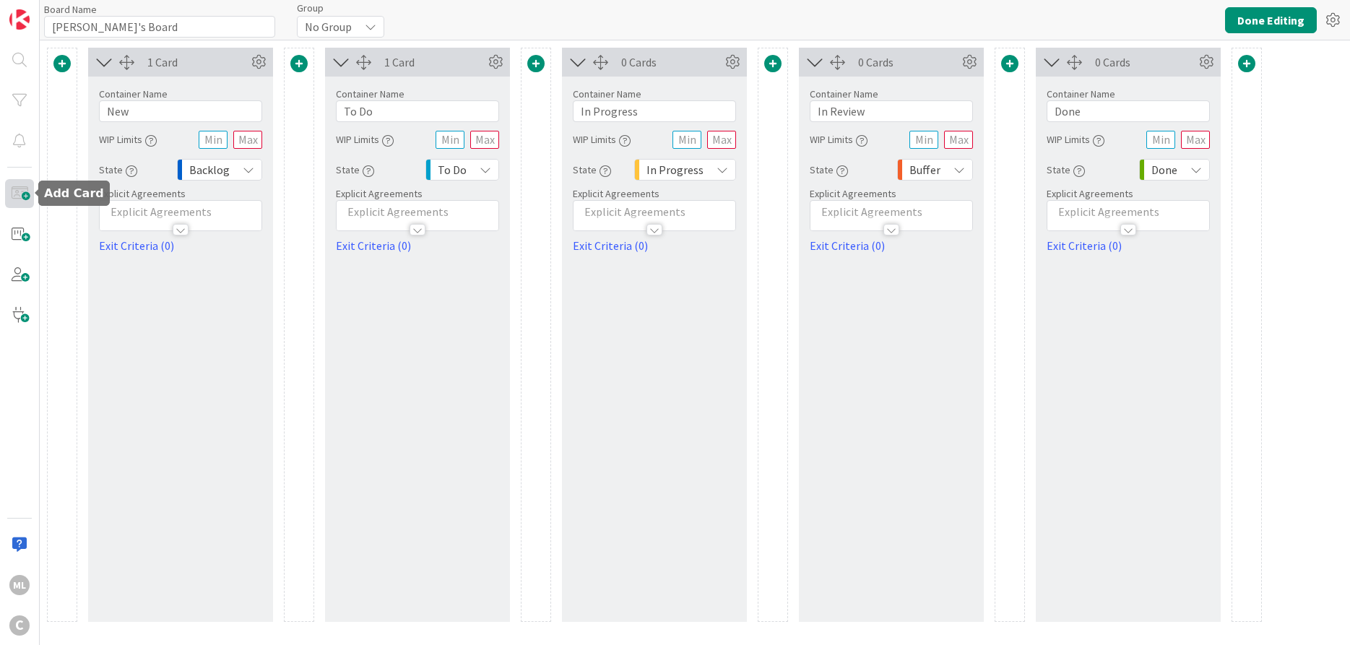
click at [20, 199] on span at bounding box center [19, 193] width 29 height 29
click at [1293, 18] on button "Done Editing" at bounding box center [1271, 20] width 92 height 26
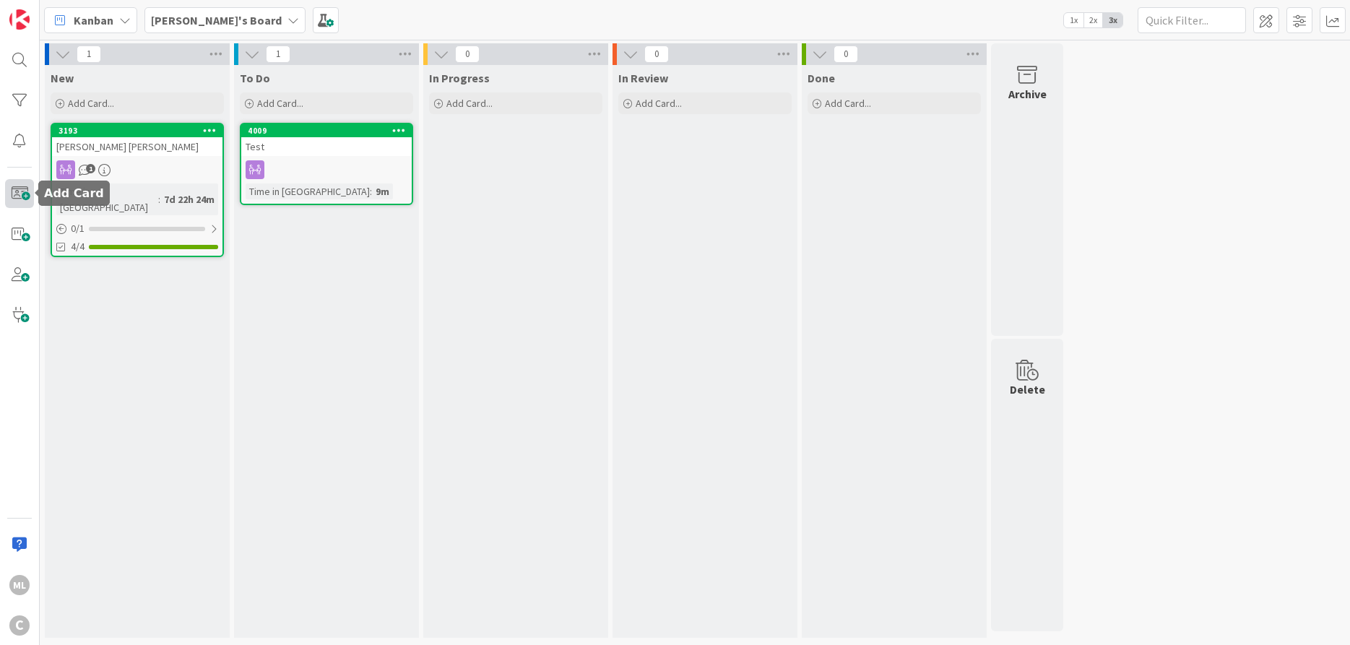
click at [22, 201] on span at bounding box center [19, 193] width 29 height 29
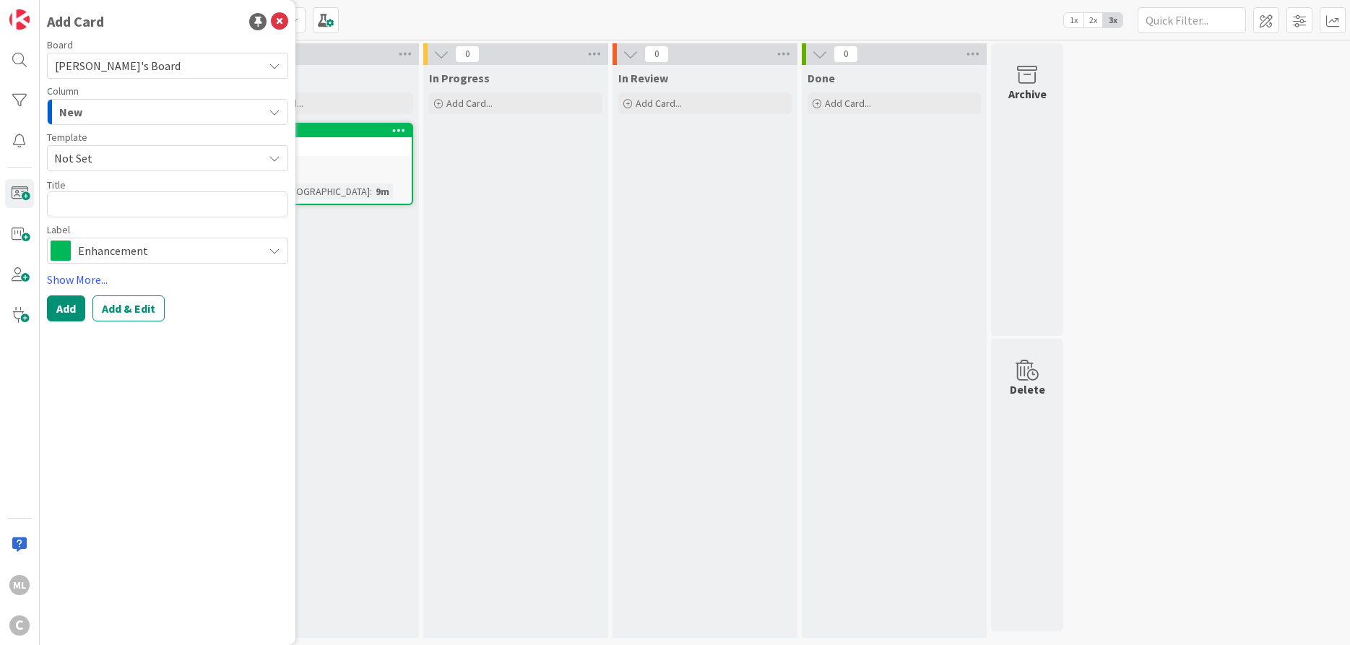
click at [127, 108] on div "New" at bounding box center [159, 111] width 207 height 23
click at [63, 205] on textarea at bounding box center [167, 204] width 241 height 26
type textarea "x"
type textarea "L"
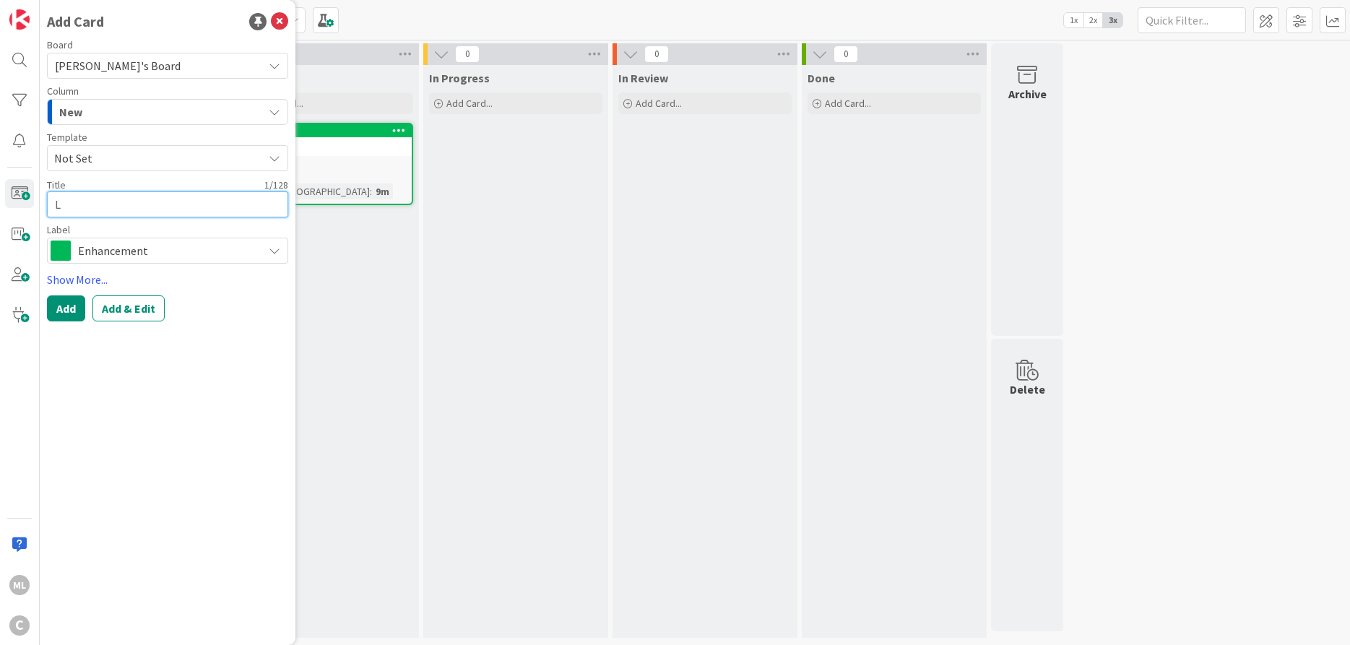
type textarea "x"
type textarea "Le"
type textarea "x"
type textarea "[PERSON_NAME]"
type textarea "x"
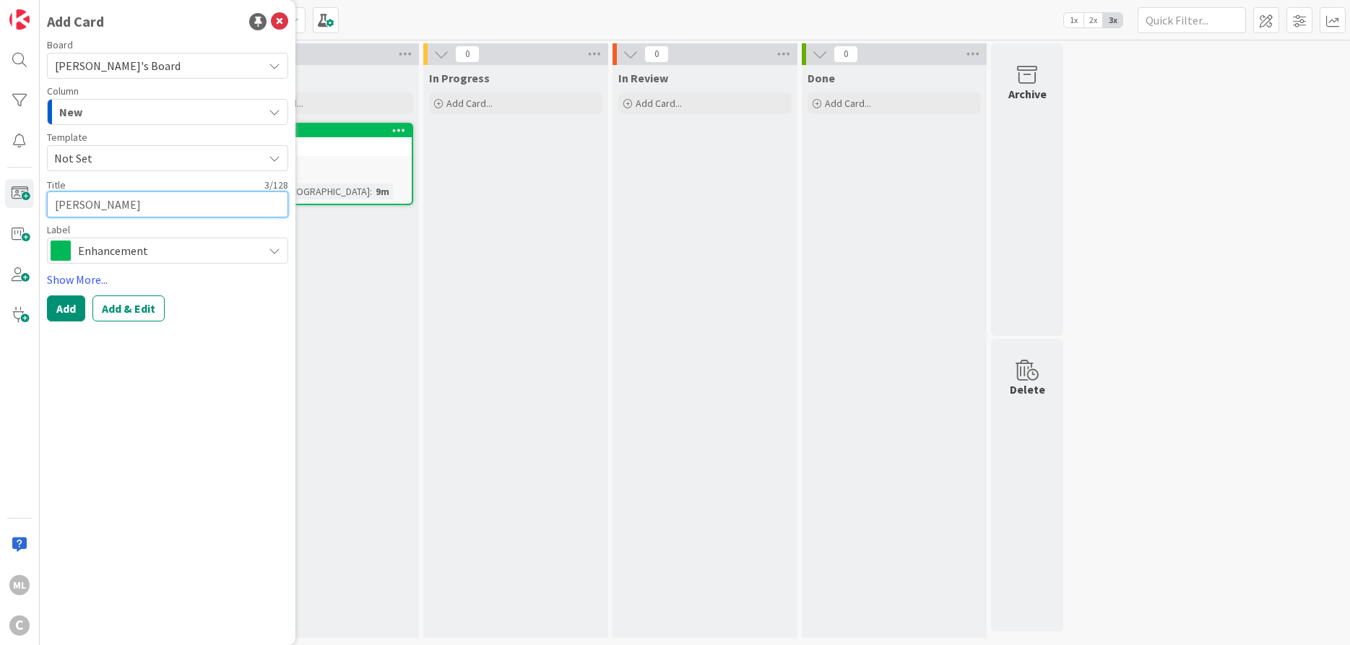
type textarea "[PERSON_NAME]"
type textarea "x"
type textarea "[PERSON_NAME]"
type textarea "x"
type textarea "[PERSON_NAME]"
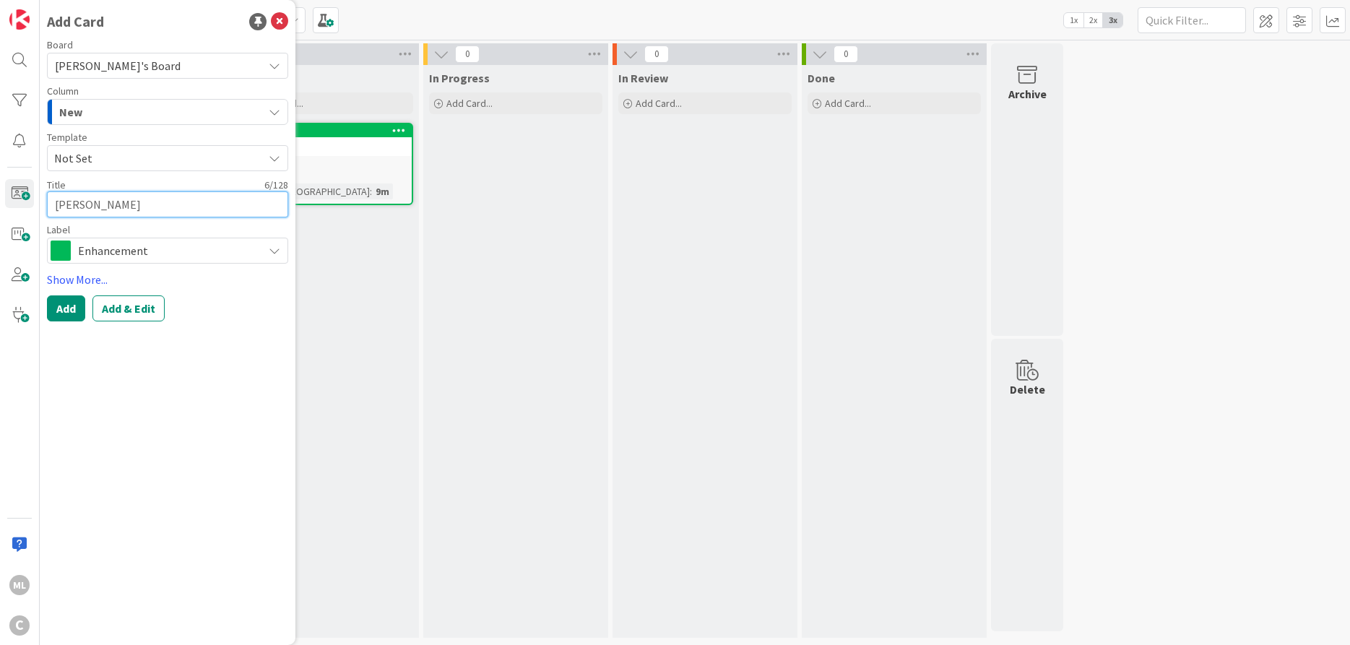
type textarea "x"
type textarea "[PERSON_NAME]"
type textarea "x"
type textarea "[PERSON_NAME]"
type textarea "x"
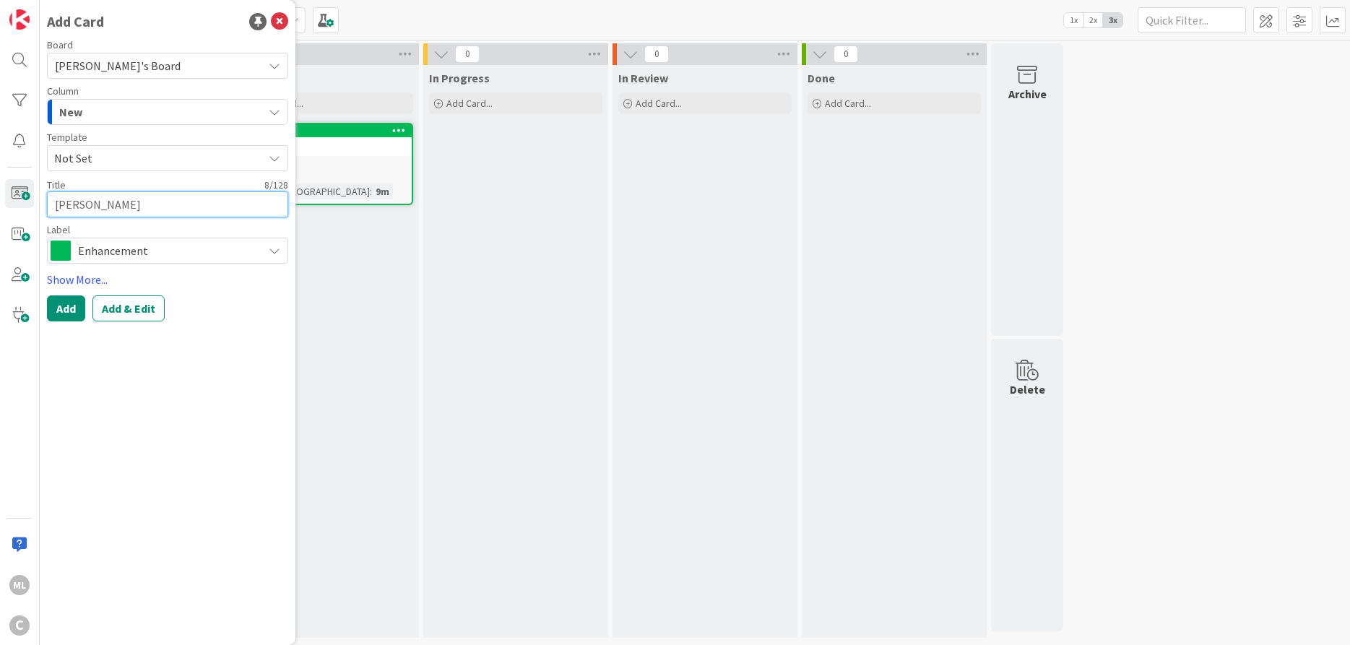
type textarea "[PERSON_NAME]"
type textarea "x"
type textarea "[PERSON_NAME]"
type textarea "x"
type textarea "[PERSON_NAME]"
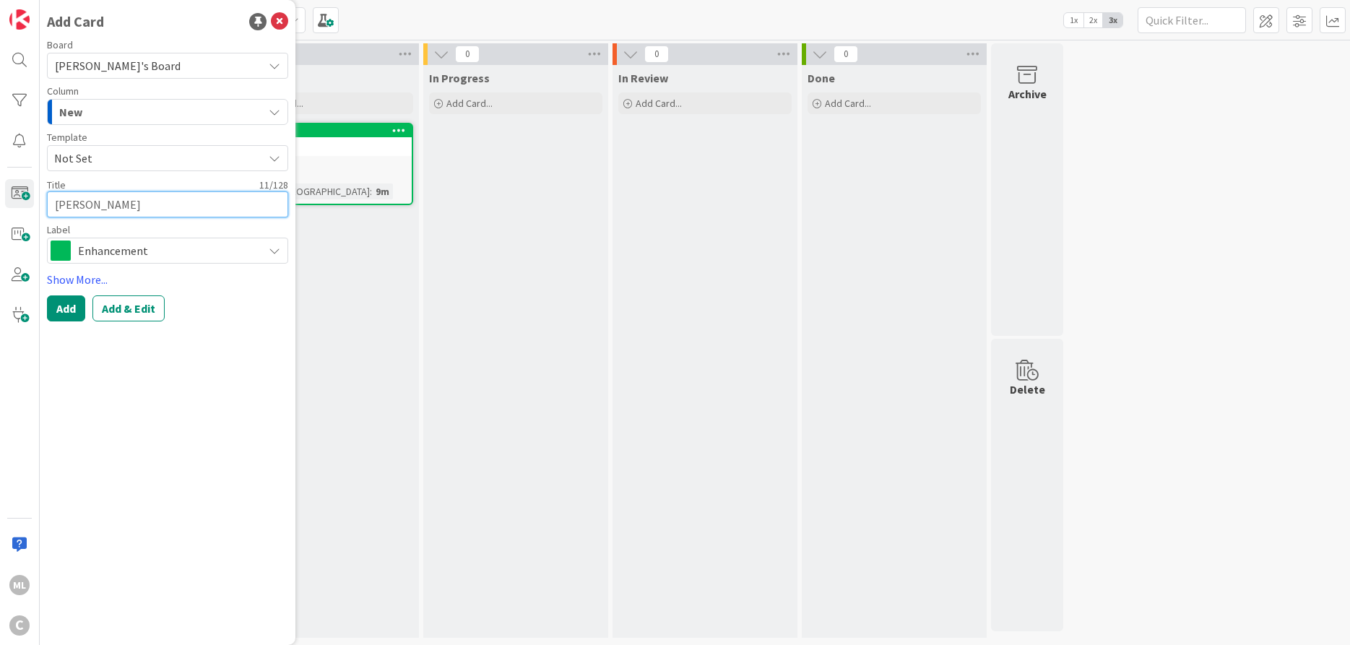
type textarea "x"
type textarea "[PERSON_NAME] ("
type textarea "x"
type textarea "[PERSON_NAME] (L"
type textarea "x"
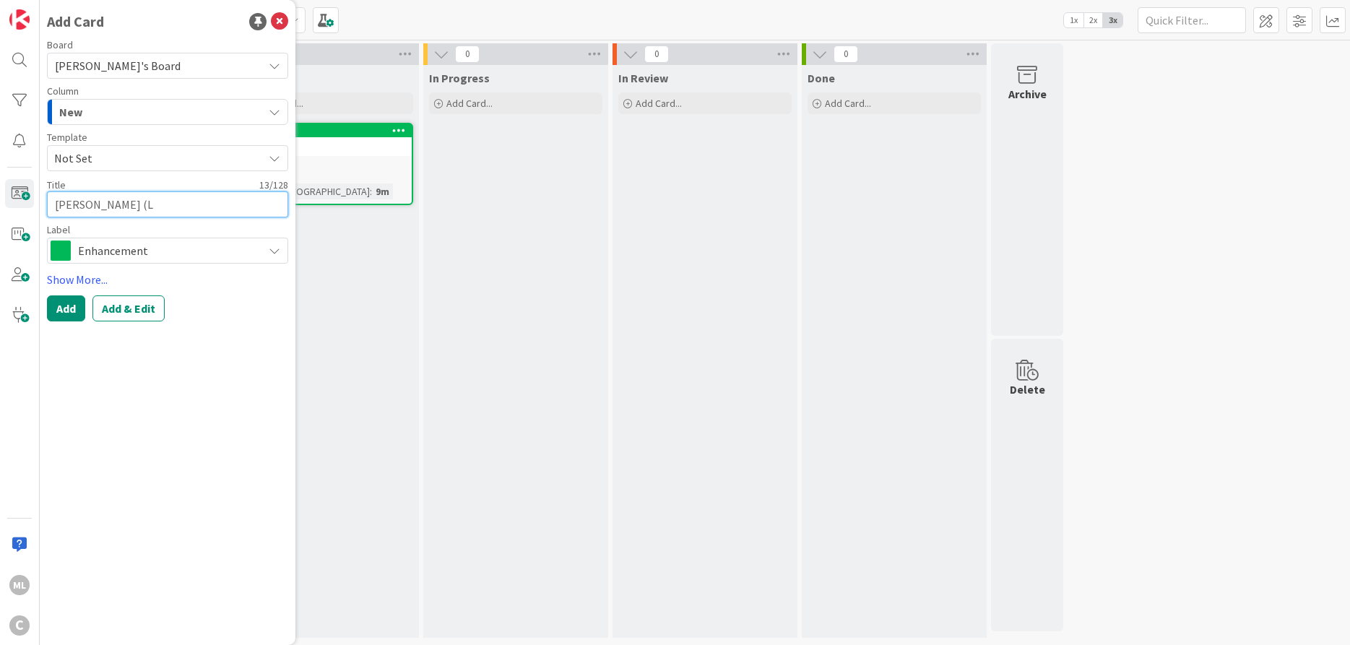
type textarea "[PERSON_NAME] (LA"
type textarea "x"
type textarea "[PERSON_NAME] ([PERSON_NAME]"
type textarea "x"
type textarea "[PERSON_NAME] ([PERSON_NAME])"
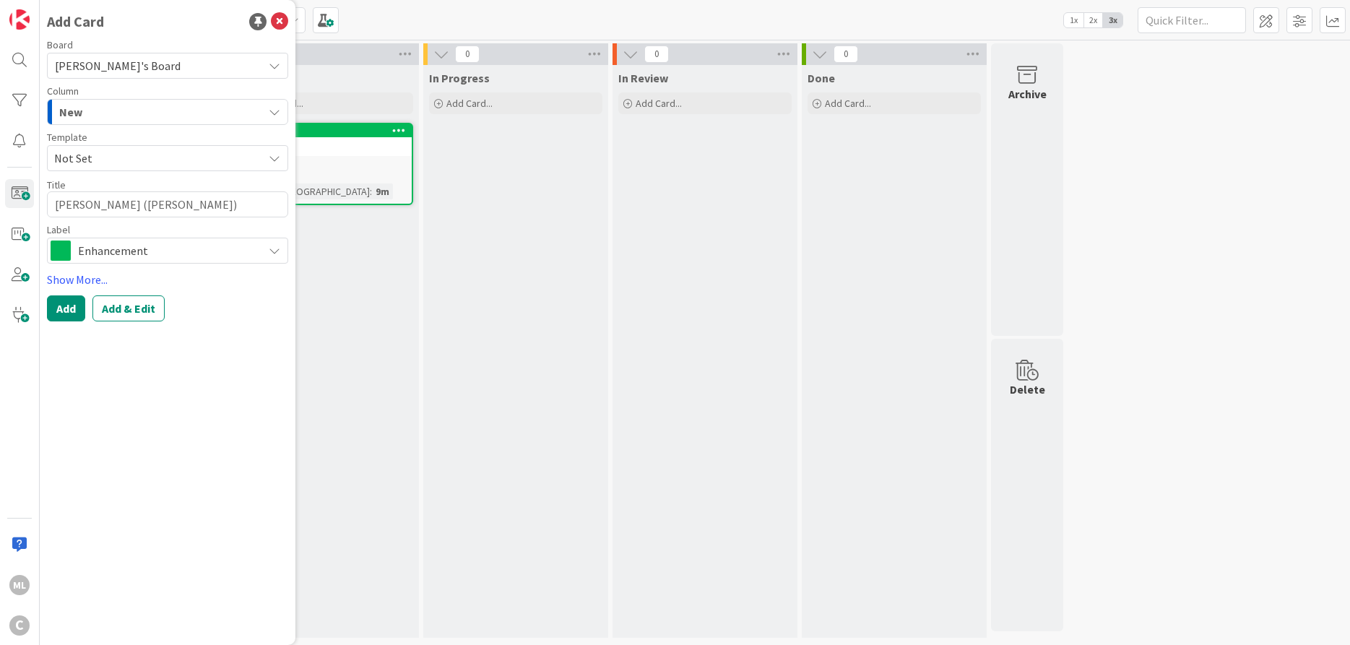
click at [273, 104] on button "New" at bounding box center [167, 112] width 241 height 26
click at [177, 188] on link "In Progress" at bounding box center [168, 194] width 240 height 25
type textarea "x"
click at [66, 309] on button "Add" at bounding box center [66, 308] width 38 height 26
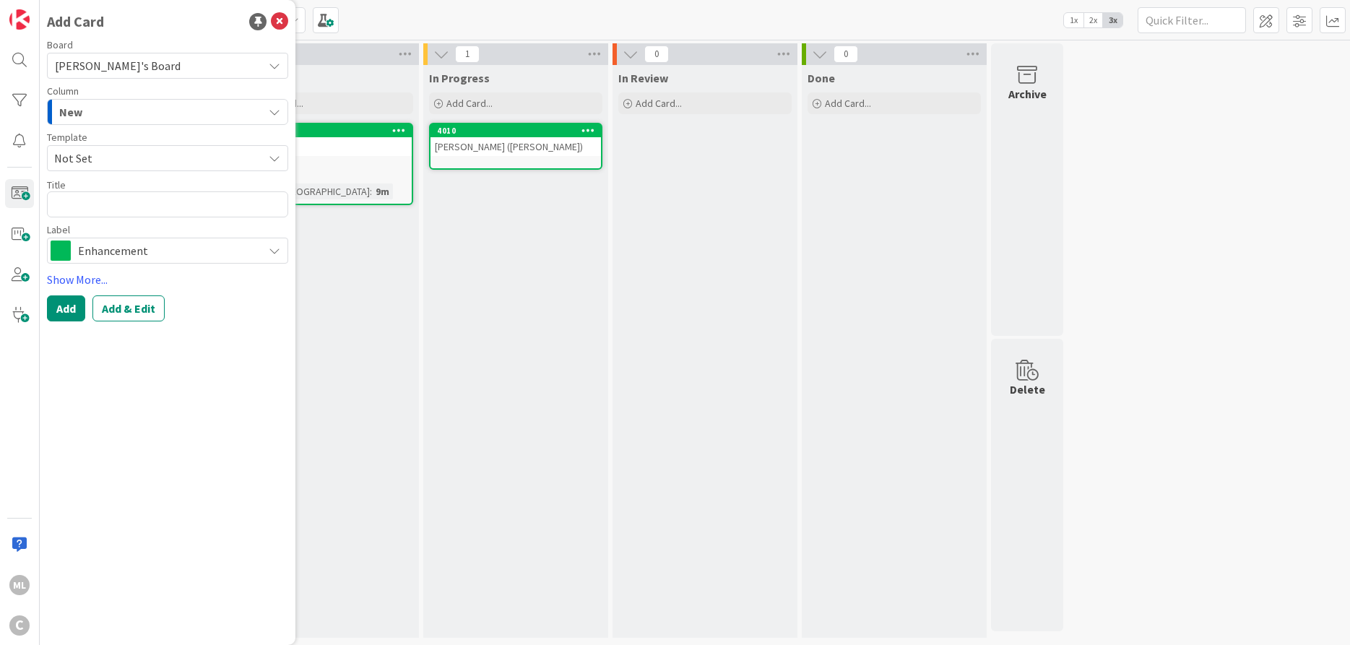
click at [588, 131] on icon at bounding box center [588, 130] width 14 height 10
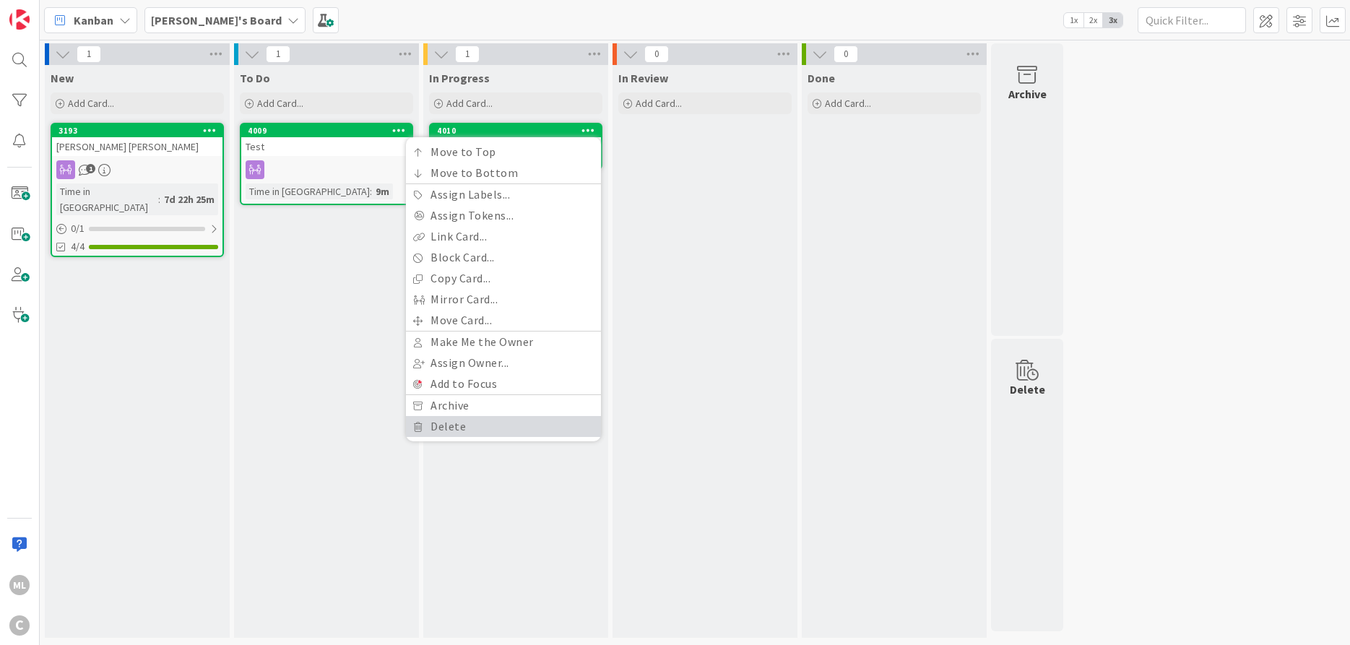
click at [466, 427] on link "Delete" at bounding box center [503, 426] width 195 height 21
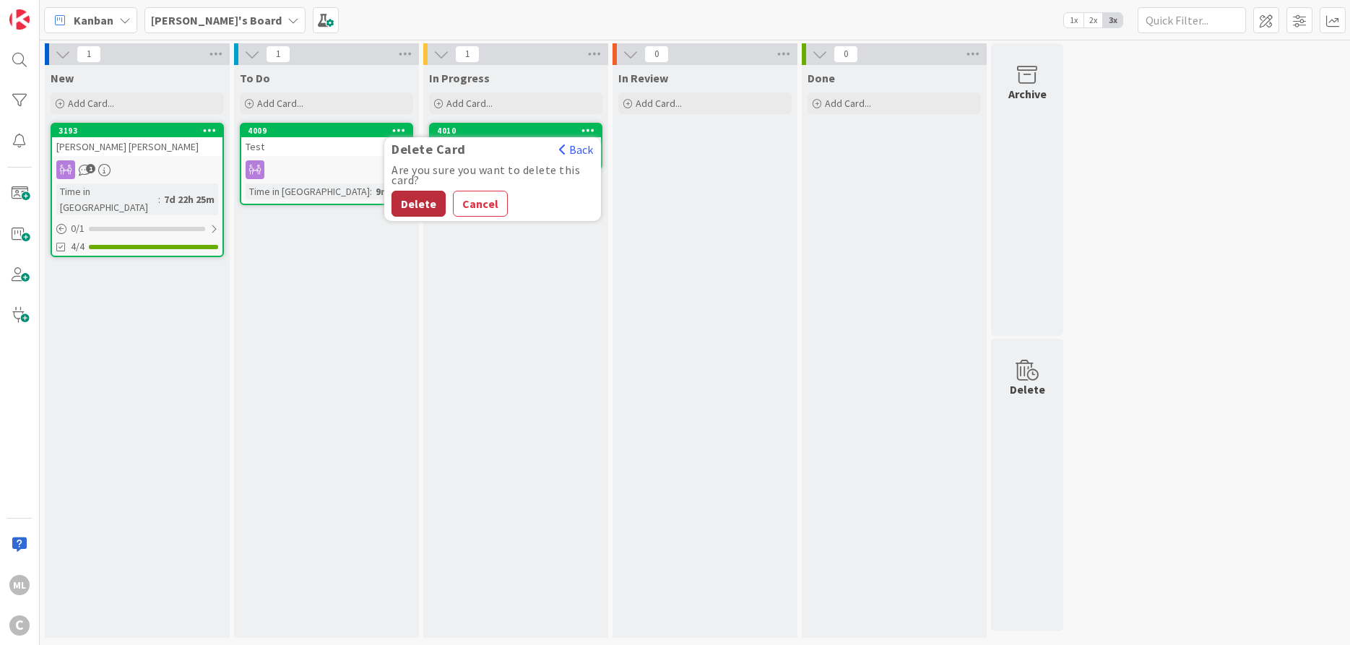
click at [422, 199] on button "Delete" at bounding box center [418, 204] width 54 height 26
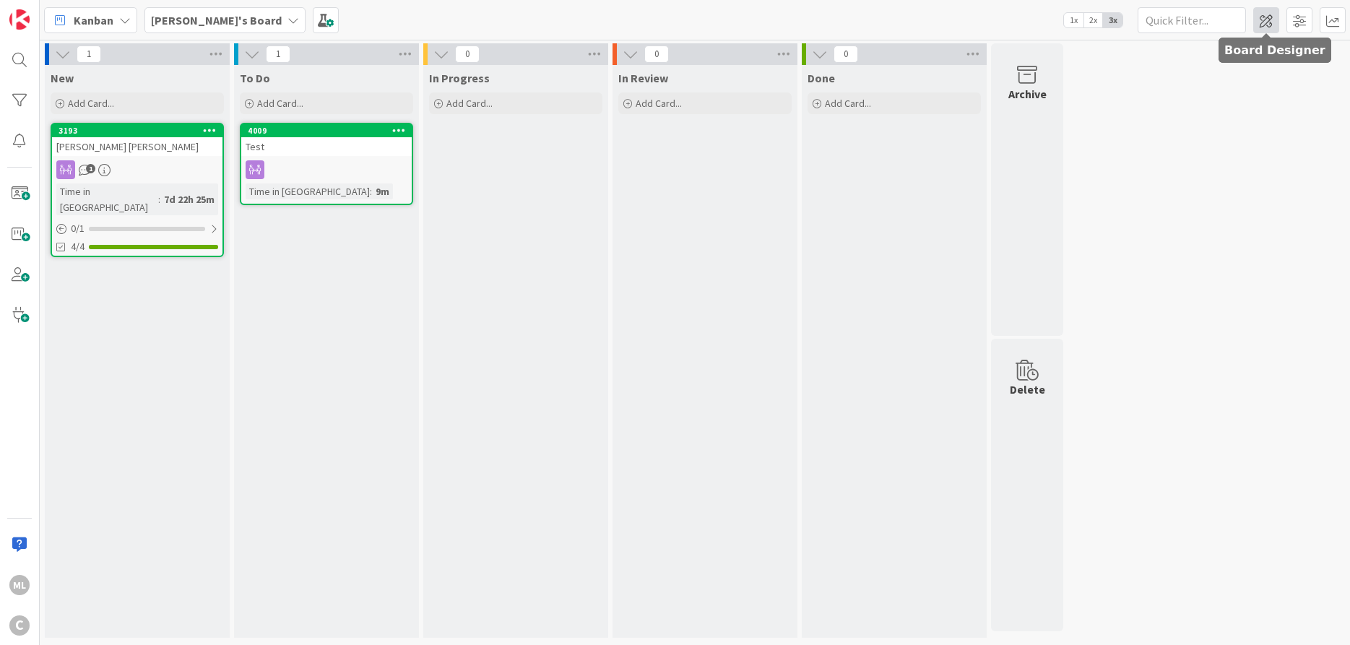
click at [1262, 19] on span at bounding box center [1266, 20] width 26 height 26
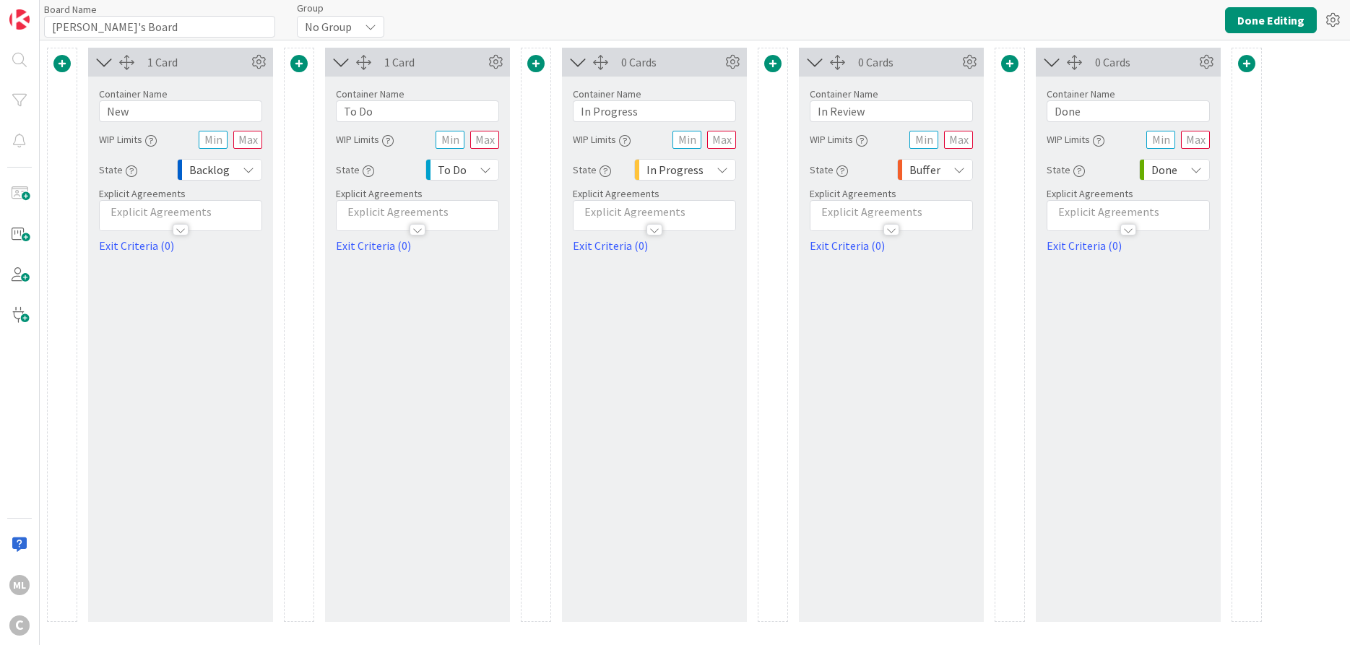
click at [1253, 59] on span at bounding box center [1246, 63] width 17 height 17
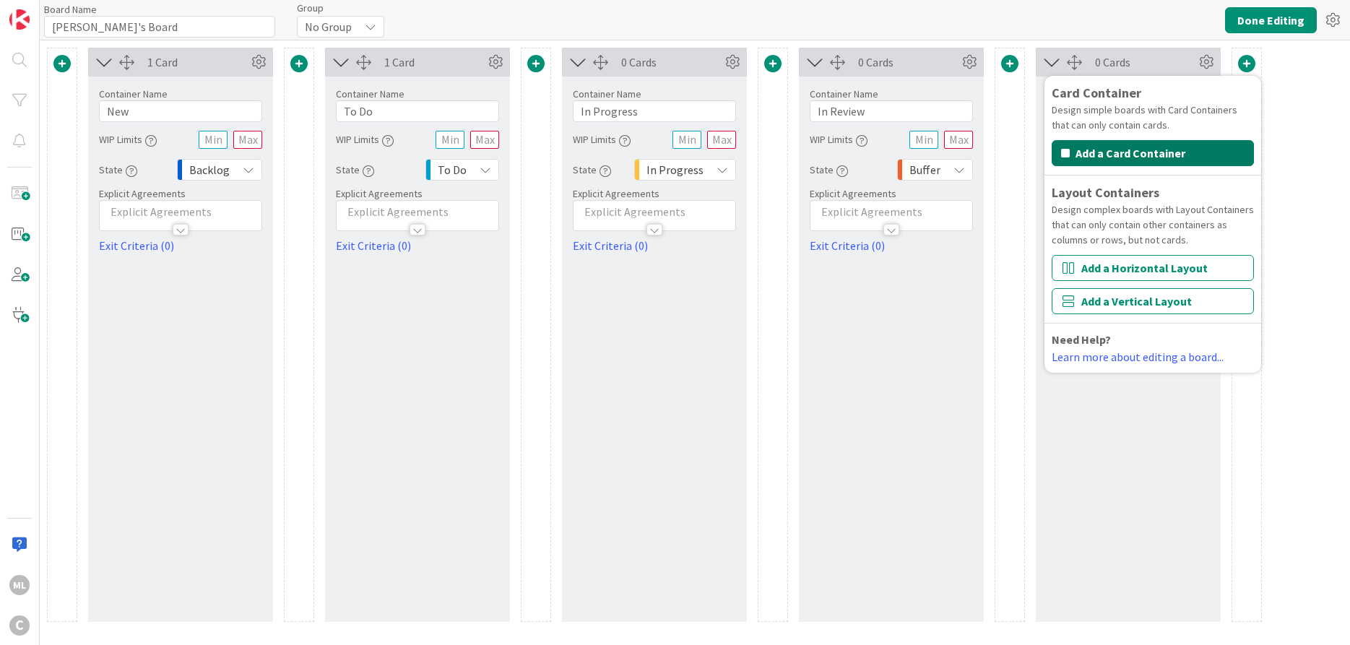
click at [1191, 149] on button "Add a Card Container" at bounding box center [1152, 153] width 202 height 26
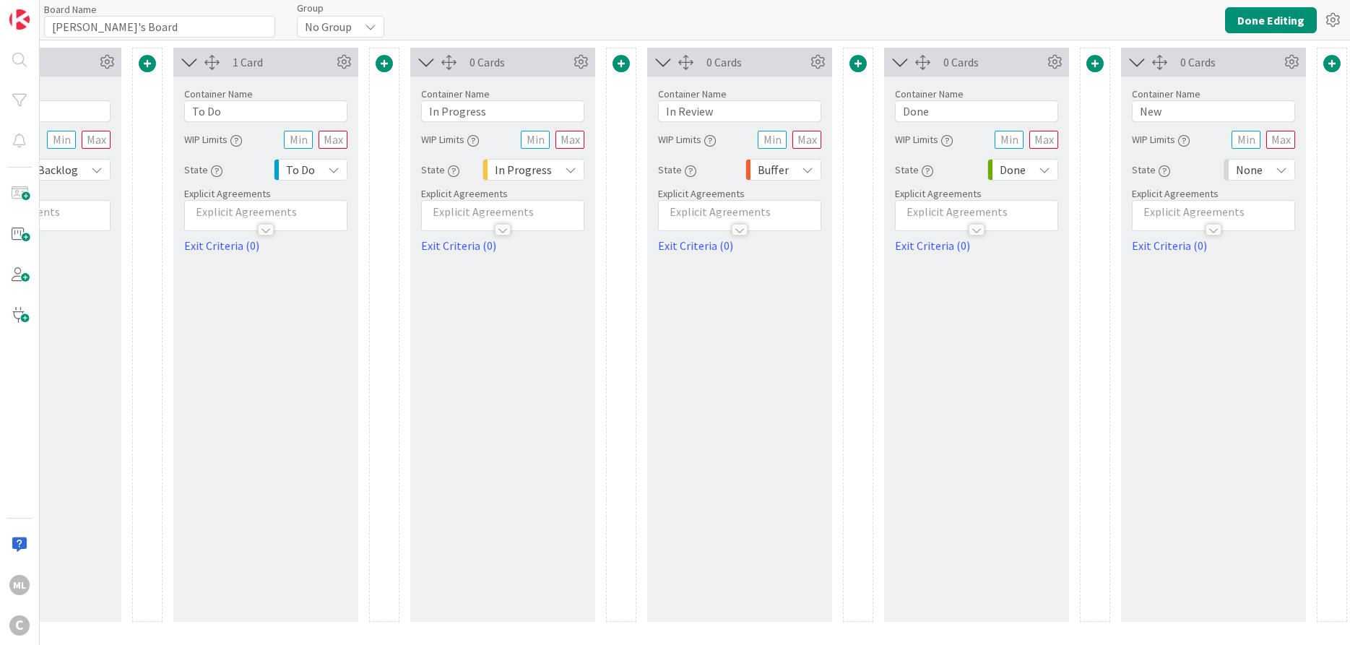
scroll to position [0, 156]
drag, startPoint x: 1160, startPoint y: 113, endPoint x: 1089, endPoint y: 113, distance: 71.5
click at [1127, 113] on input "New" at bounding box center [1208, 111] width 163 height 22
type input "[PERSON_NAME]"
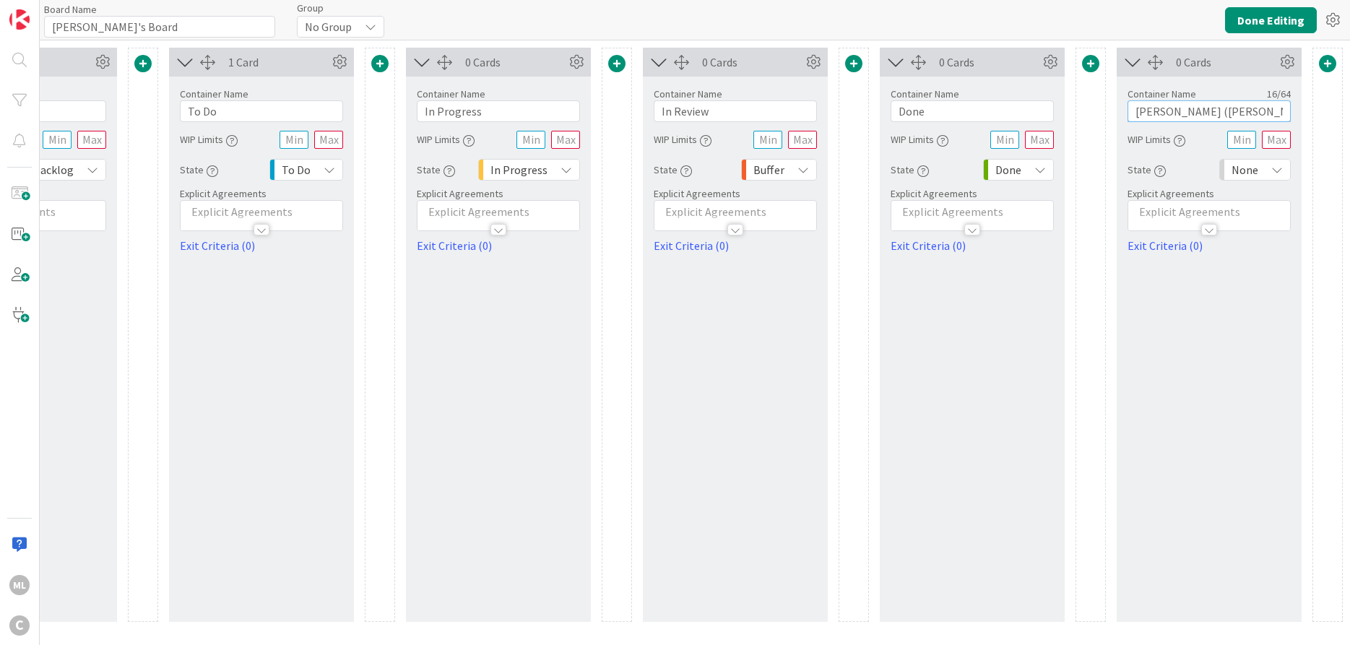
type input "[PERSON_NAME] ([PERSON_NAME])"
click at [1252, 174] on span "None" at bounding box center [1244, 170] width 27 height 20
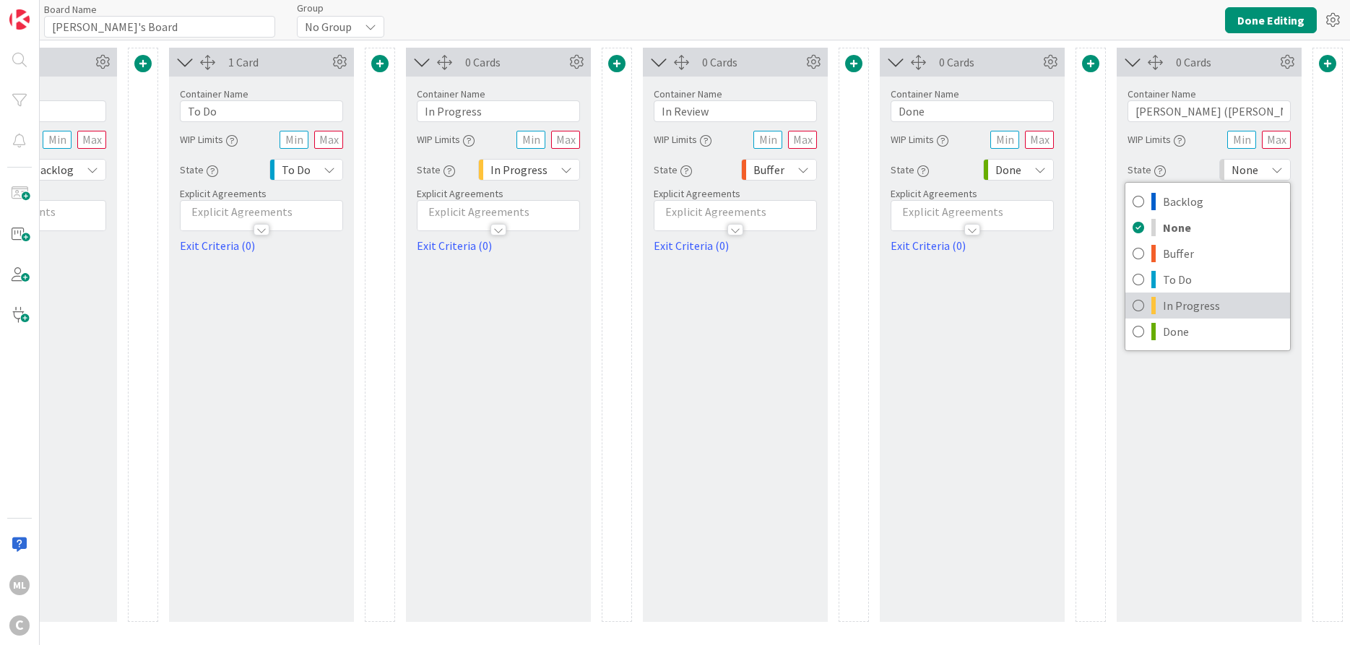
click at [1207, 300] on span "In Progress" at bounding box center [1223, 306] width 120 height 22
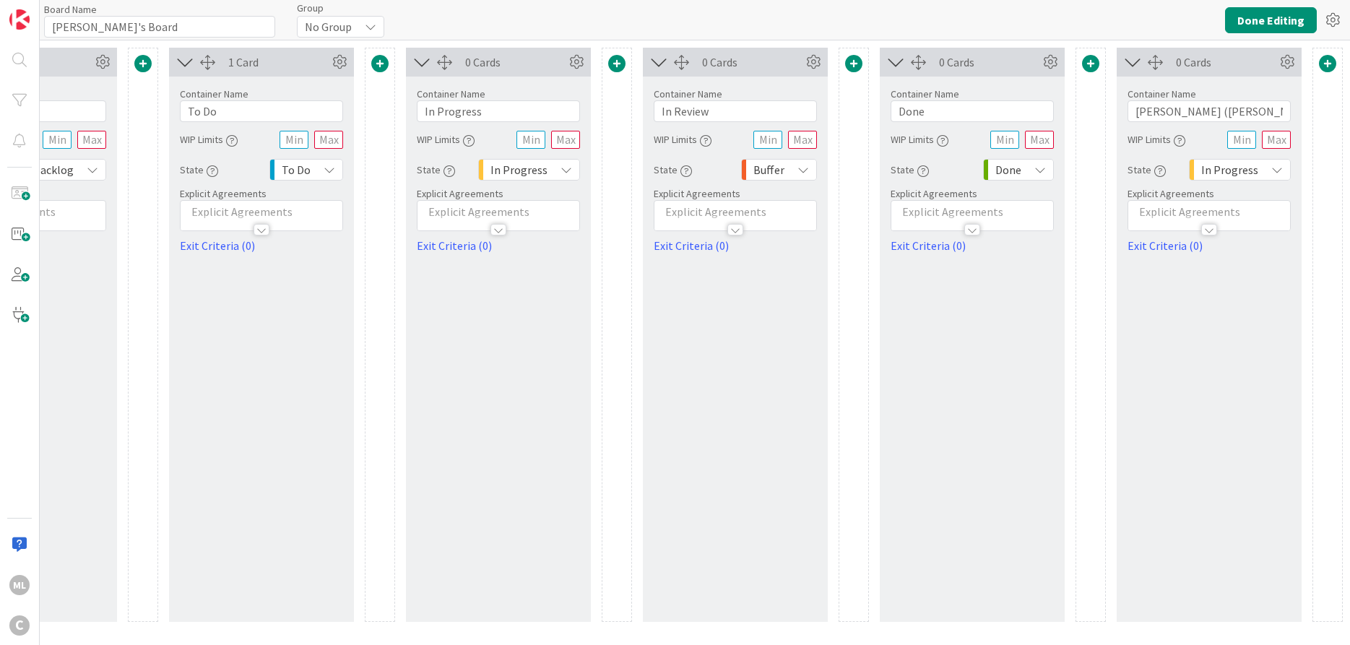
click at [1269, 169] on div "In Progress" at bounding box center [1240, 170] width 102 height 22
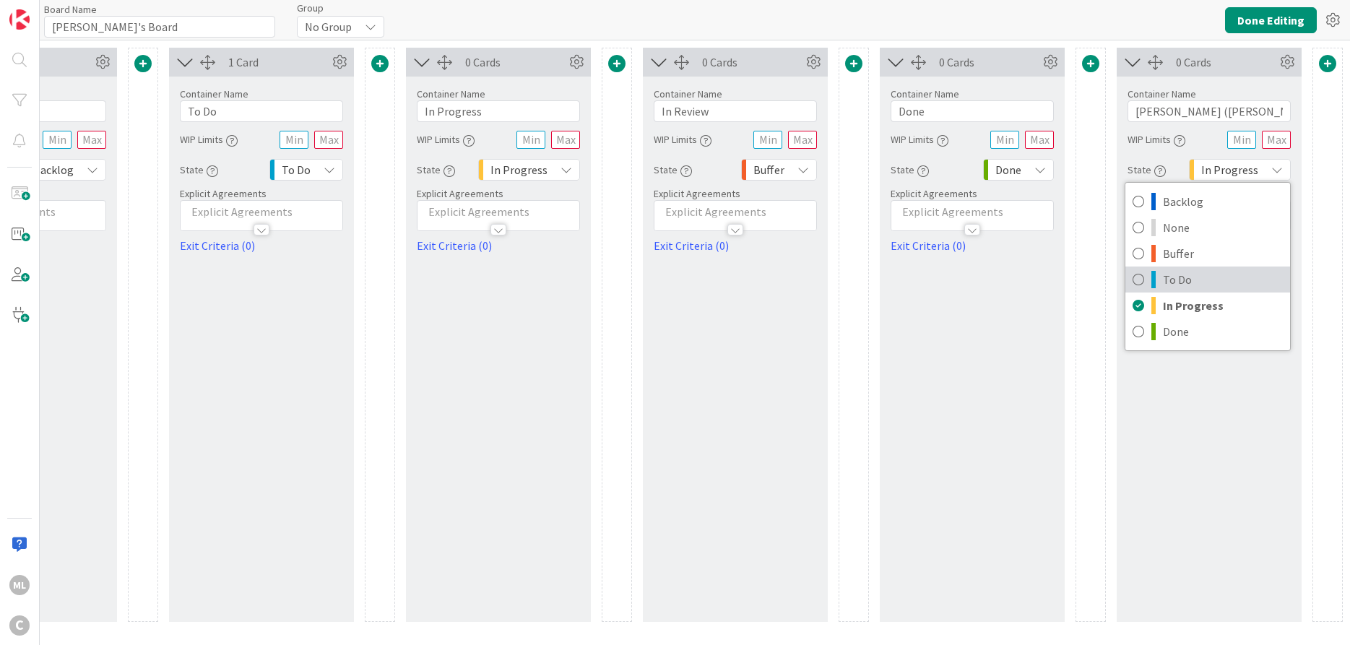
click at [1227, 277] on span "To Do" at bounding box center [1223, 280] width 120 height 22
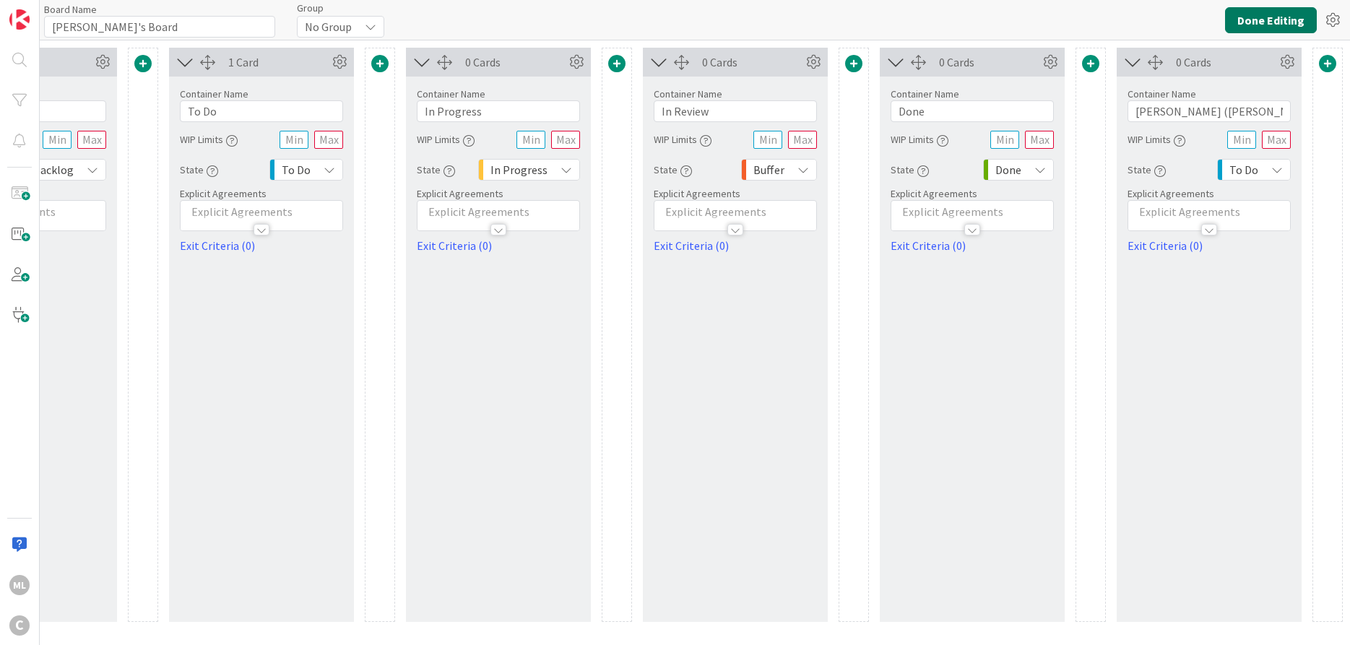
click at [1275, 18] on button "Done Editing" at bounding box center [1271, 20] width 92 height 26
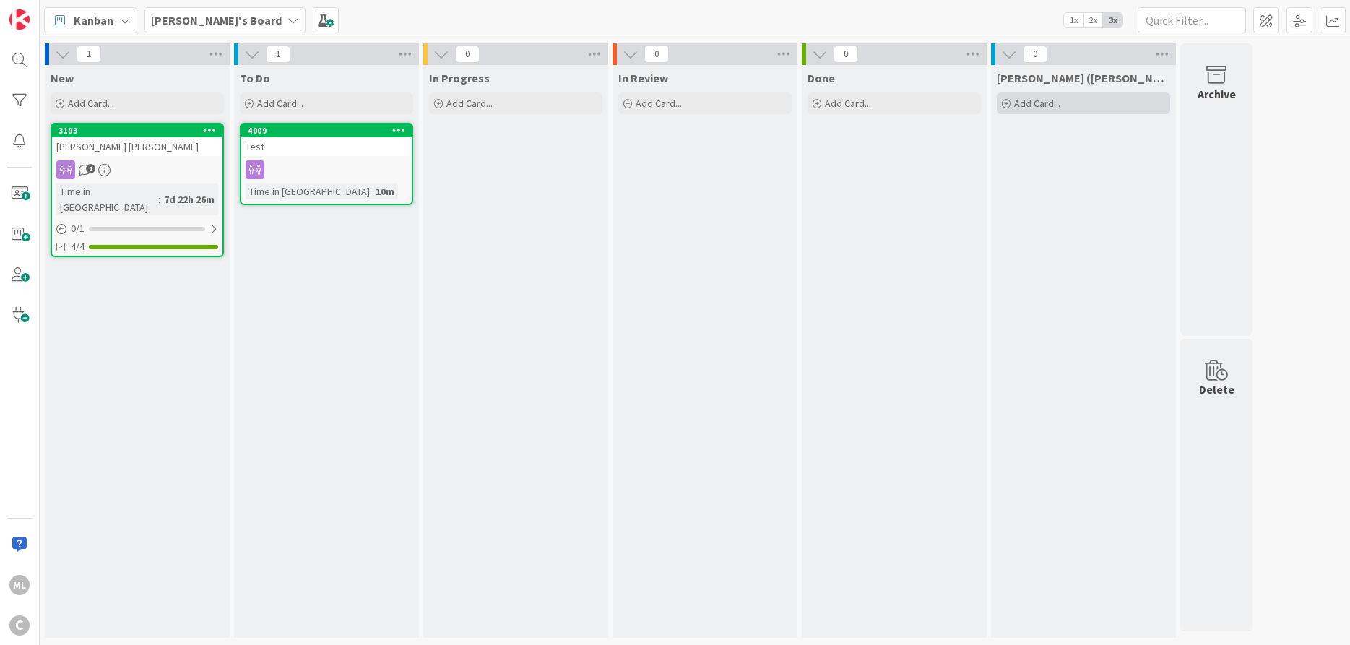
click at [1008, 104] on icon at bounding box center [1005, 104] width 9 height 9
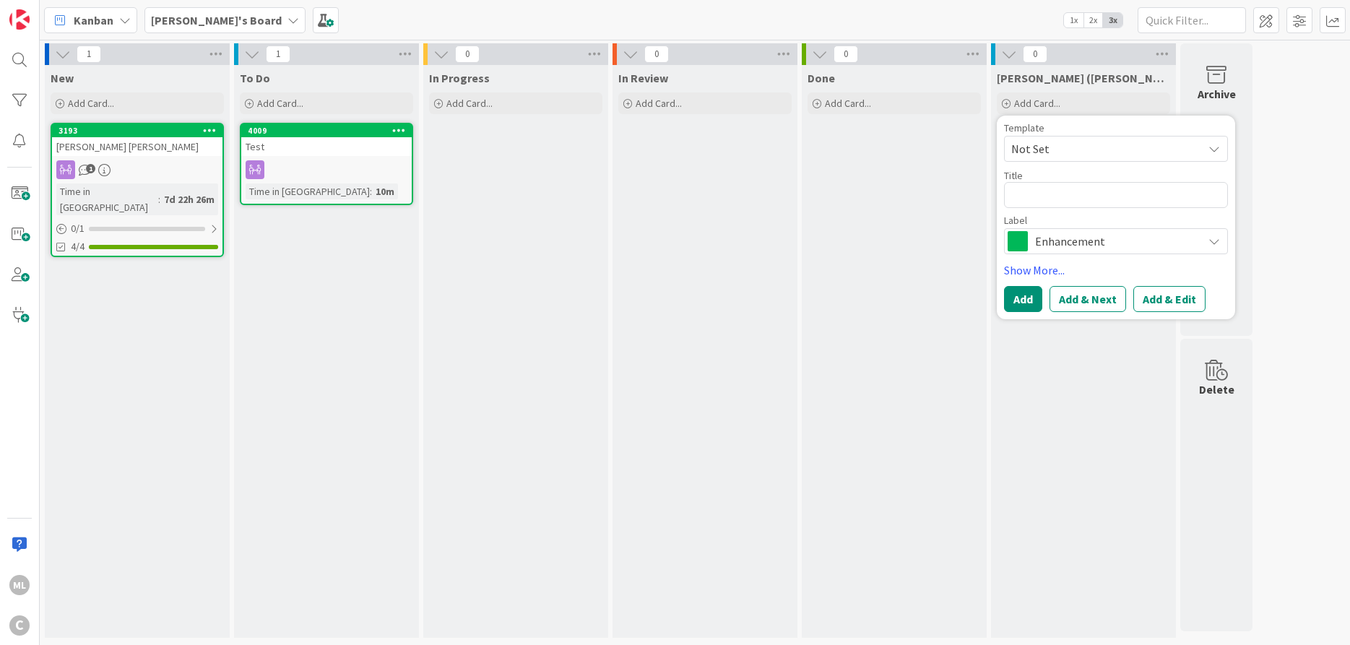
type textarea "x"
type textarea "B"
type textarea "x"
type textarea "Bi"
type textarea "x"
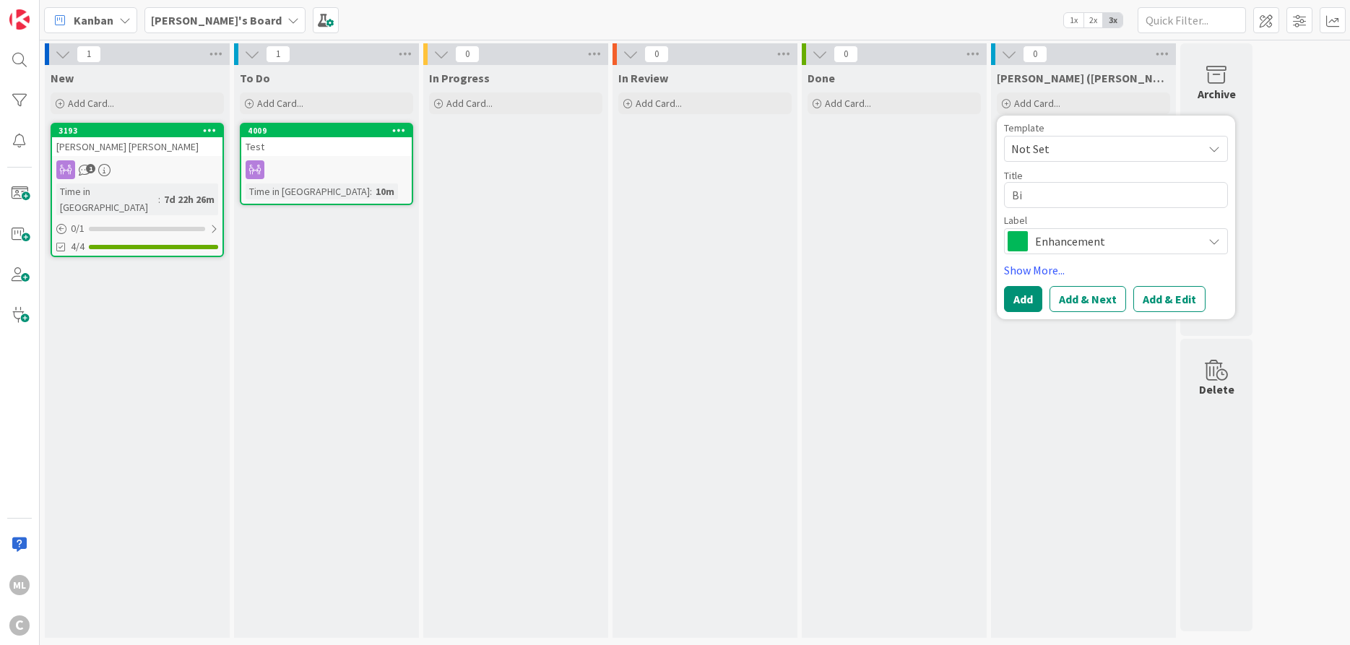
type textarea "Big"
type textarea "x"
type textarea "Big"
type textarea "x"
type textarea "Big D"
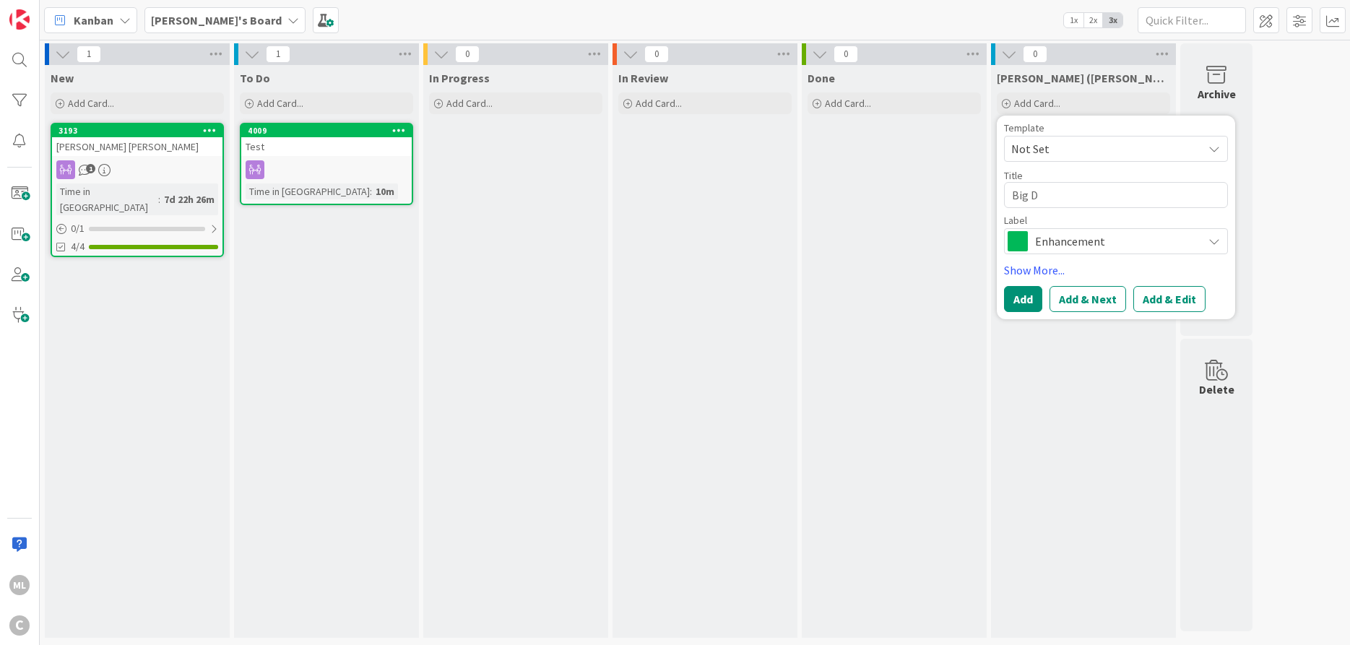
type textarea "x"
type textarea "Big Do"
type textarea "x"
type textarea "Big Dos"
type textarea "x"
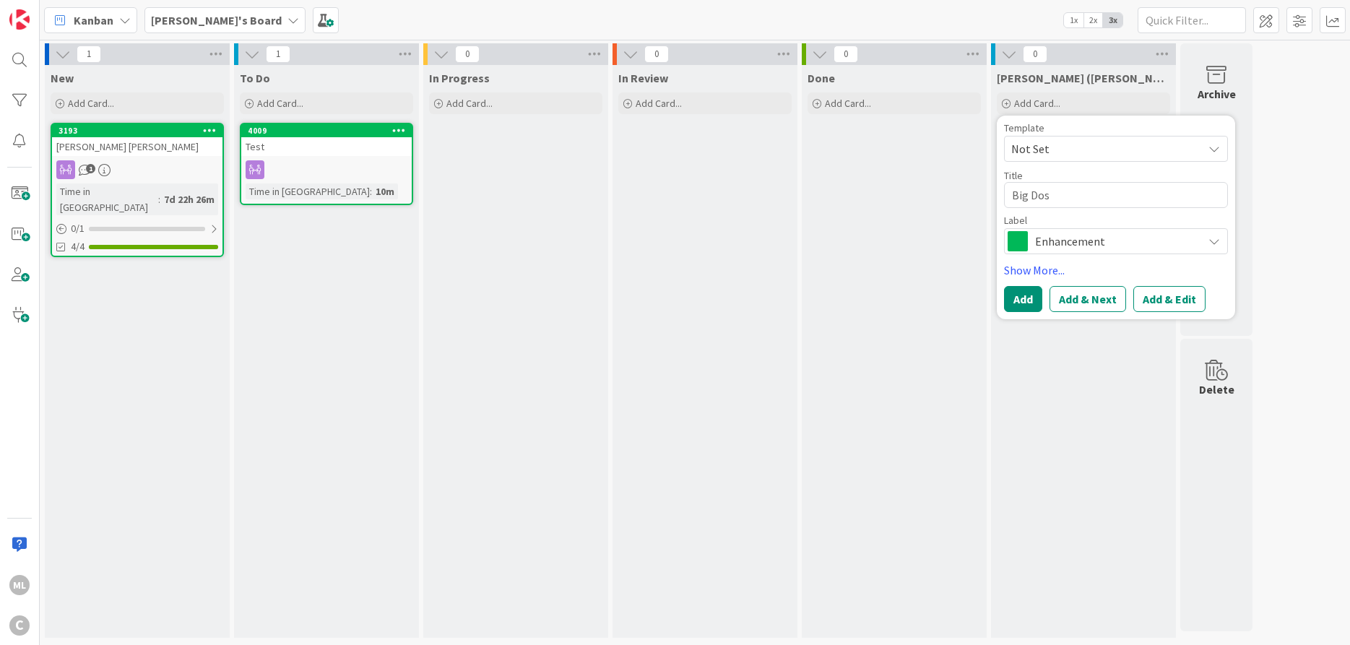
type textarea "Big [PERSON_NAME]"
type textarea "x"
type textarea "Big [PERSON_NAME]"
type textarea "x"
type textarea "Big [PERSON_NAME] ("
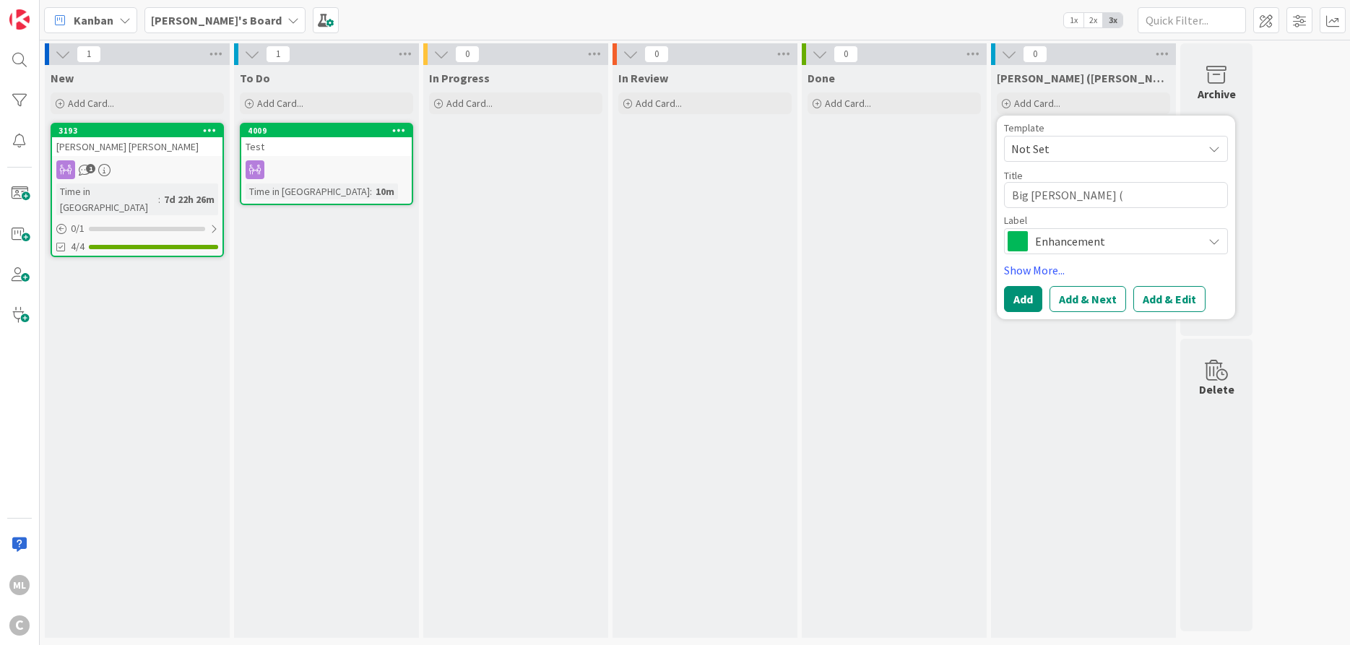
type textarea "x"
type textarea "Big [PERSON_NAME] (F"
type textarea "x"
type textarea "Big [PERSON_NAME] (Fl"
type textarea "x"
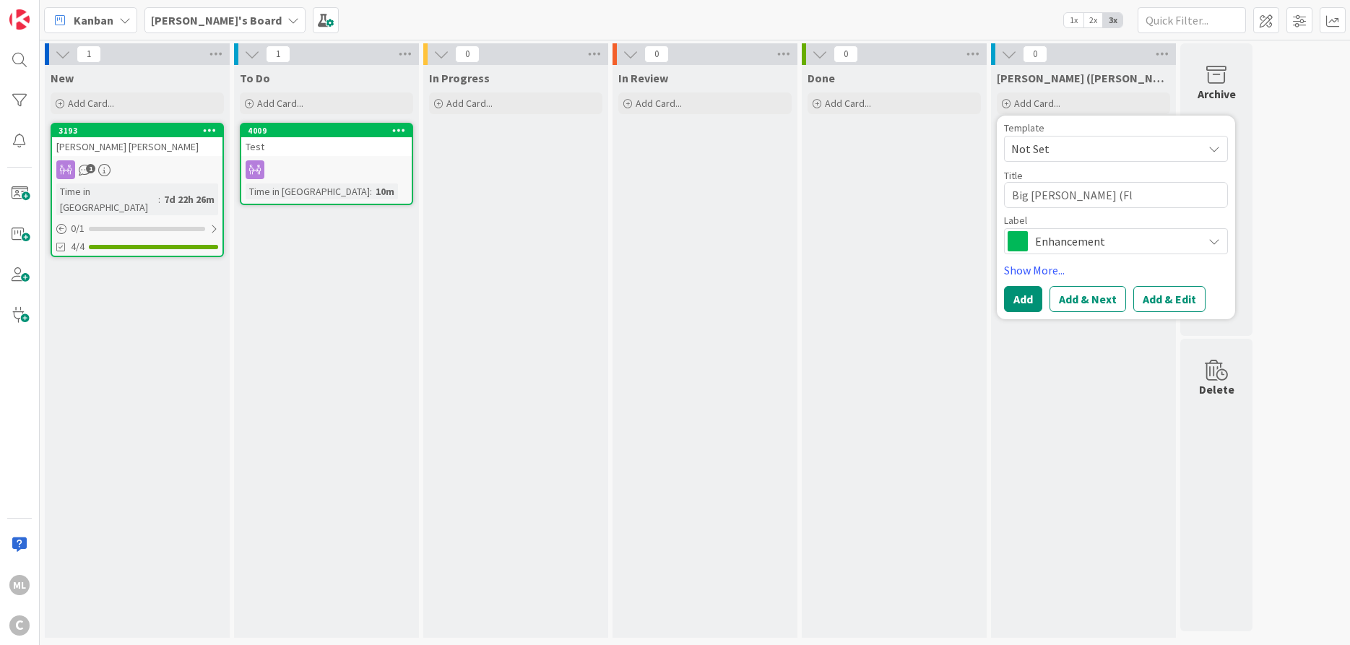
type textarea "Big [PERSON_NAME] (Flo"
type textarea "x"
type textarea "Big [PERSON_NAME] ([PERSON_NAME]"
type textarea "x"
type textarea "Big [PERSON_NAME] ([PERSON_NAME]"
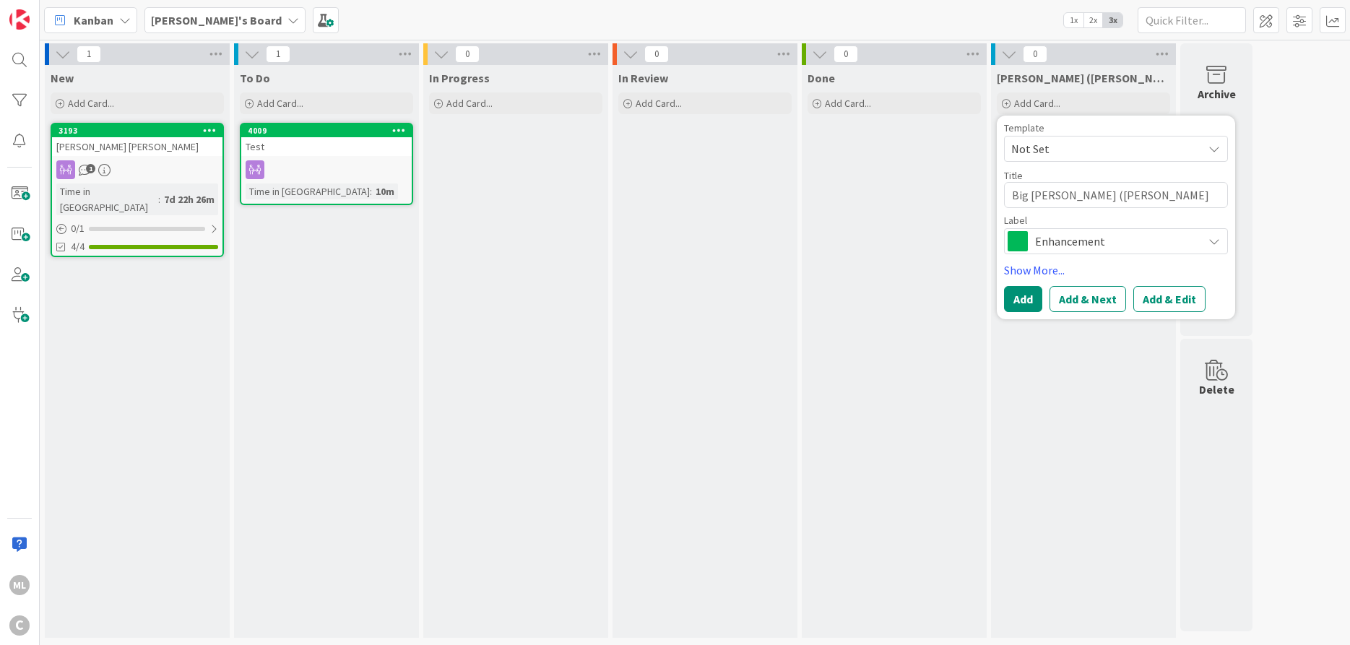
type textarea "x"
type textarea "Big [PERSON_NAME] (Florid"
type textarea "x"
type textarea "Big [PERSON_NAME] ([US_STATE]"
type textarea "x"
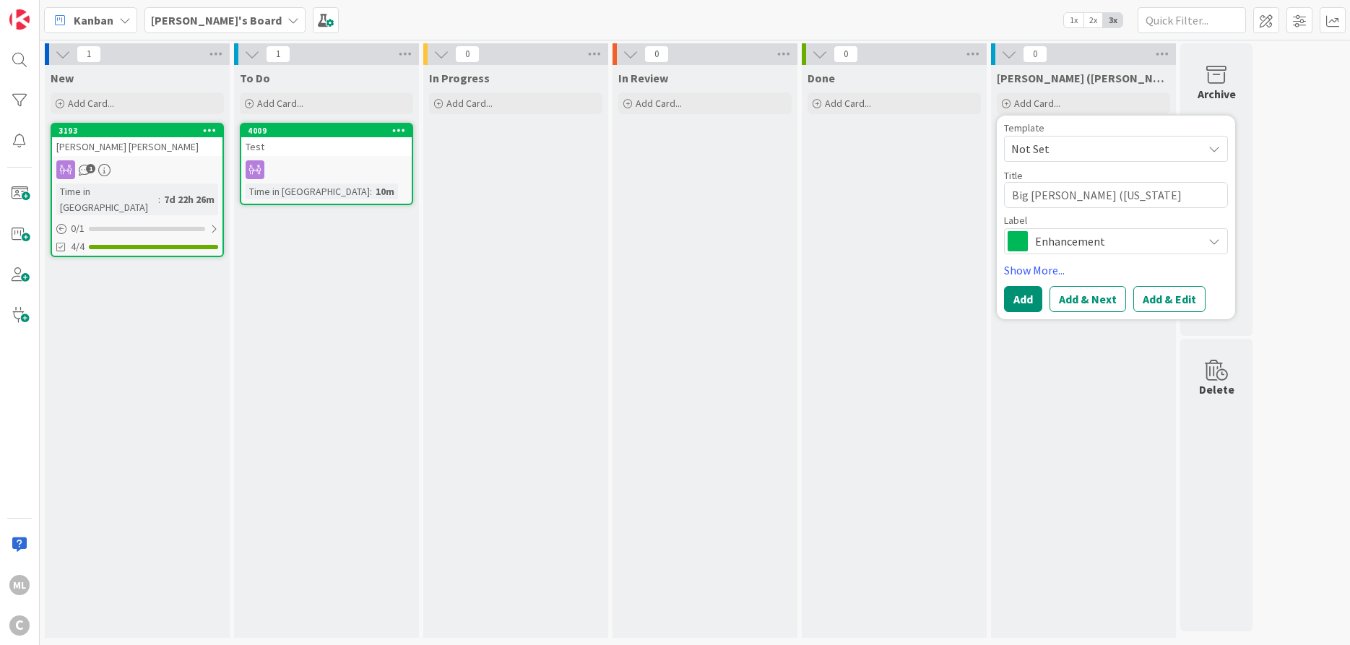
type textarea "Big [PERSON_NAME] ([US_STATE]"
type textarea "x"
type textarea "Big [PERSON_NAME] ([US_STATE] D"
type textarea "x"
type textarea "Big [PERSON_NAME] ([US_STATE] Do"
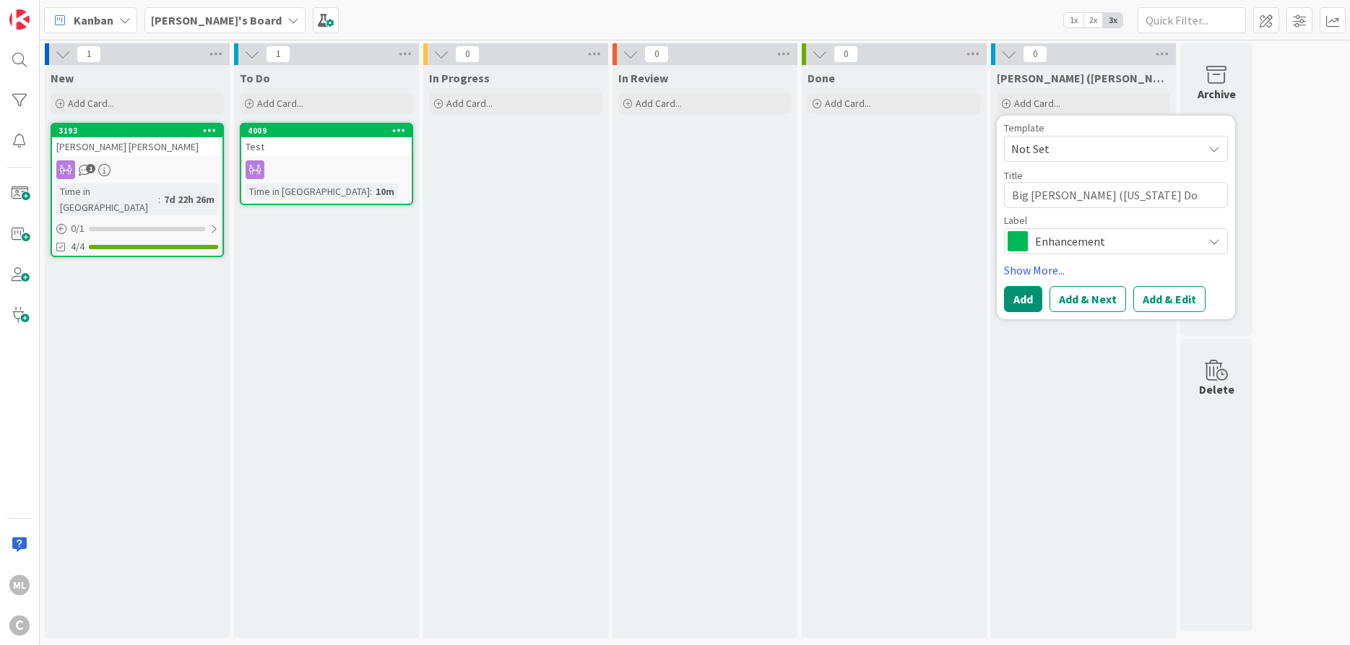
type textarea "x"
type textarea "Big [PERSON_NAME] ([US_STATE][GEOGRAPHIC_DATA]"
type textarea "x"
type textarea "Big [PERSON_NAME] ([US_STATE][GEOGRAPHIC_DATA]"
type textarea "x"
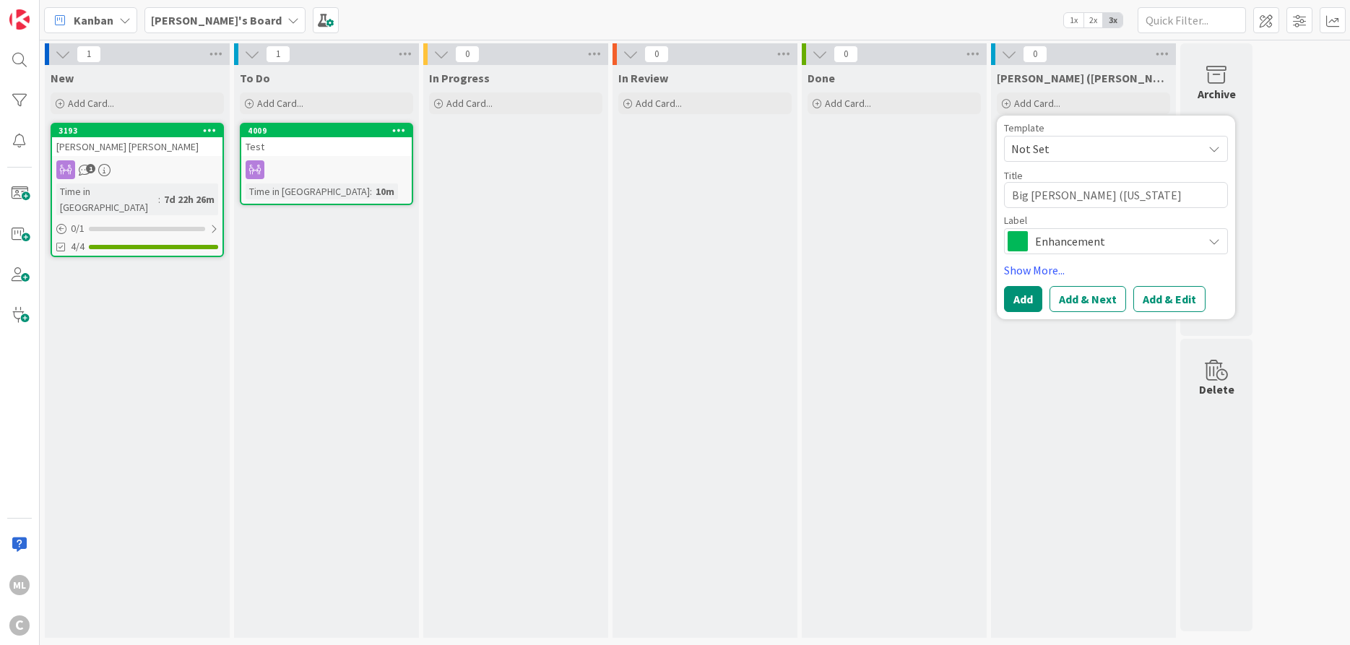
type textarea "Big [PERSON_NAME] ([US_STATE] Domes"
type textarea "x"
type textarea "Big [PERSON_NAME] ([US_STATE] Domest"
type textarea "x"
type textarea "Big [PERSON_NAME] ([US_STATE] Domesti"
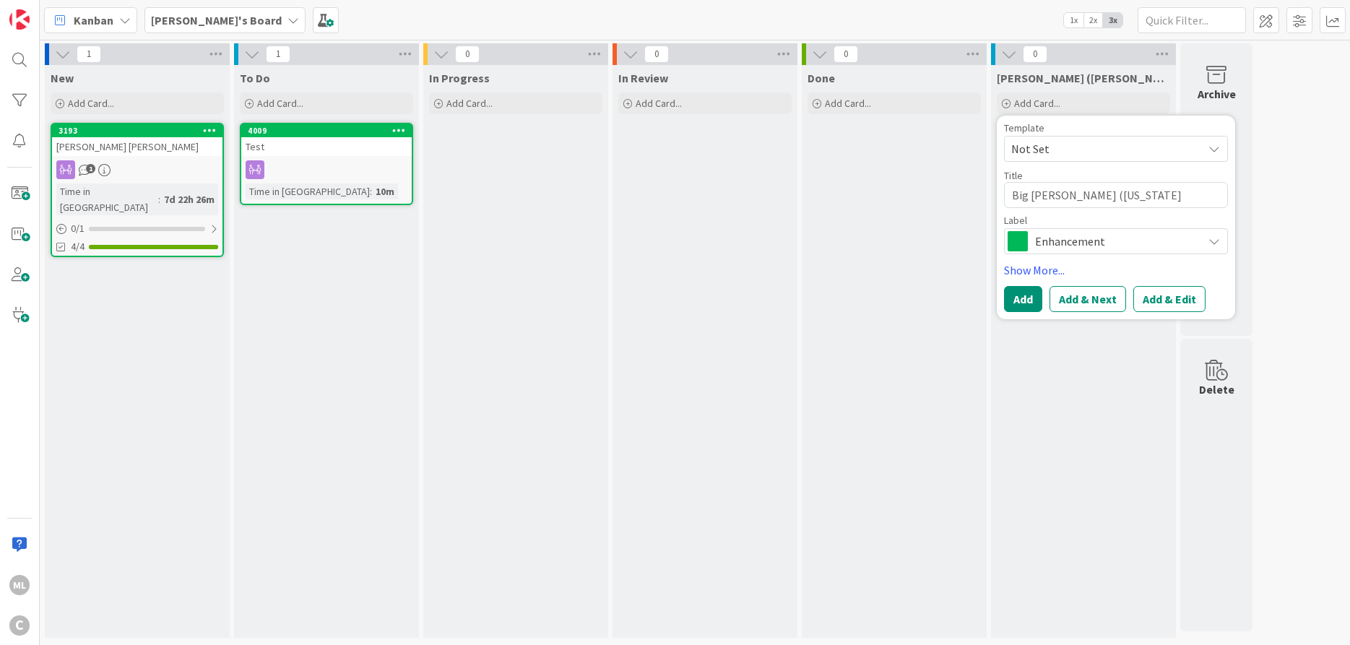
type textarea "x"
type textarea "Big [PERSON_NAME] ([US_STATE] Domestic"
type textarea "x"
type textarea "Big [PERSON_NAME] ([US_STATE] Domestica"
type textarea "x"
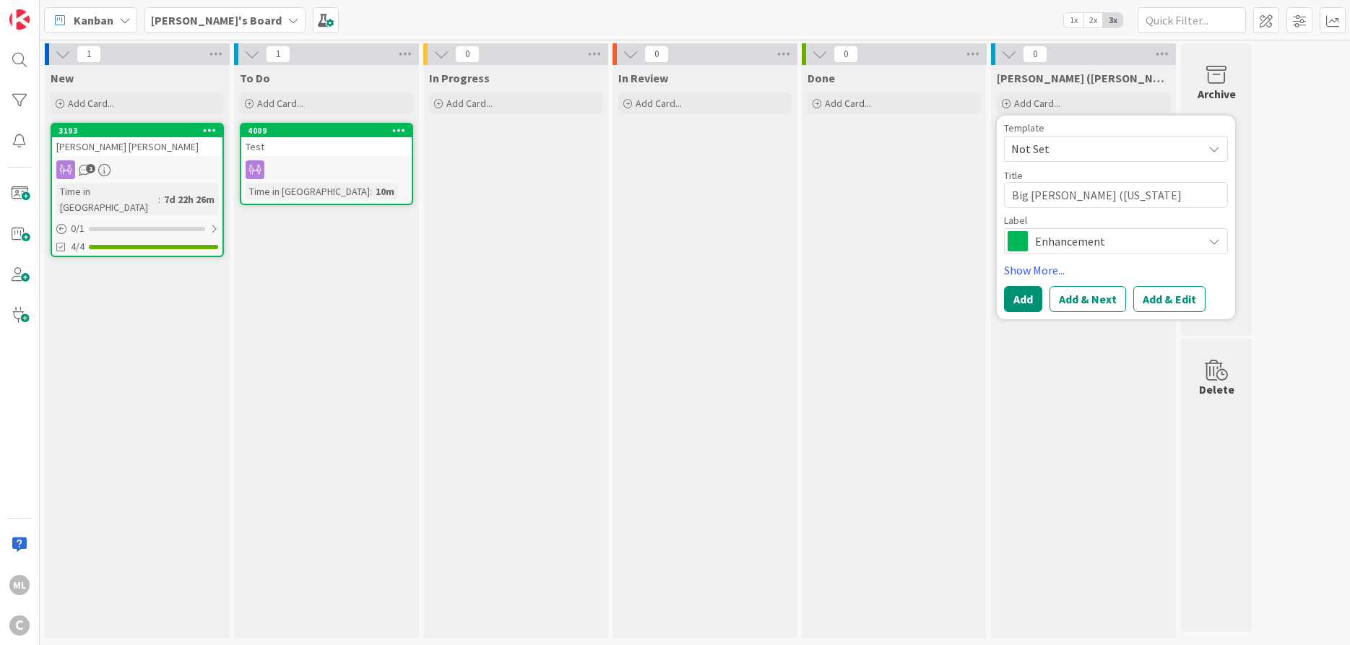
type textarea "Big [PERSON_NAME] ([US_STATE] Domesticat"
type textarea "x"
type textarea "Big [PERSON_NAME] ([US_STATE] Domesticati"
type textarea "x"
type textarea "Big [PERSON_NAME] ([US_STATE] Domesticatio"
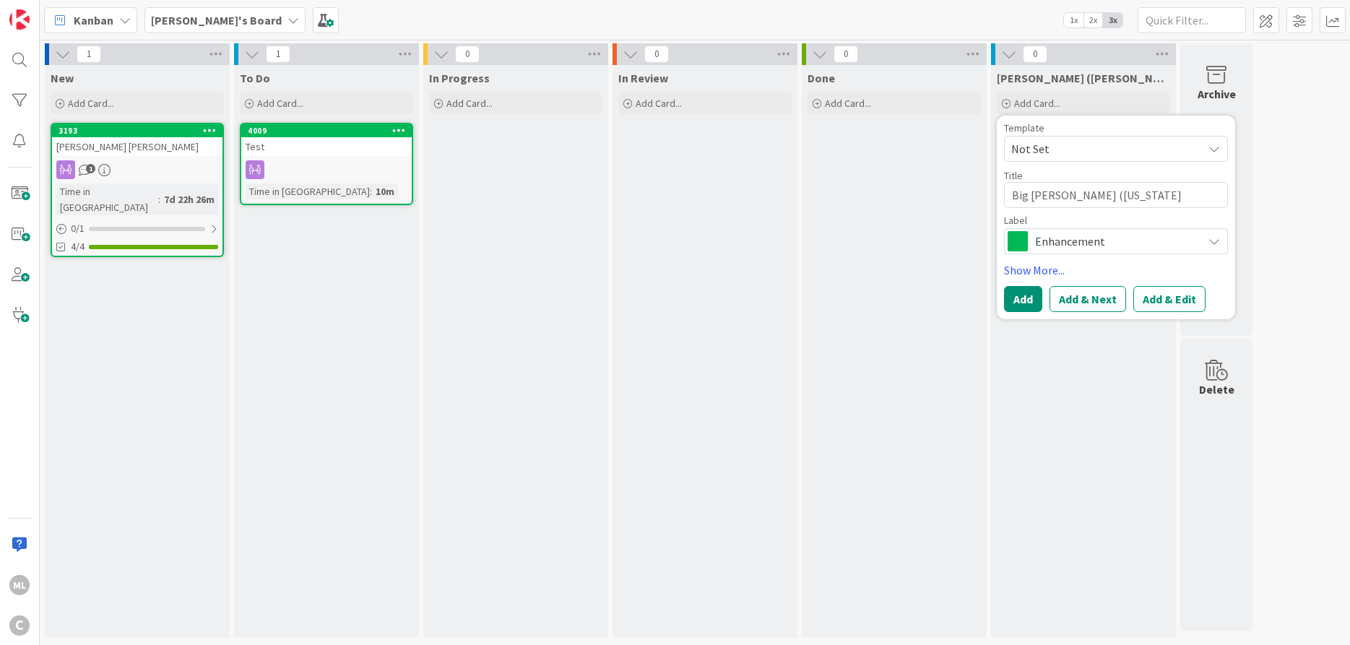
type textarea "x"
type textarea "Big [PERSON_NAME] ([US_STATE] Domestication"
type textarea "x"
type textarea "Big [PERSON_NAME] ([US_STATE] Domestication)"
click at [1176, 294] on button "Add & Edit" at bounding box center [1169, 299] width 72 height 26
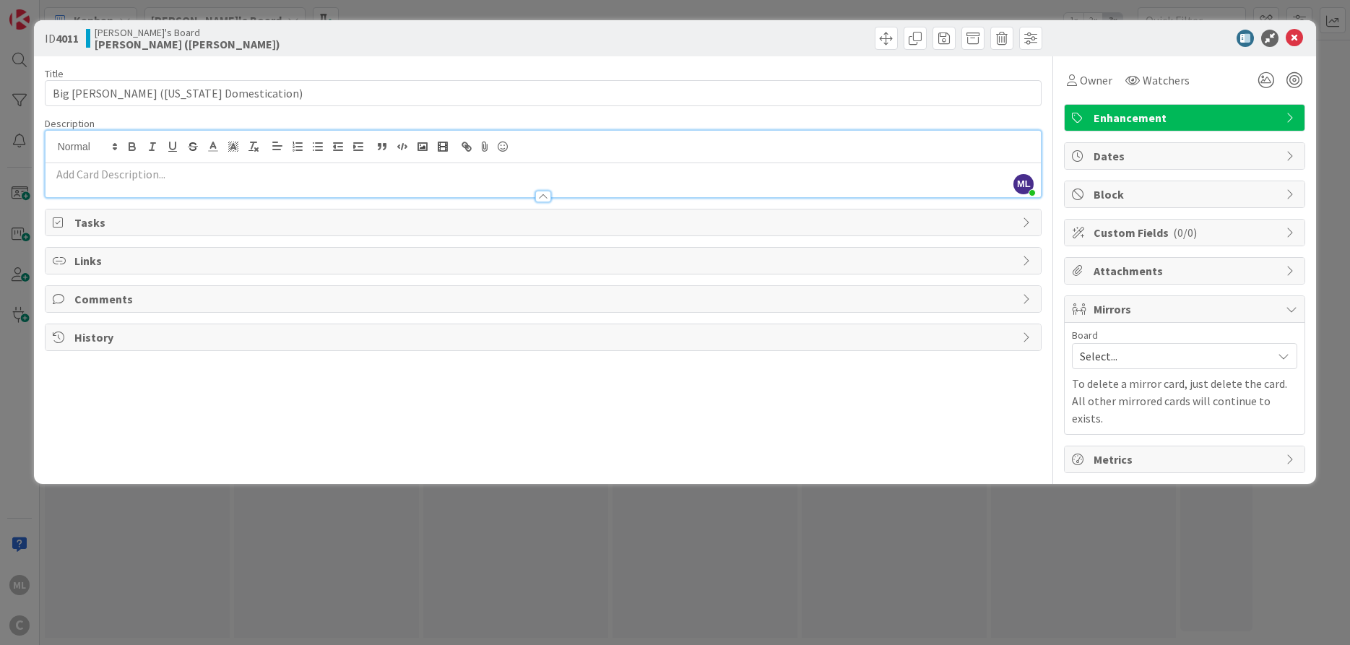
click at [75, 163] on div at bounding box center [543, 180] width 996 height 34
click at [109, 302] on span "Comments" at bounding box center [544, 298] width 941 height 17
click at [110, 337] on button "Add Comment" at bounding box center [99, 333] width 93 height 26
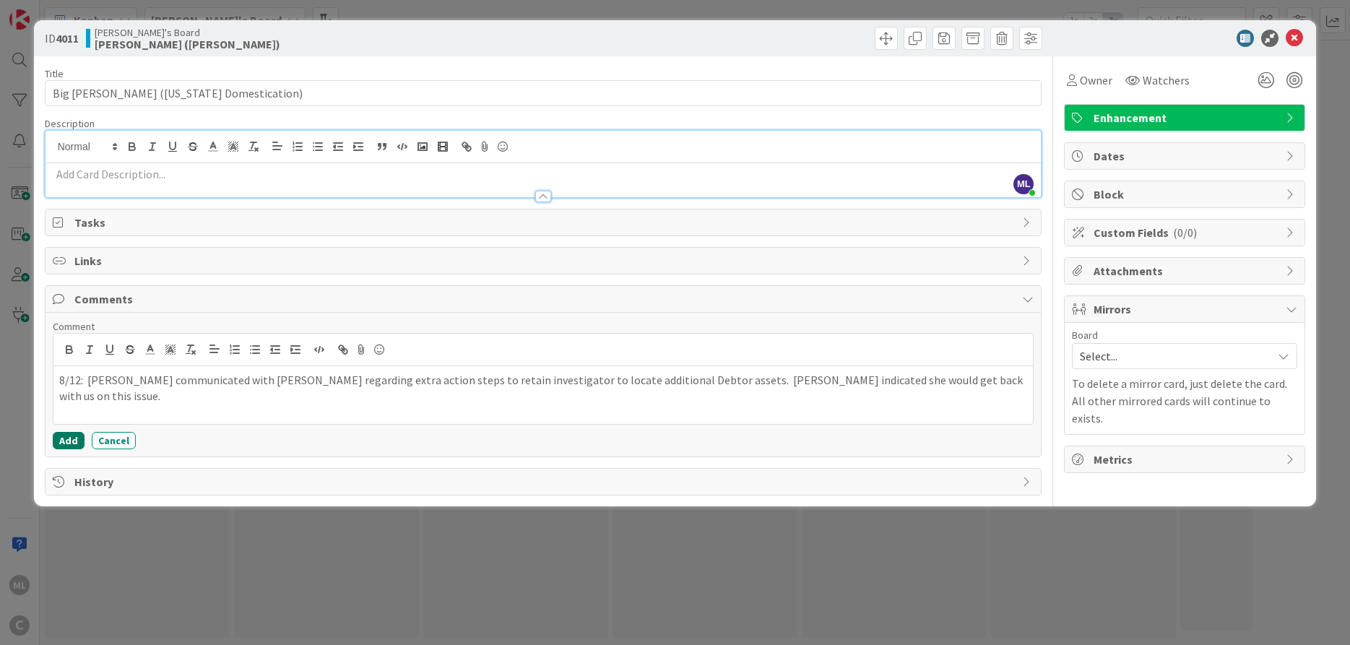
click at [58, 433] on button "Add" at bounding box center [69, 440] width 32 height 17
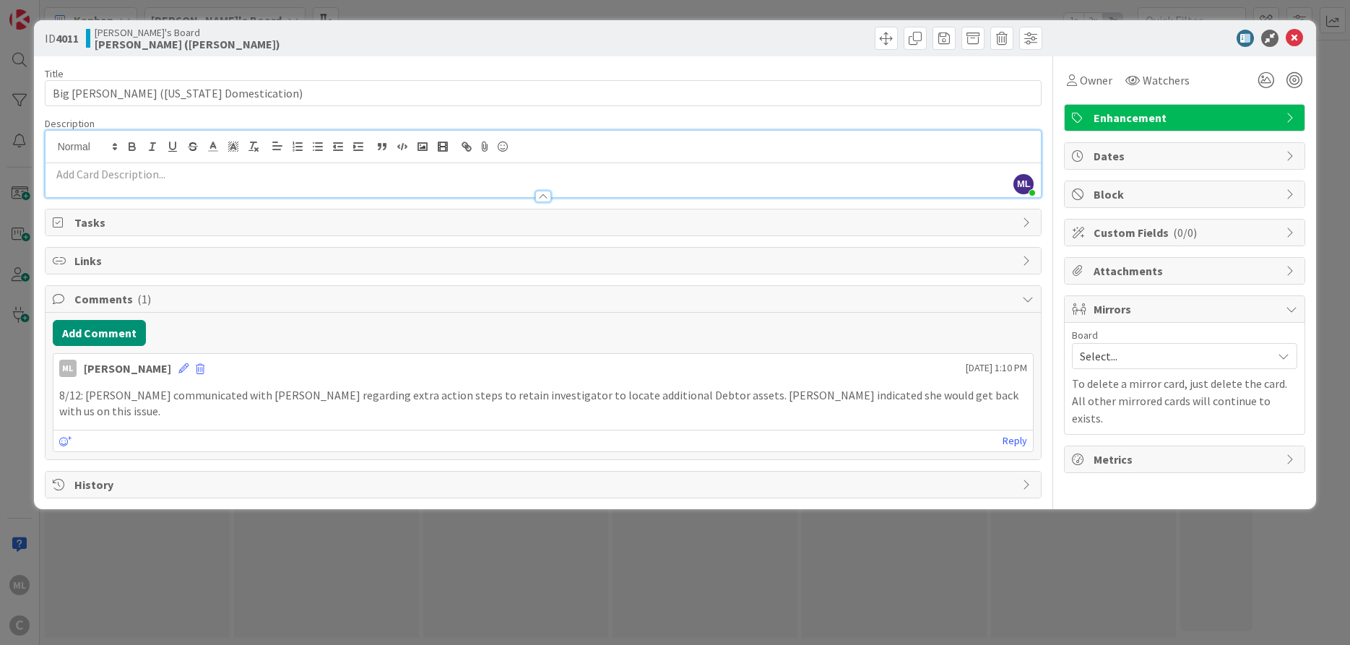
click at [94, 227] on span "Tasks" at bounding box center [544, 222] width 941 height 17
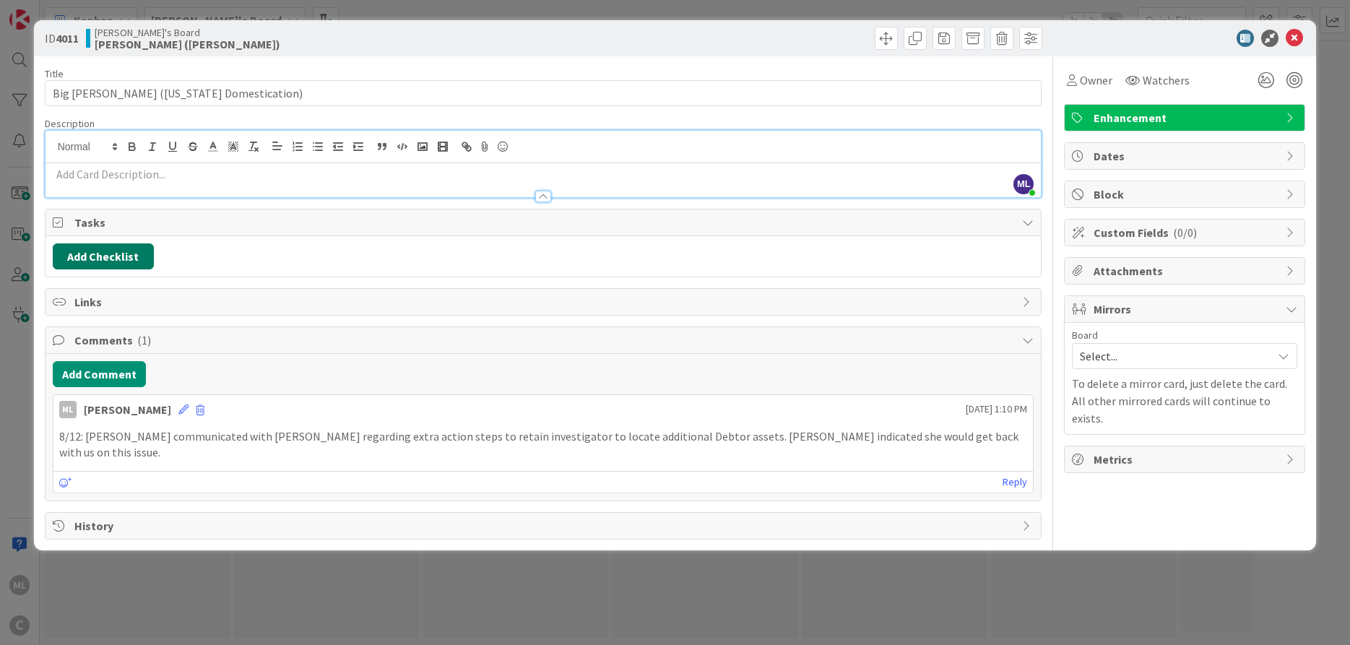
click at [81, 255] on button "Add Checklist" at bounding box center [103, 256] width 101 height 26
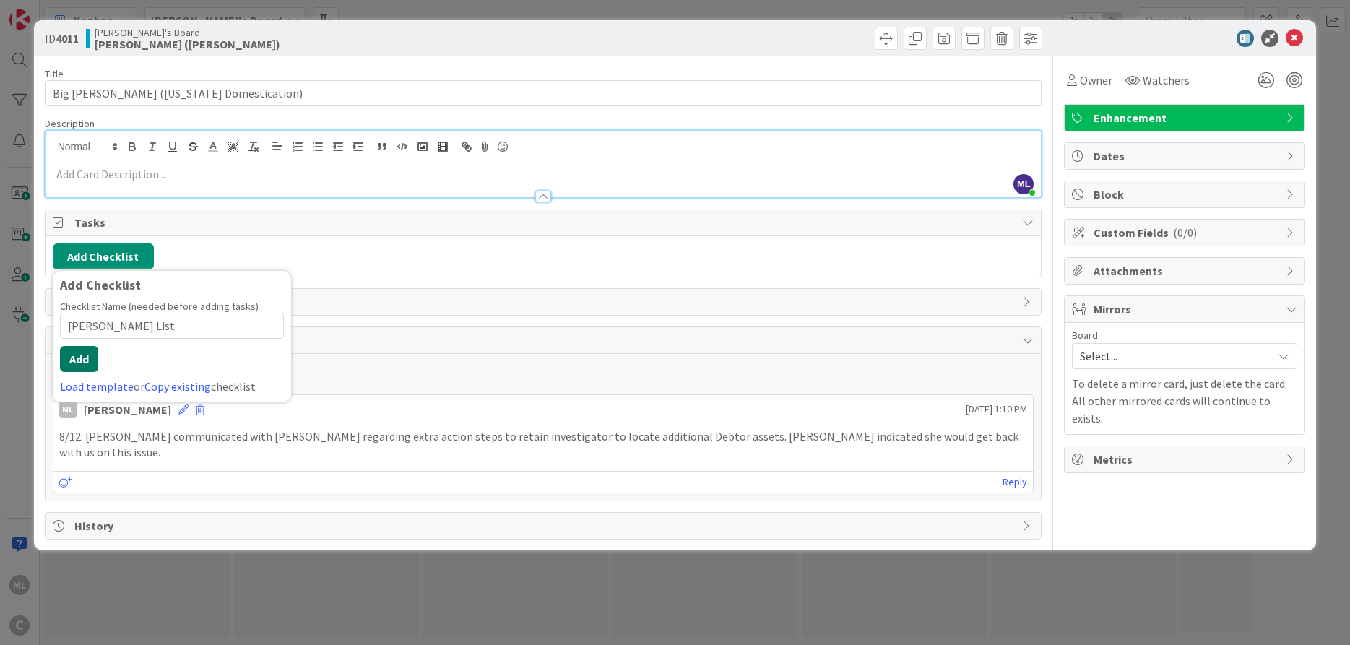
type input "[PERSON_NAME] List"
click at [83, 360] on button "Add" at bounding box center [79, 359] width 38 height 26
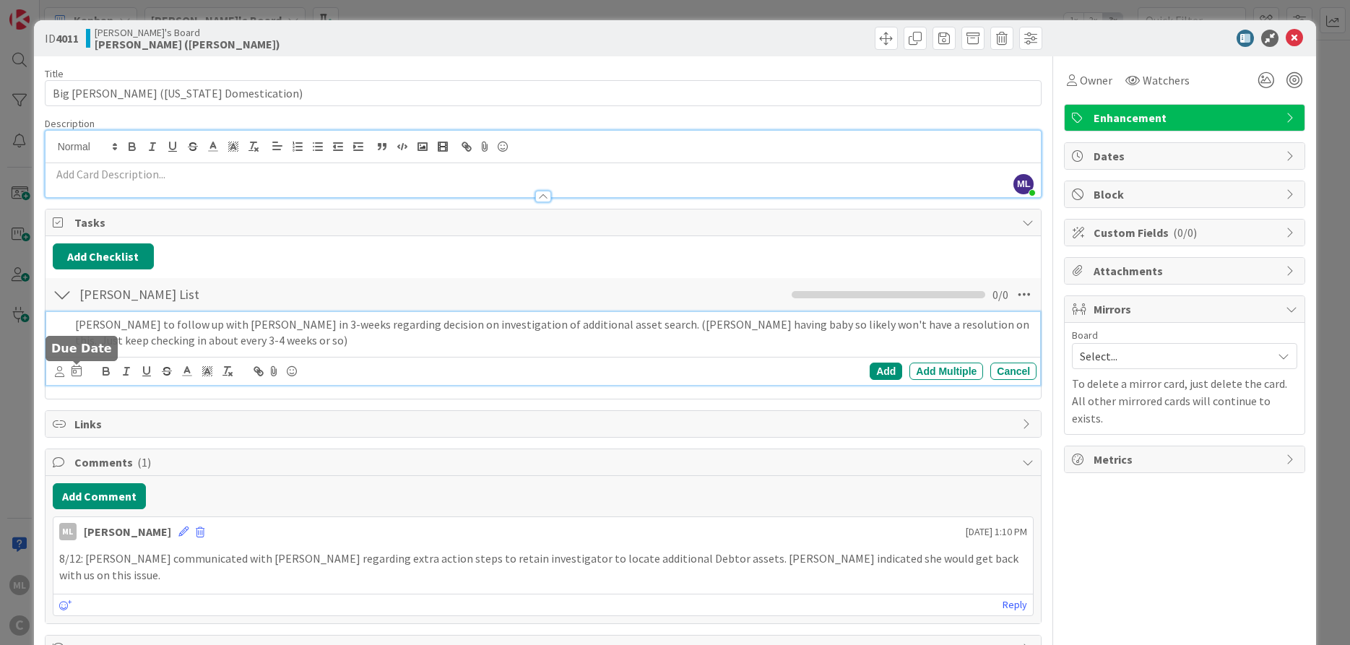
click at [74, 370] on icon at bounding box center [76, 371] width 10 height 12
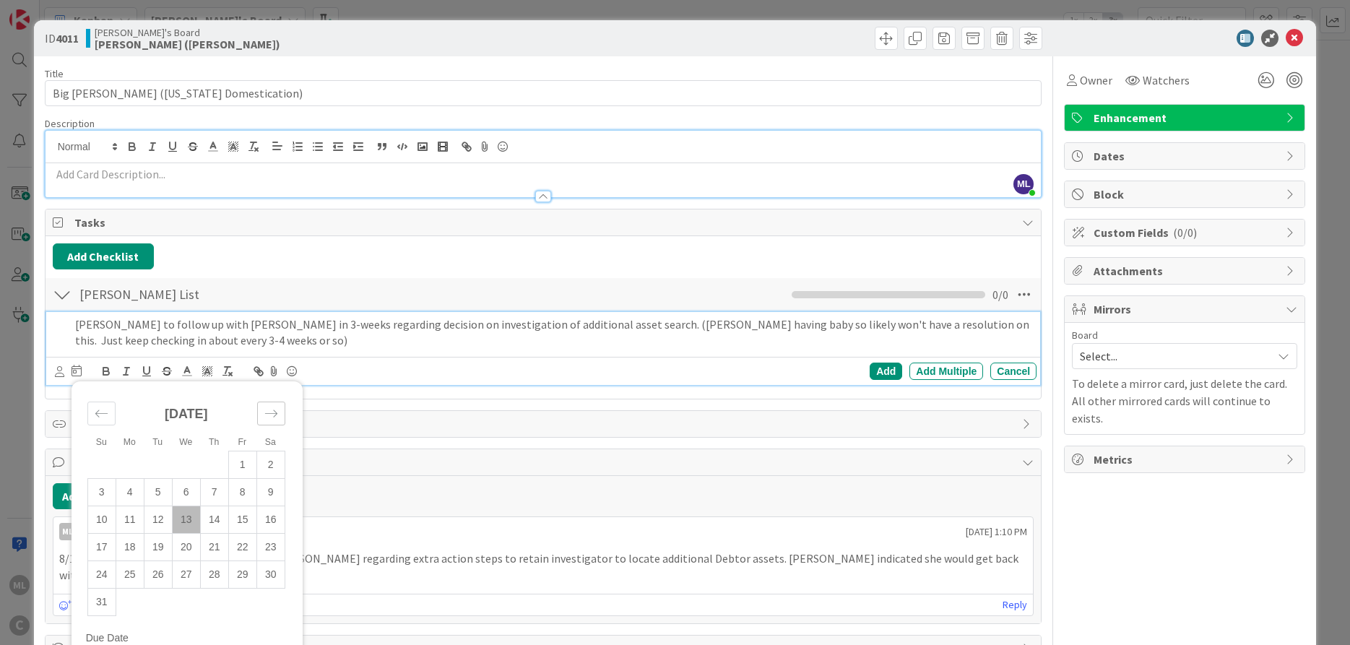
click at [269, 420] on div "Move forward to switch to the next month." at bounding box center [271, 413] width 28 height 24
click at [193, 462] on td "3" at bounding box center [186, 464] width 28 height 27
click at [885, 376] on div "Add" at bounding box center [885, 370] width 32 height 17
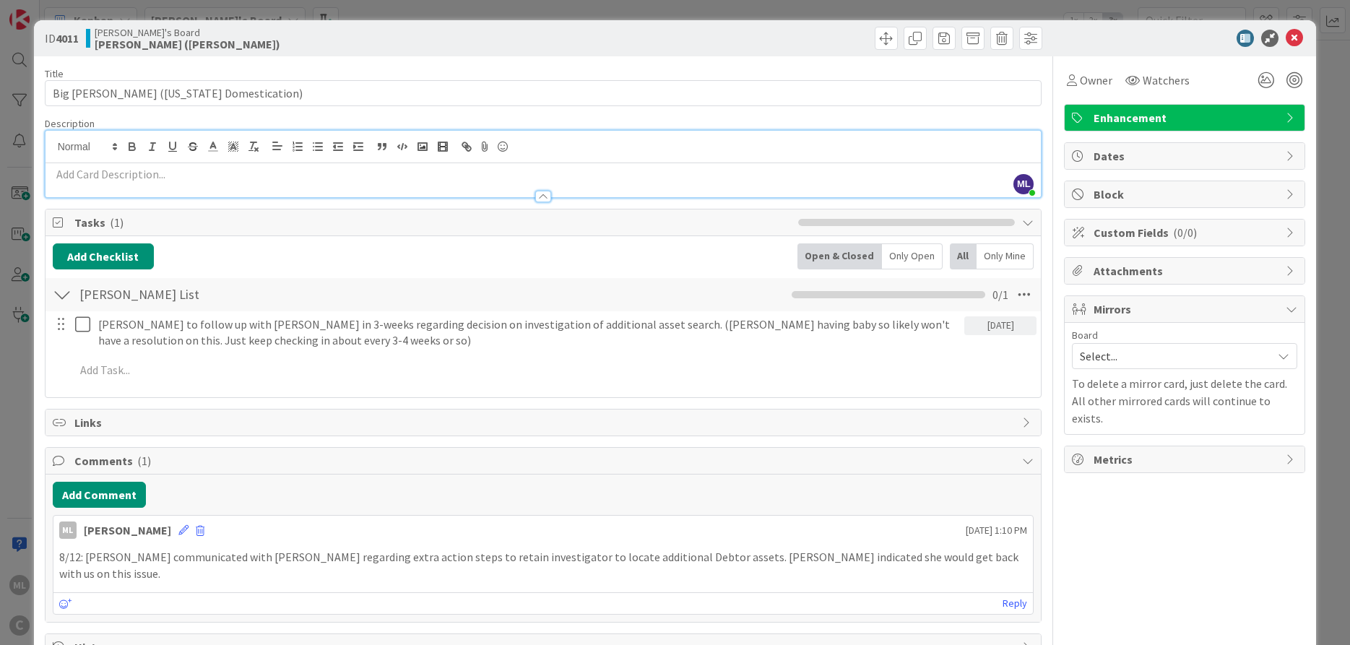
click at [1223, 118] on span "Enhancement" at bounding box center [1185, 117] width 185 height 17
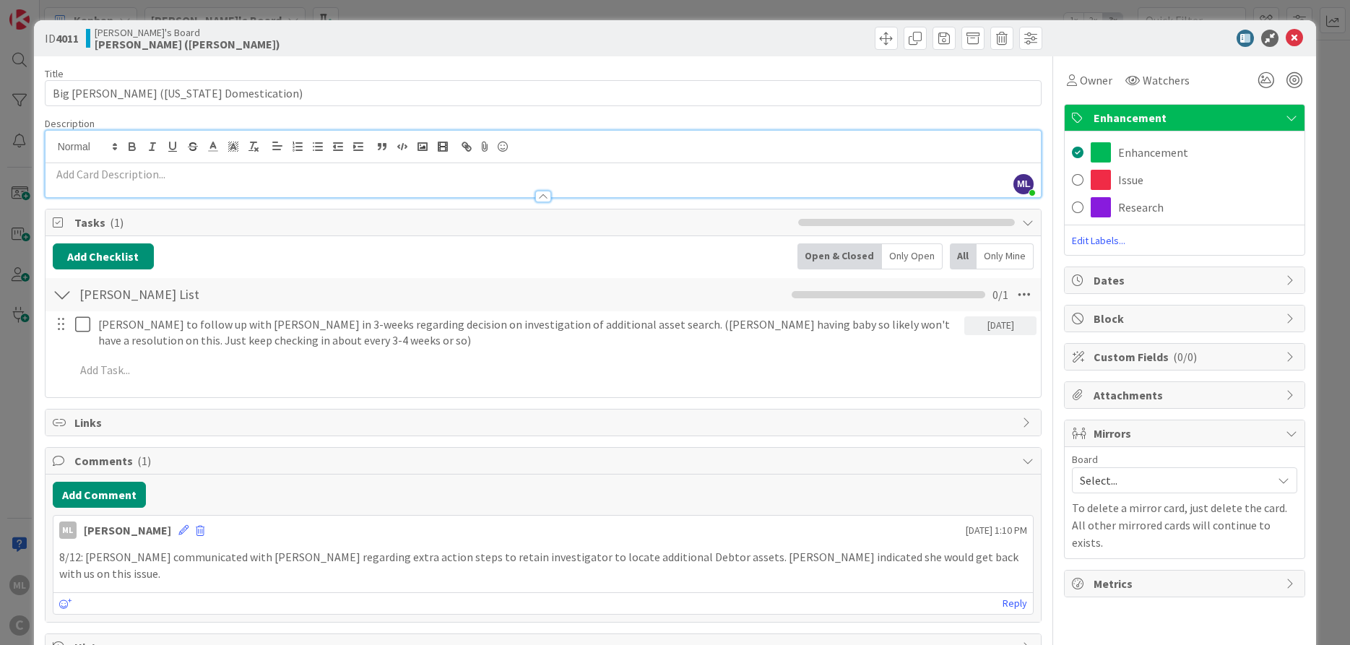
click at [1115, 242] on span "Edit Labels..." at bounding box center [1184, 240] width 240 height 14
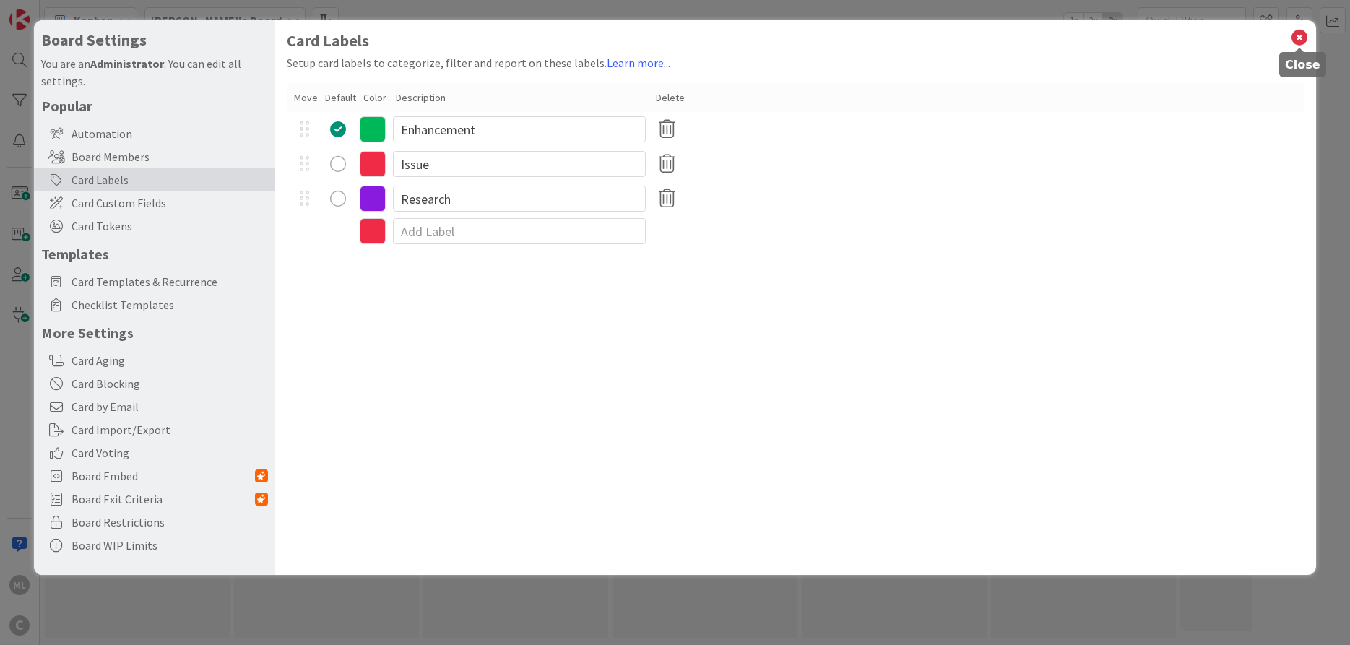
click at [1294, 35] on icon at bounding box center [1299, 37] width 19 height 20
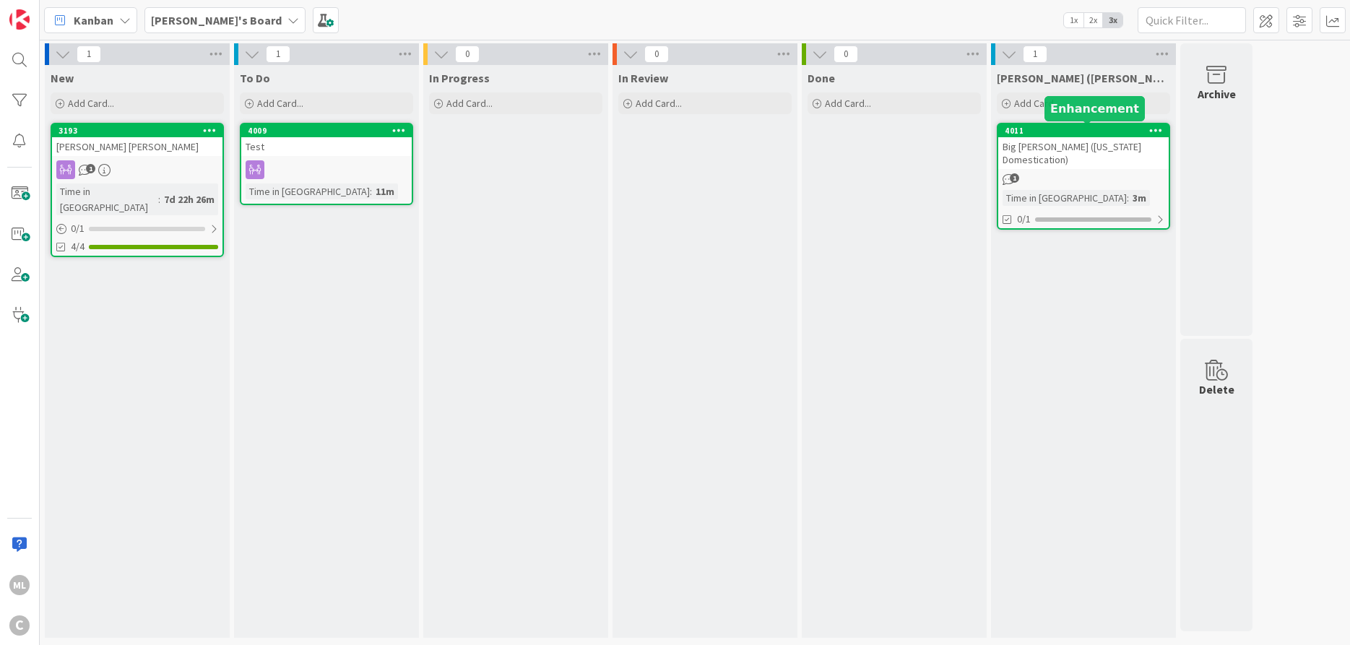
click at [1053, 135] on div "4011" at bounding box center [1086, 131] width 164 height 10
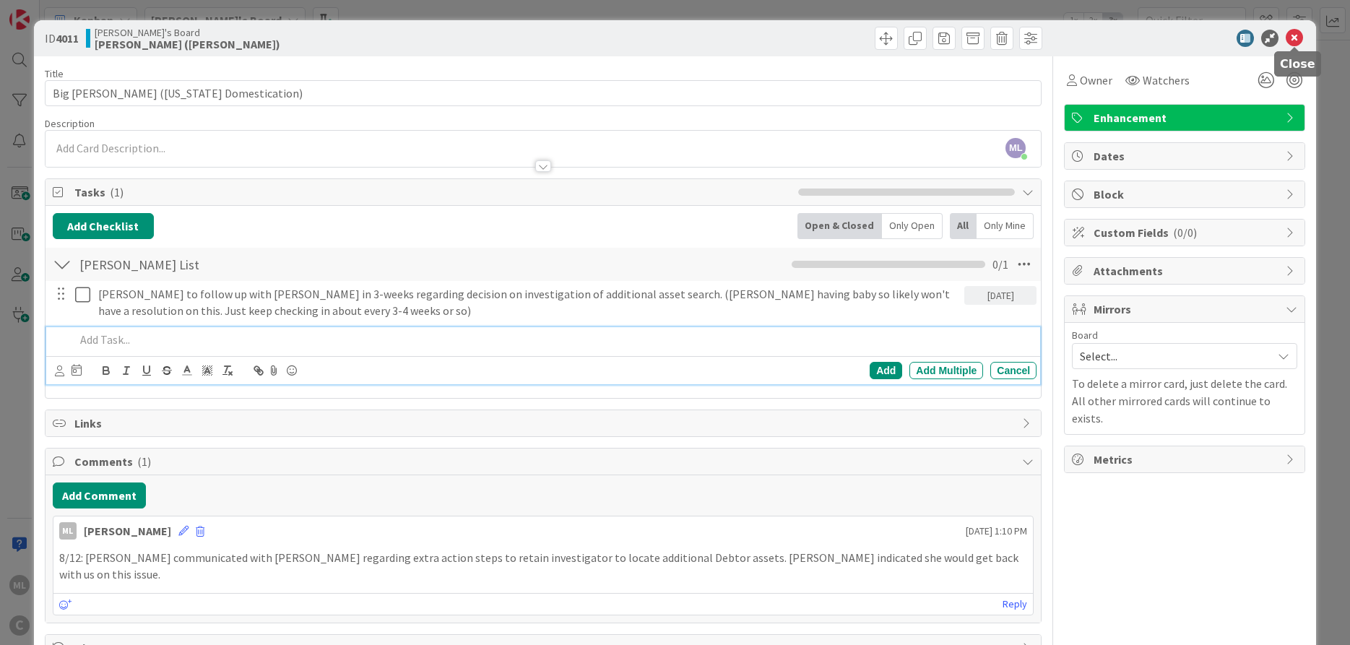
click at [1293, 31] on icon at bounding box center [1293, 38] width 17 height 17
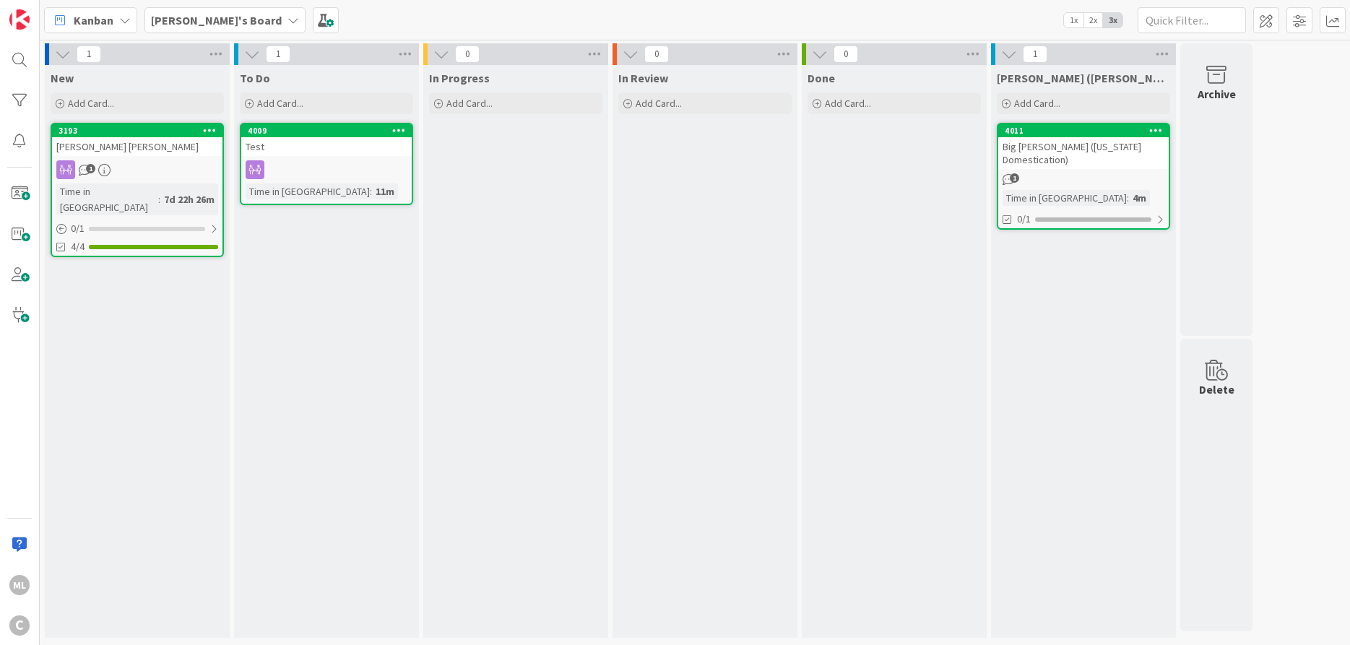
click at [1060, 123] on link "4011 Big [PERSON_NAME] ([US_STATE] Domestication) 1 Time in Column : 4m 0/1" at bounding box center [1082, 176] width 173 height 107
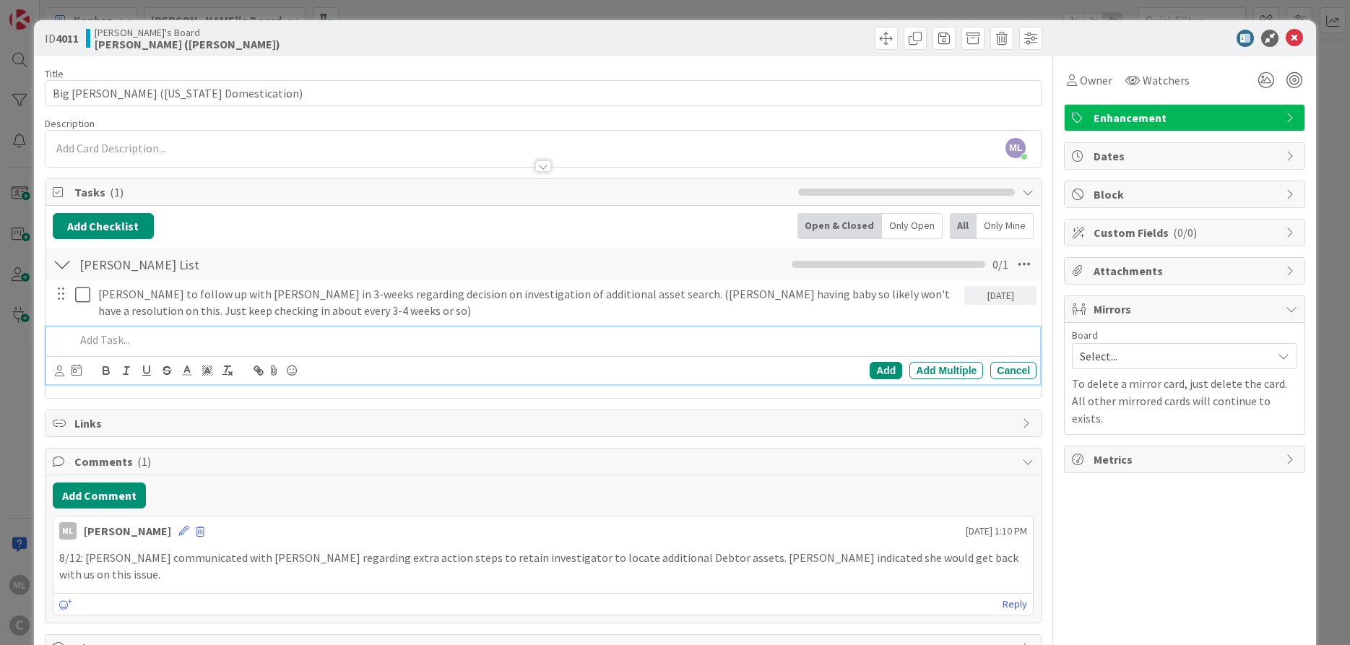
click at [73, 342] on div at bounding box center [553, 339] width 968 height 25
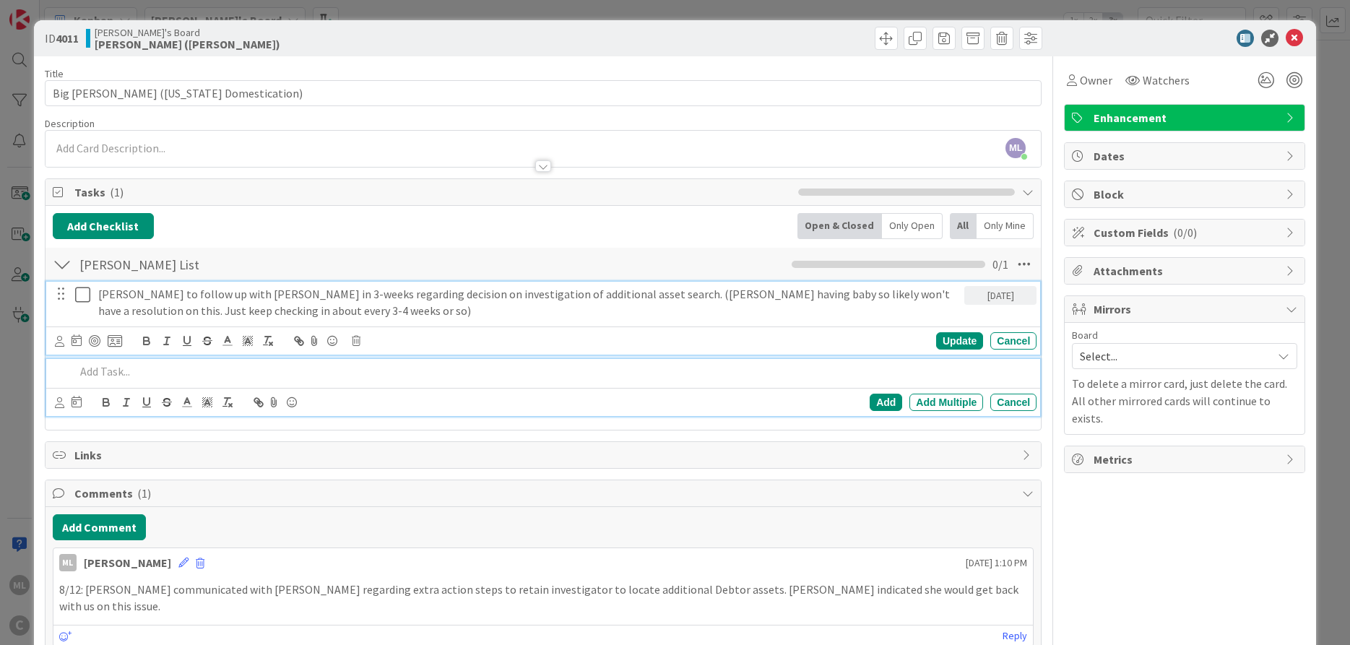
click at [160, 300] on p "[PERSON_NAME] to follow up with [PERSON_NAME] in 3-weeks regarding decision on …" at bounding box center [528, 302] width 860 height 32
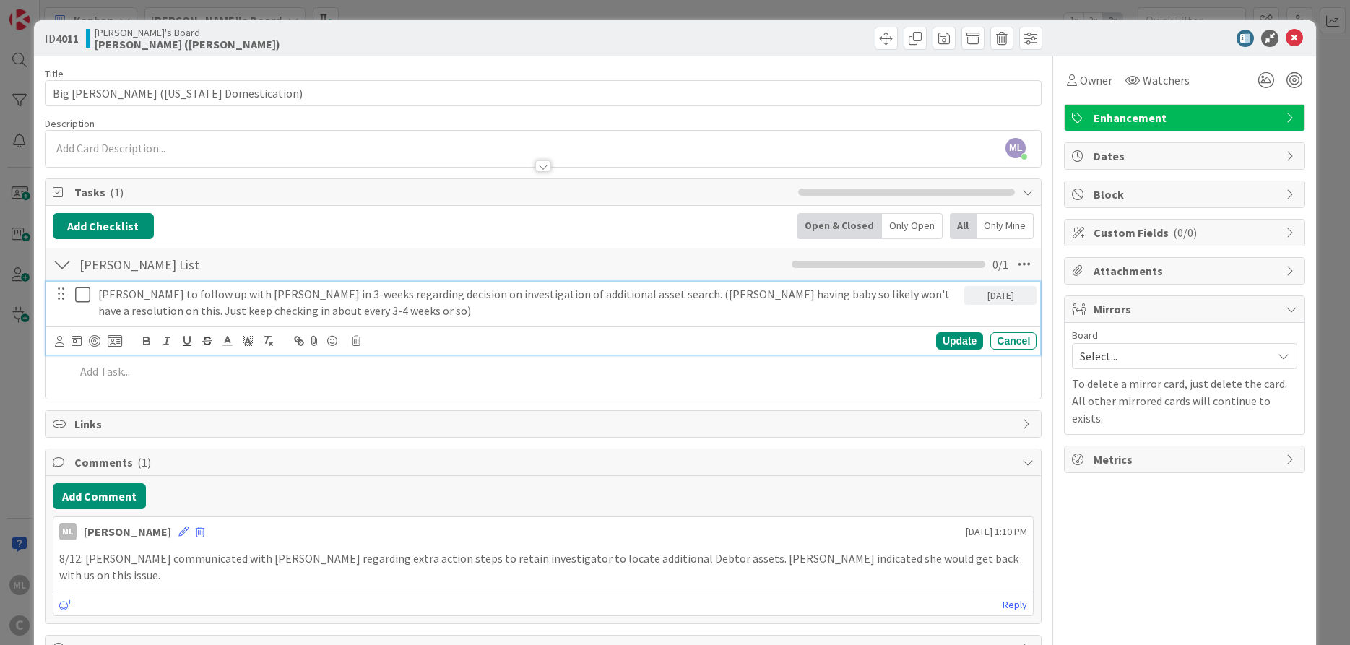
scroll to position [32, 0]
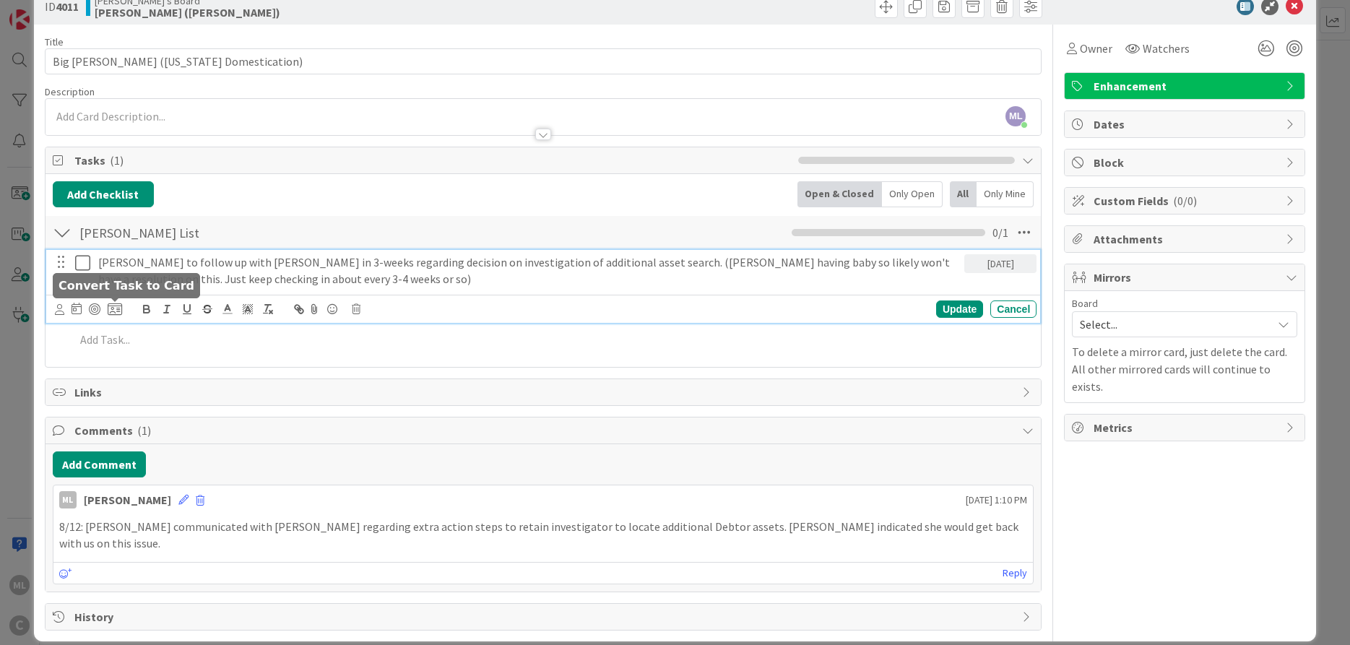
click at [116, 313] on icon at bounding box center [115, 309] width 14 height 13
type textarea "x"
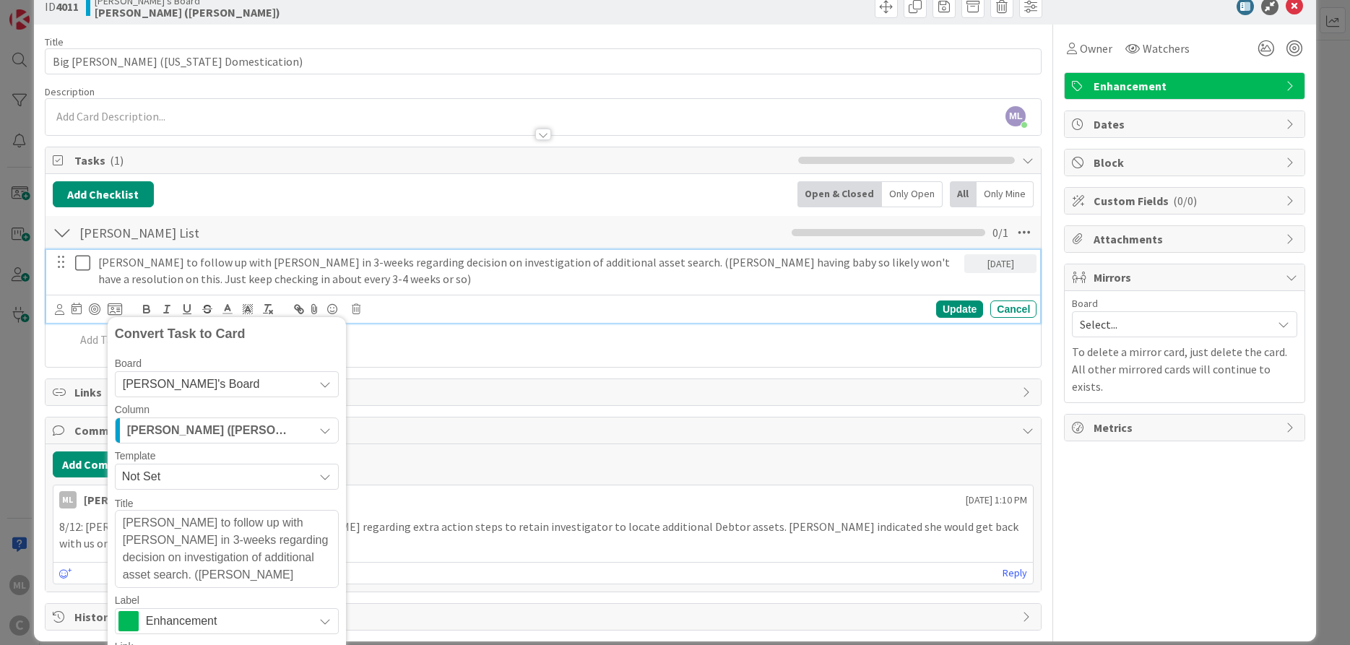
click at [489, 181] on div "Add Checklist Open & Closed Only Open All Only Mine [PERSON_NAME] List Checklis…" at bounding box center [543, 270] width 996 height 193
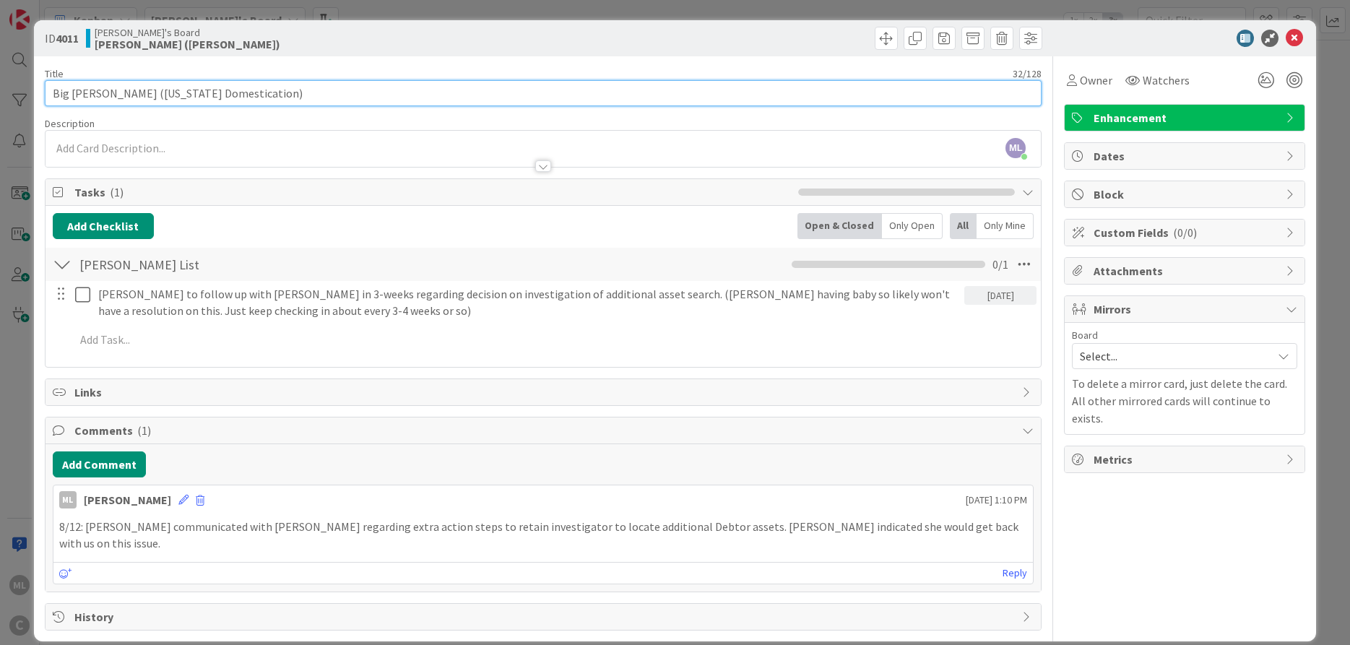
drag, startPoint x: 266, startPoint y: 92, endPoint x: -37, endPoint y: 90, distance: 302.5
click at [45, 90] on input "Big [PERSON_NAME] ([US_STATE] Domestication)" at bounding box center [543, 93] width 997 height 26
type input "Trident Transport"
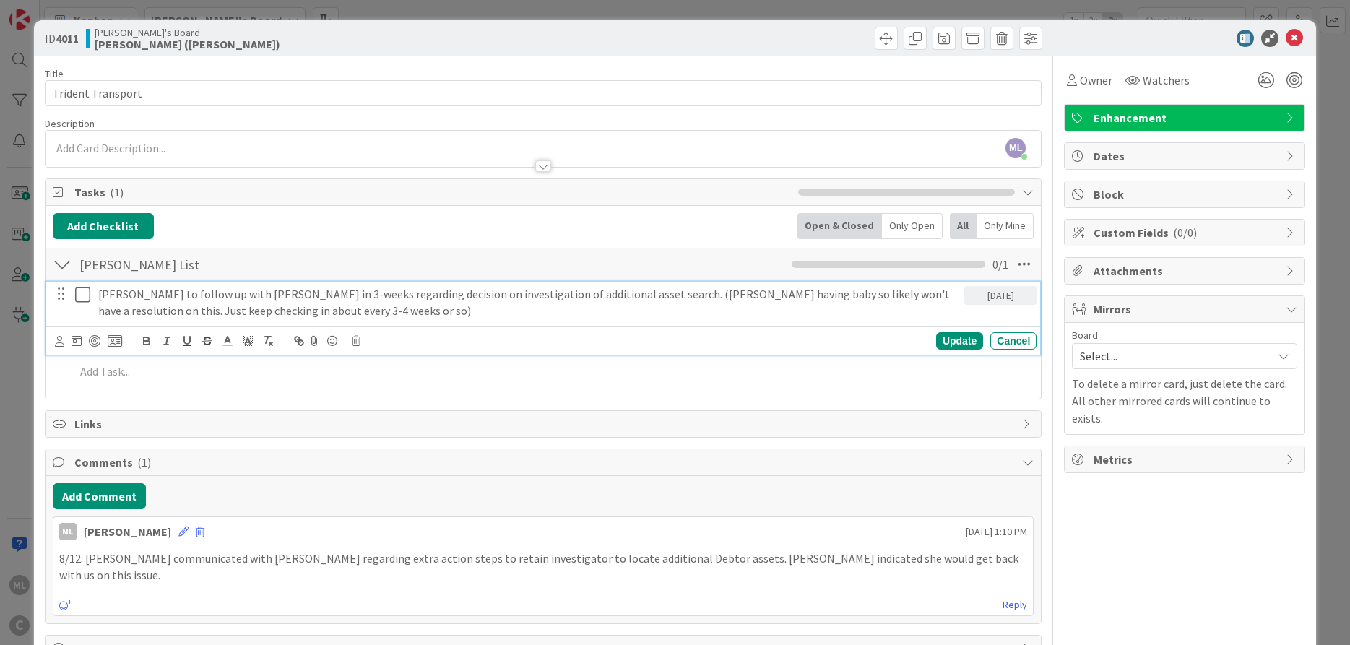
click at [100, 292] on p "[PERSON_NAME] to follow up with [PERSON_NAME] in 3-weeks regarding decision on …" at bounding box center [528, 302] width 860 height 32
click at [138, 292] on p "Big [PERSON_NAME]: [PERSON_NAME] to follow up with [PERSON_NAME] in 3-weeks reg…" at bounding box center [528, 302] width 860 height 32
click at [950, 338] on div "Update" at bounding box center [959, 340] width 47 height 17
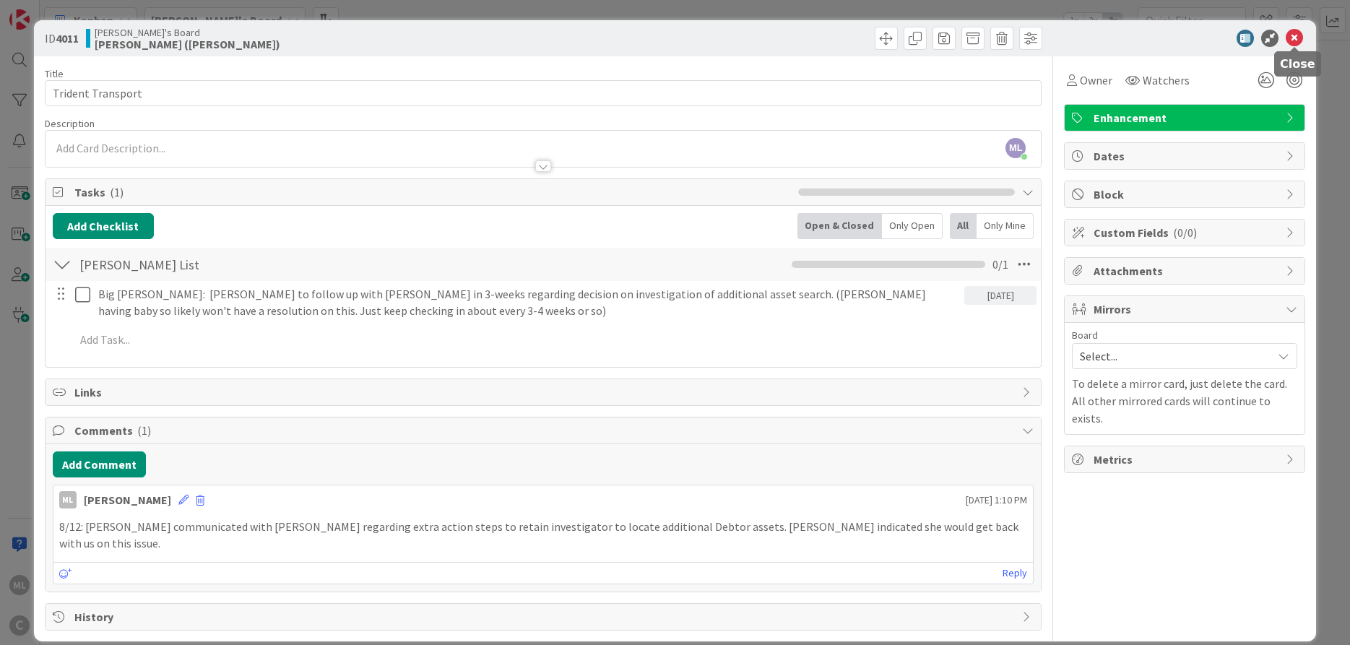
click at [1295, 40] on icon at bounding box center [1293, 38] width 17 height 17
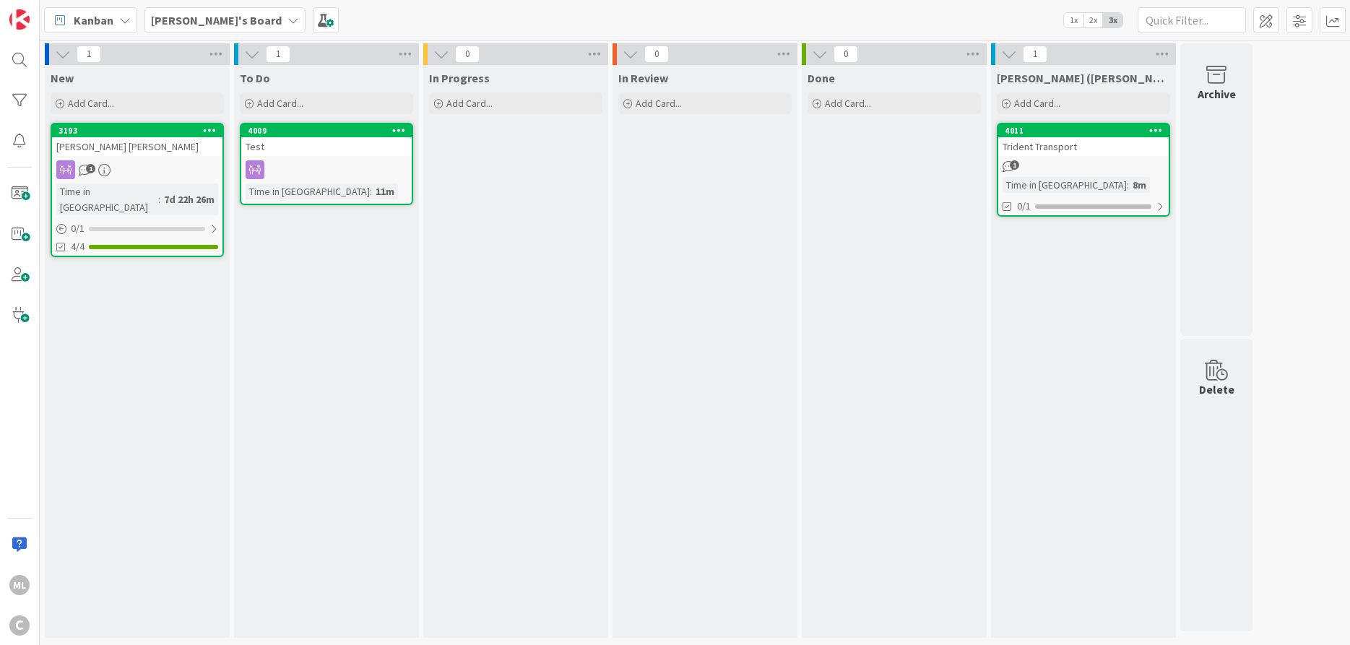
click at [1155, 130] on icon at bounding box center [1156, 130] width 14 height 10
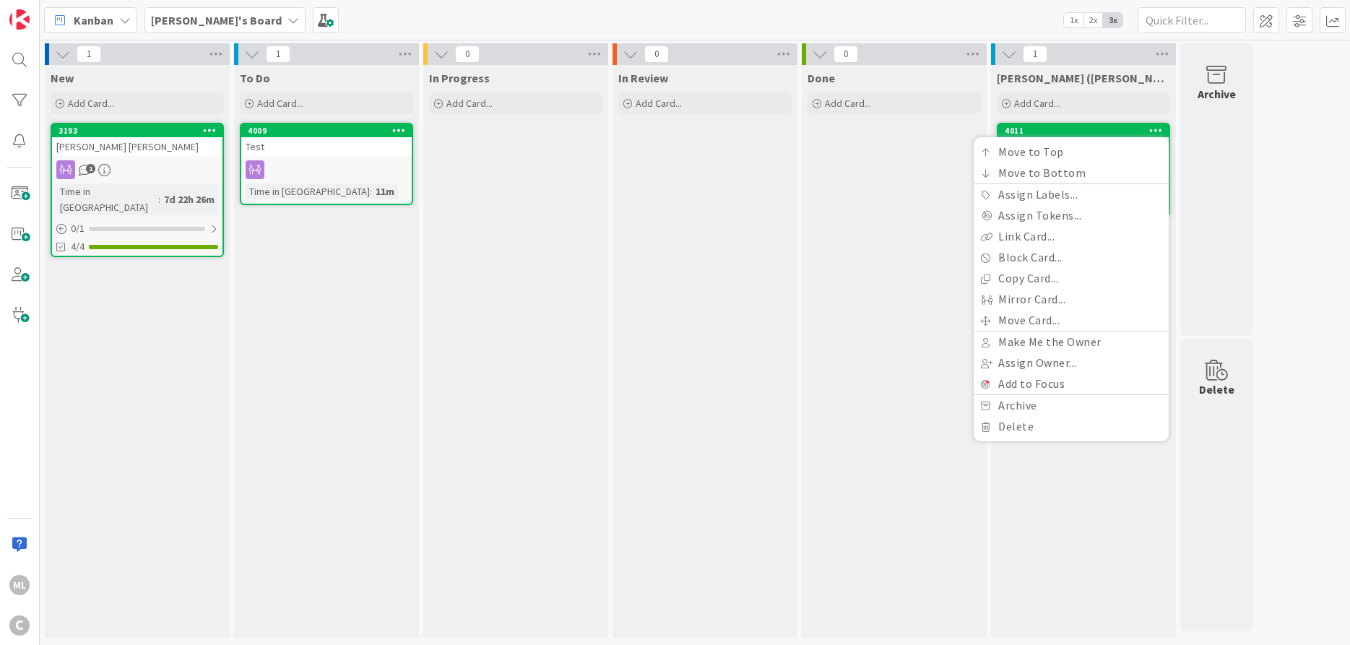
click at [775, 239] on div "In Review Add Card..." at bounding box center [704, 351] width 185 height 573
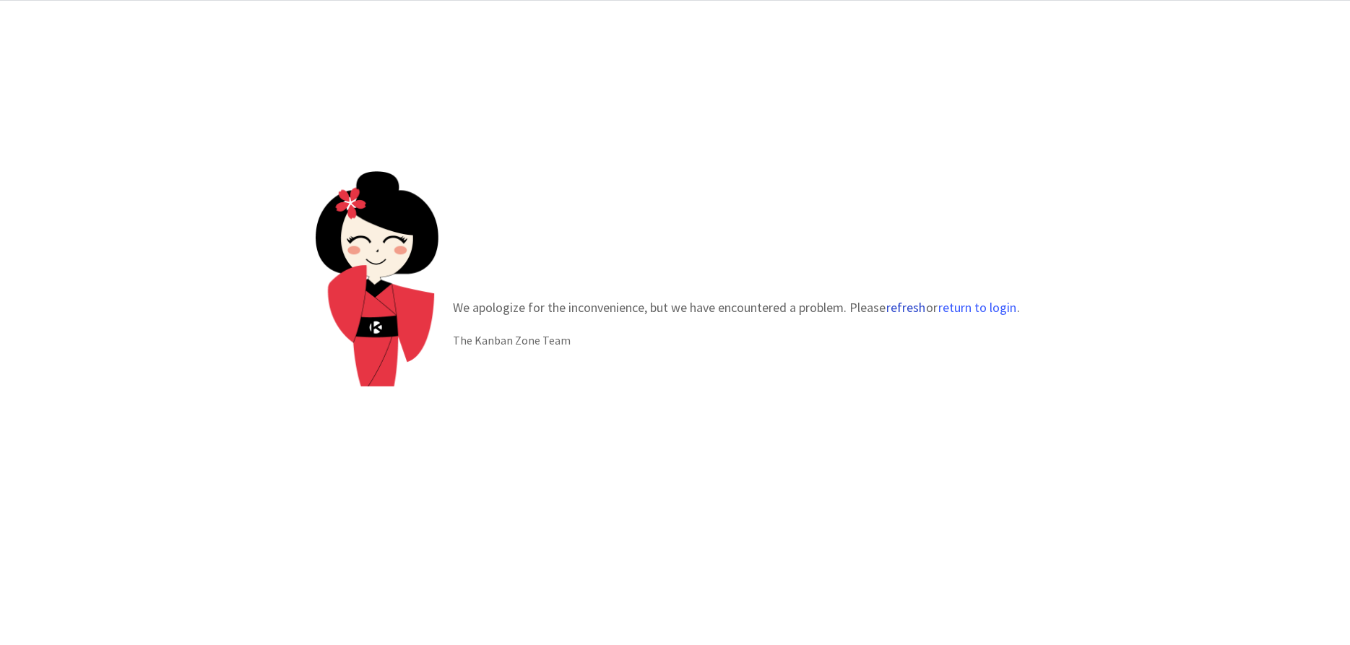
click at [898, 310] on button "refresh" at bounding box center [905, 307] width 40 height 14
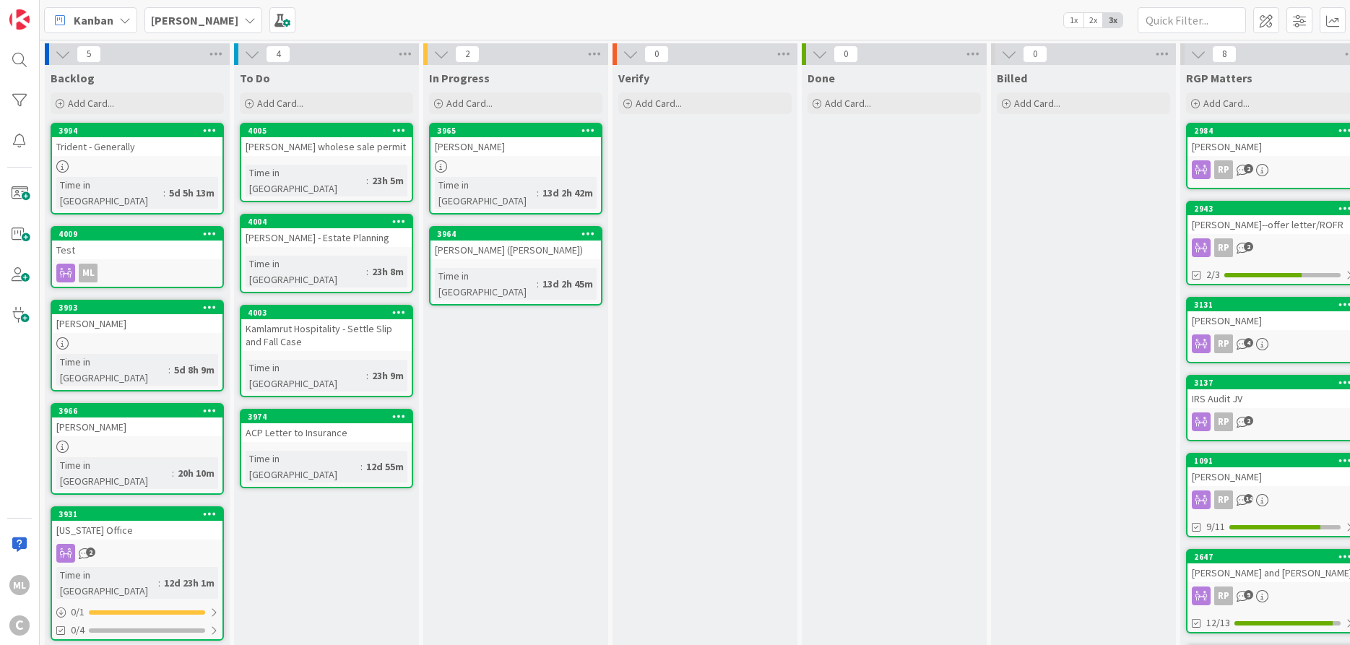
click at [209, 228] on icon at bounding box center [210, 233] width 14 height 10
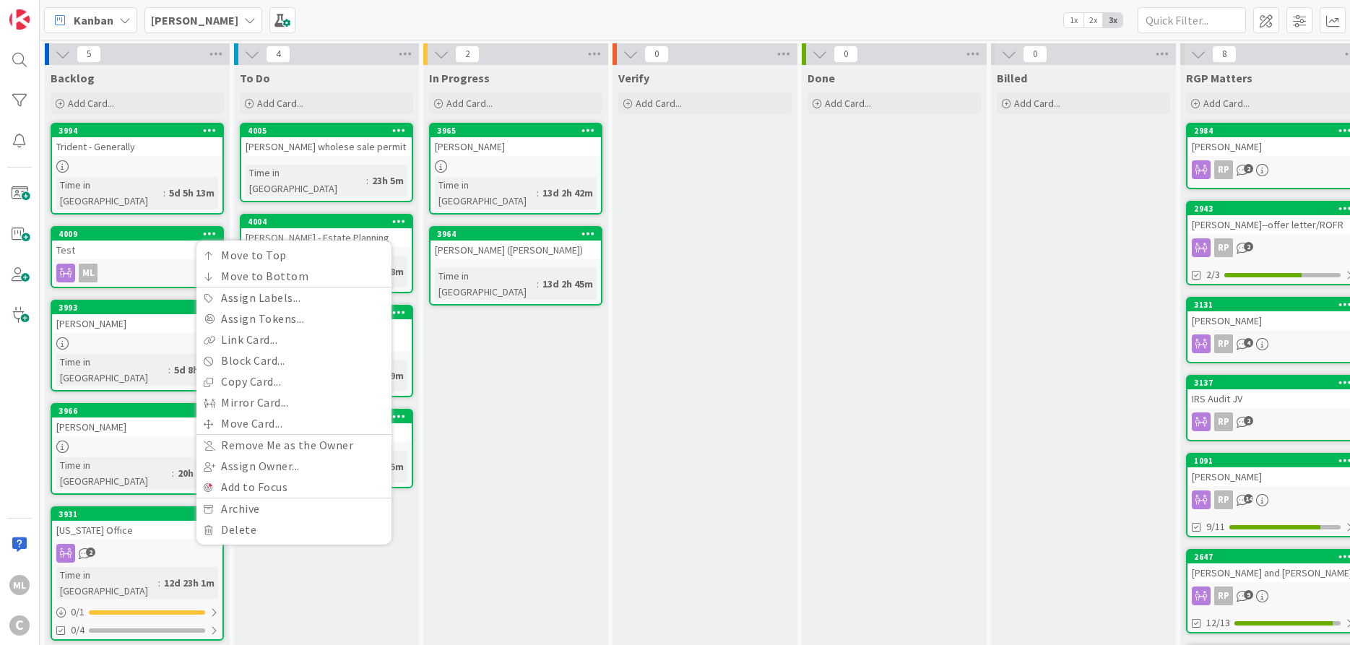
click at [644, 391] on div "Verify Add Card..." at bounding box center [704, 455] width 185 height 780
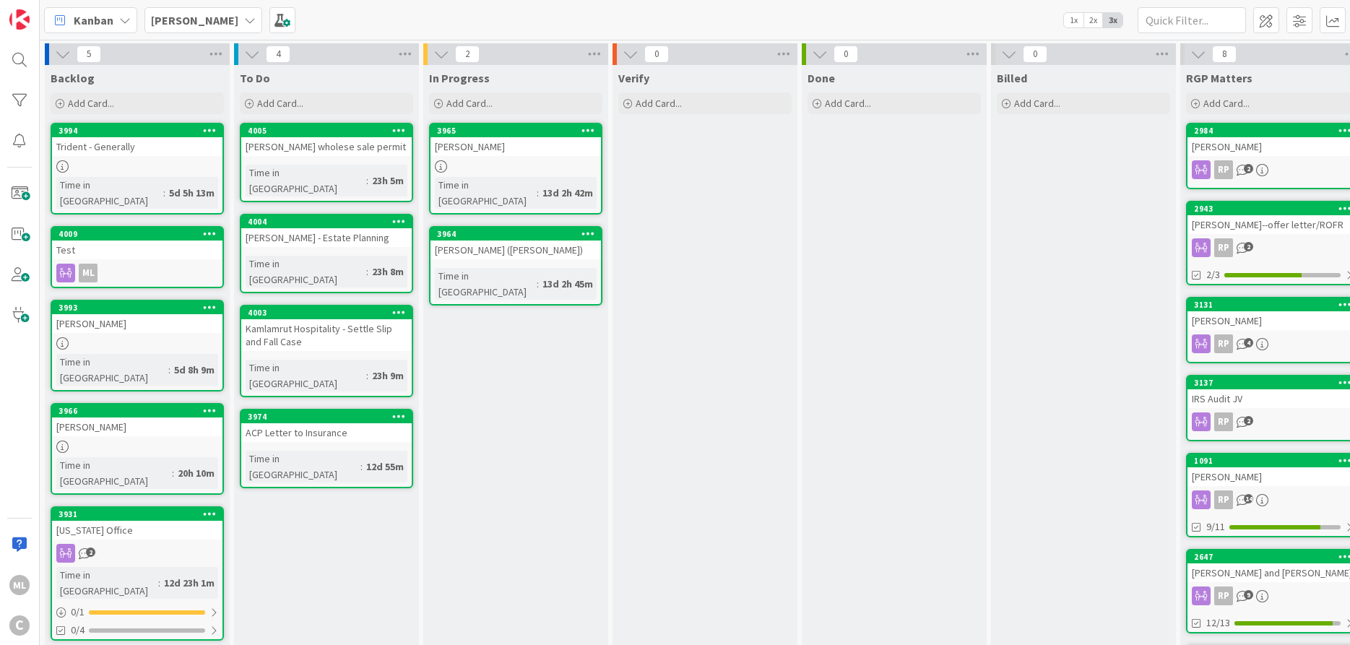
click at [136, 151] on div "Trident - Generally" at bounding box center [137, 146] width 170 height 19
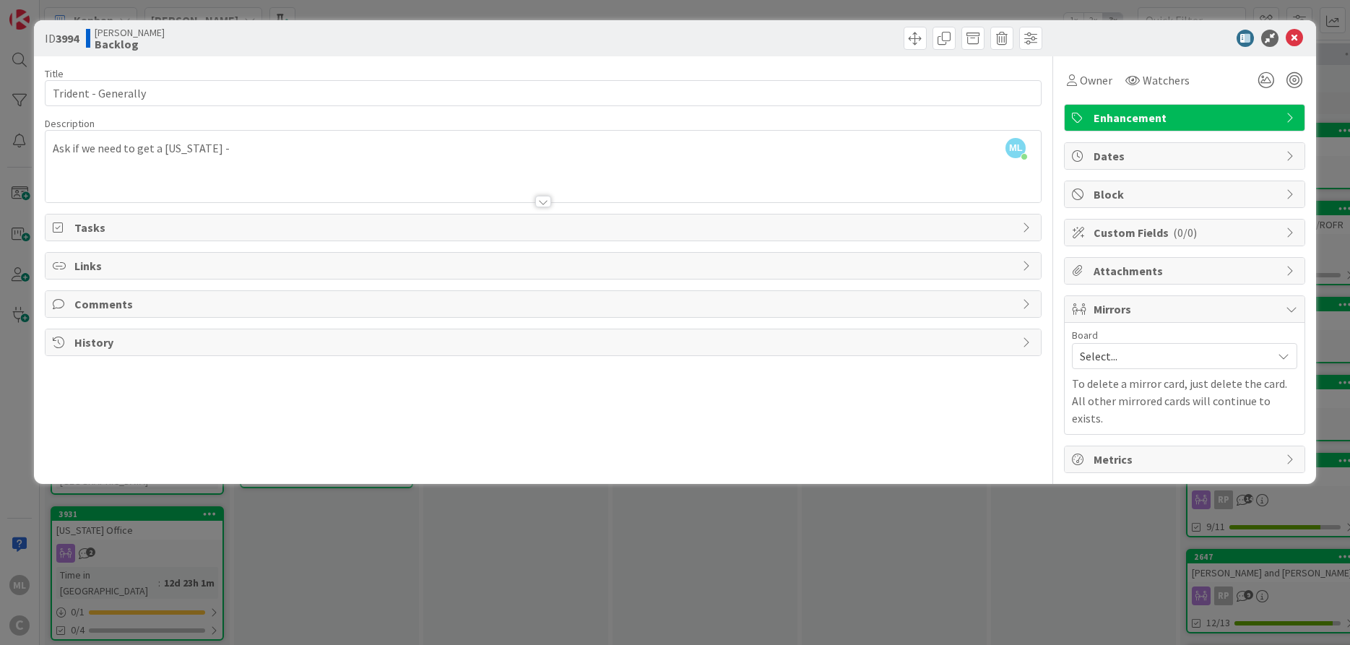
click at [540, 201] on div at bounding box center [543, 202] width 16 height 12
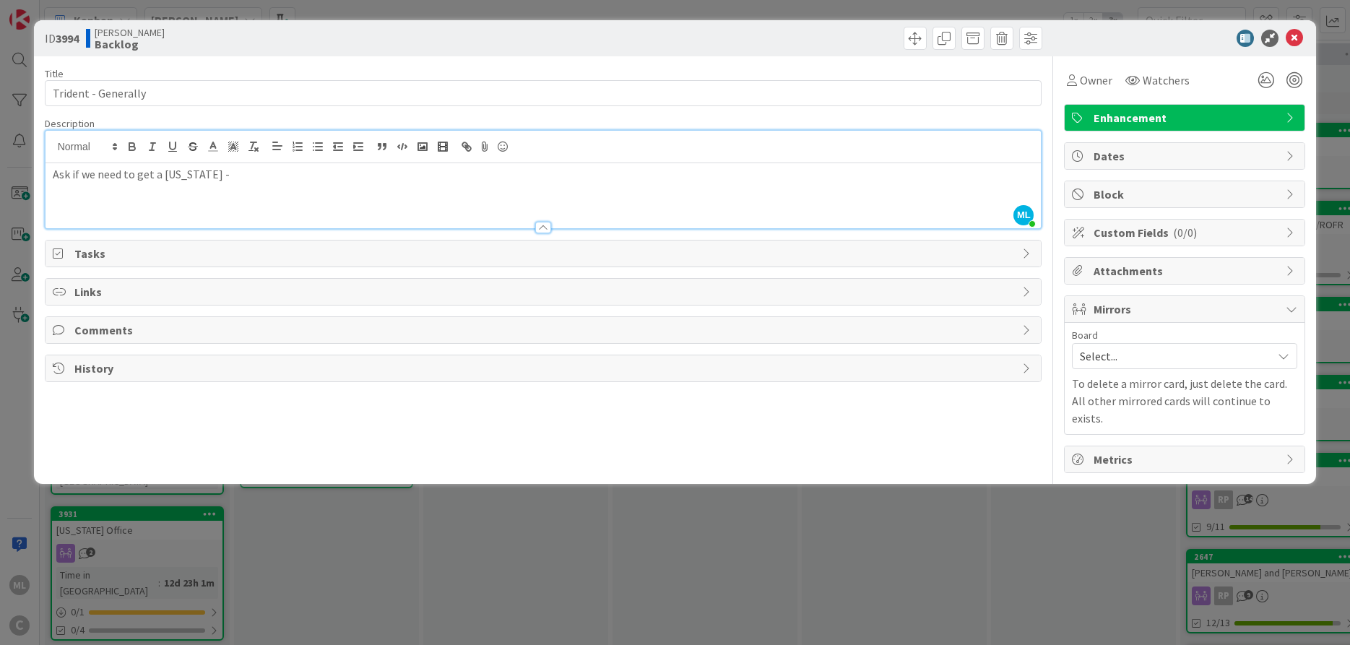
click at [541, 230] on div at bounding box center [543, 228] width 16 height 12
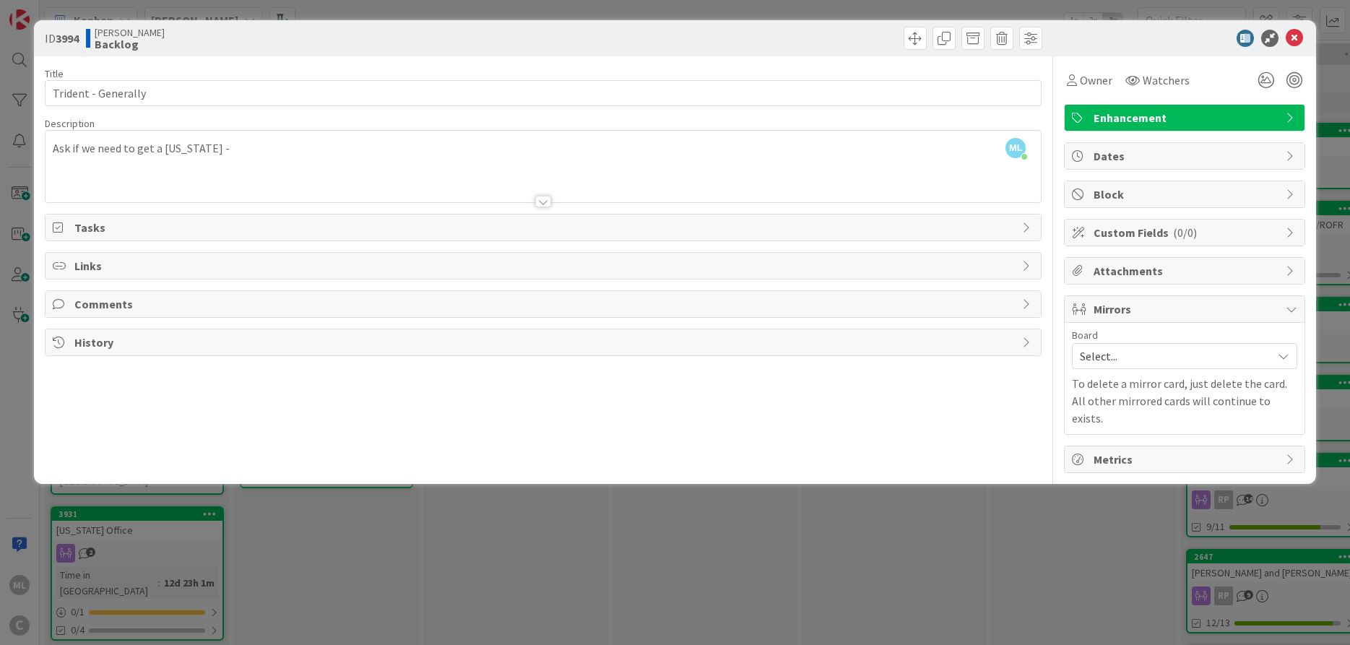
click at [151, 303] on span "Comments" at bounding box center [544, 303] width 941 height 17
click at [129, 225] on span "Tasks" at bounding box center [544, 227] width 941 height 17
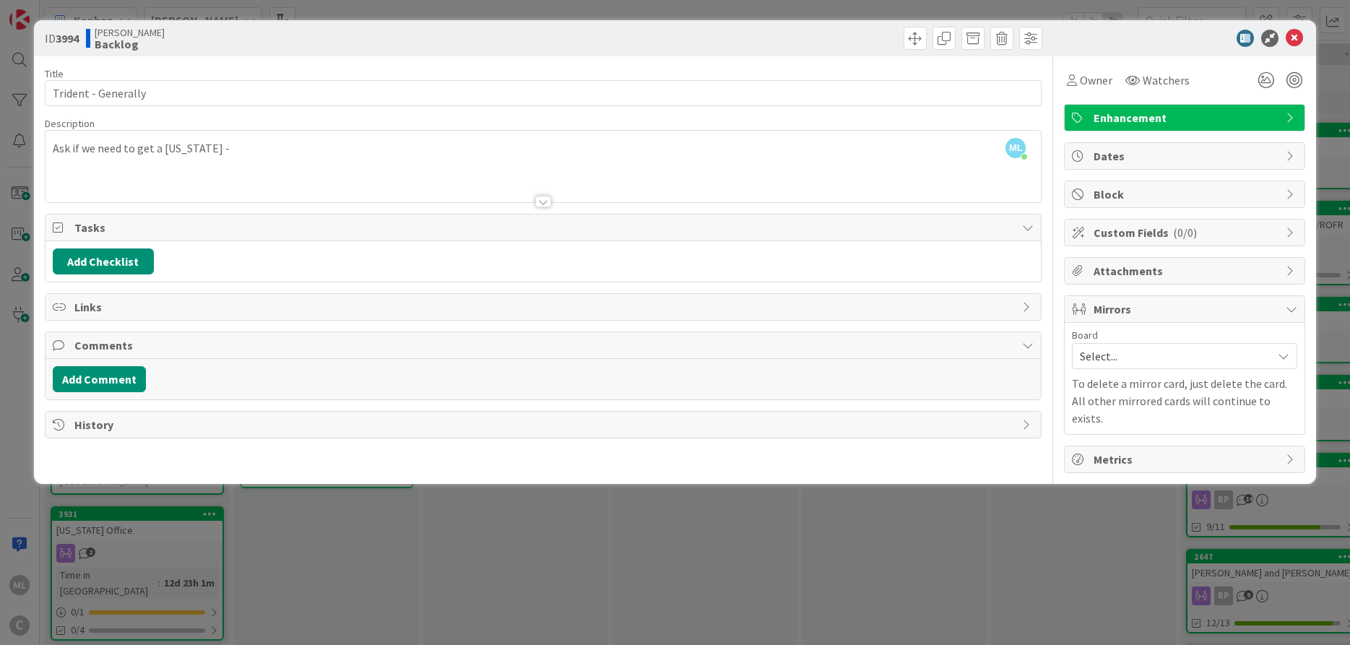
click at [138, 422] on span "History" at bounding box center [544, 424] width 941 height 17
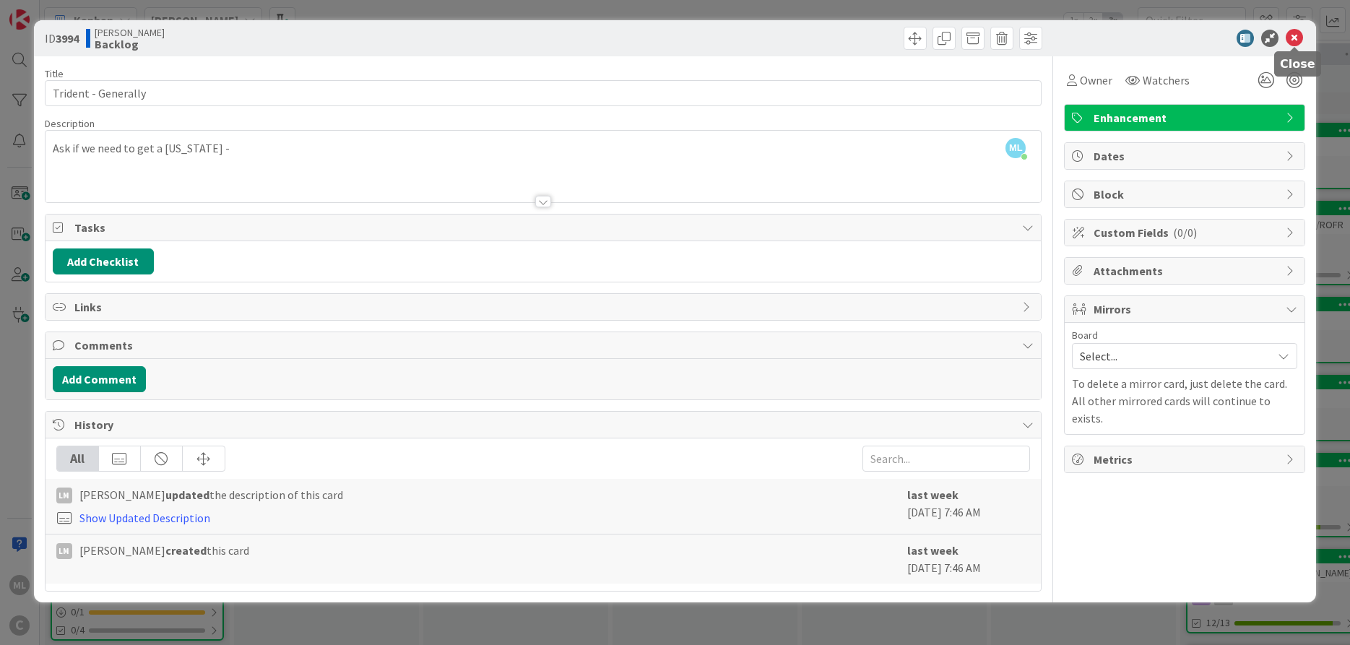
click at [1295, 35] on icon at bounding box center [1293, 38] width 17 height 17
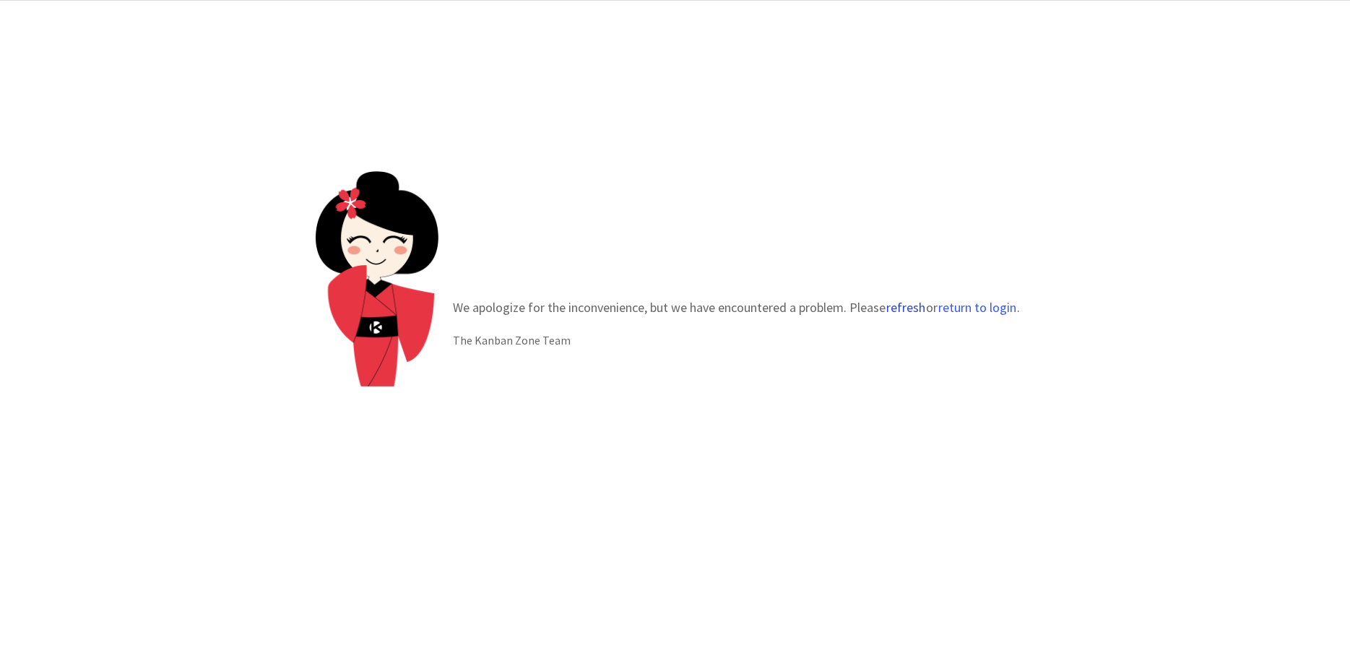
click at [903, 304] on button "refresh" at bounding box center [905, 307] width 40 height 14
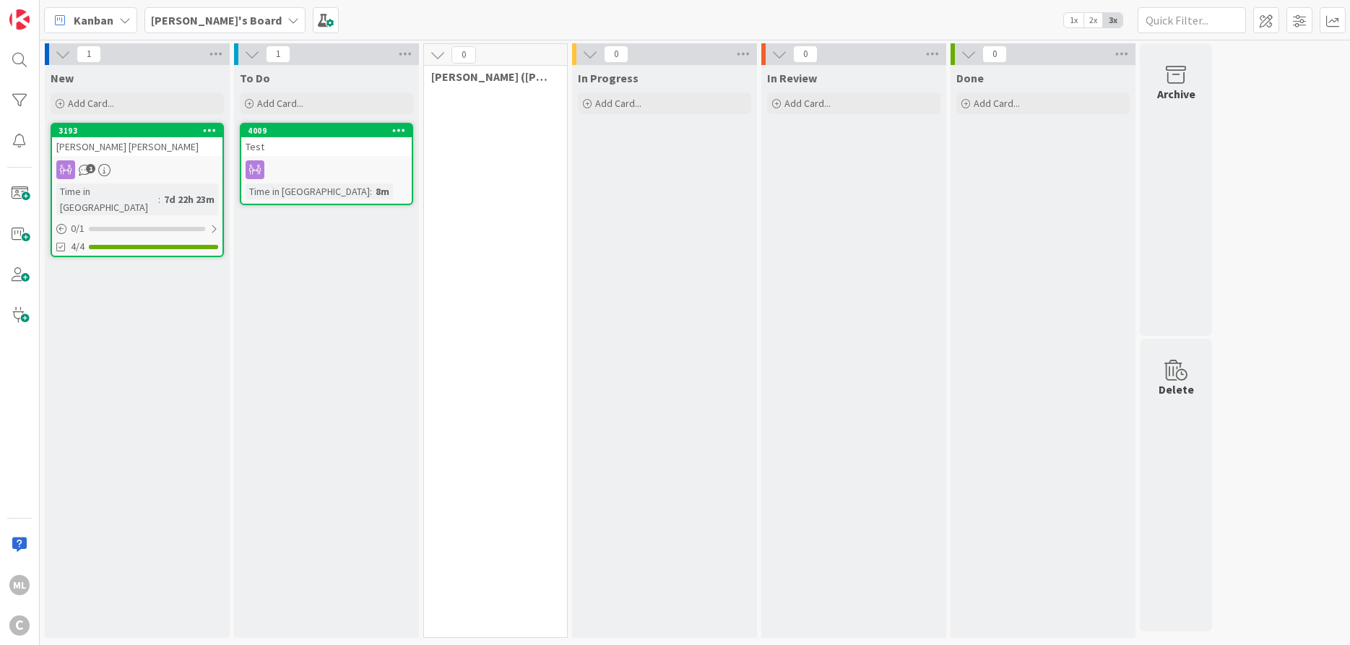
click at [186, 25] on b "[PERSON_NAME]'s Board" at bounding box center [216, 20] width 131 height 14
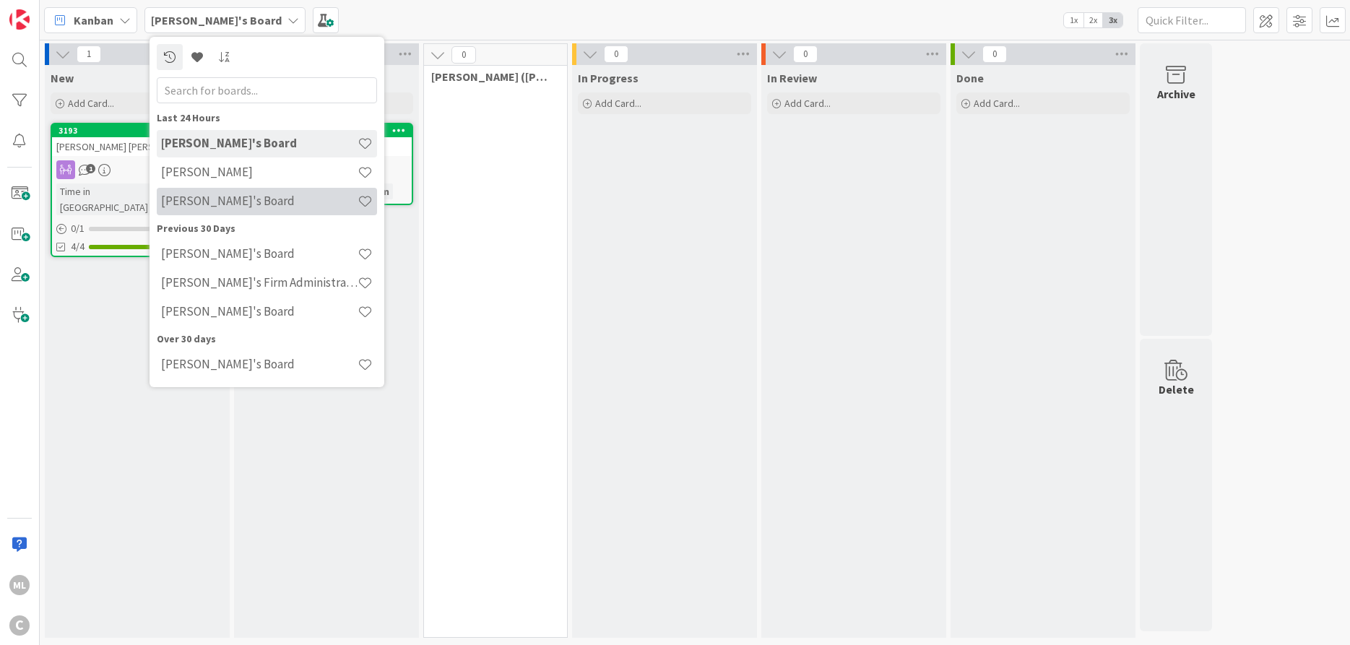
click at [216, 197] on h4 "[PERSON_NAME]'s Board" at bounding box center [259, 201] width 196 height 14
